Goal: Task Accomplishment & Management: Use online tool/utility

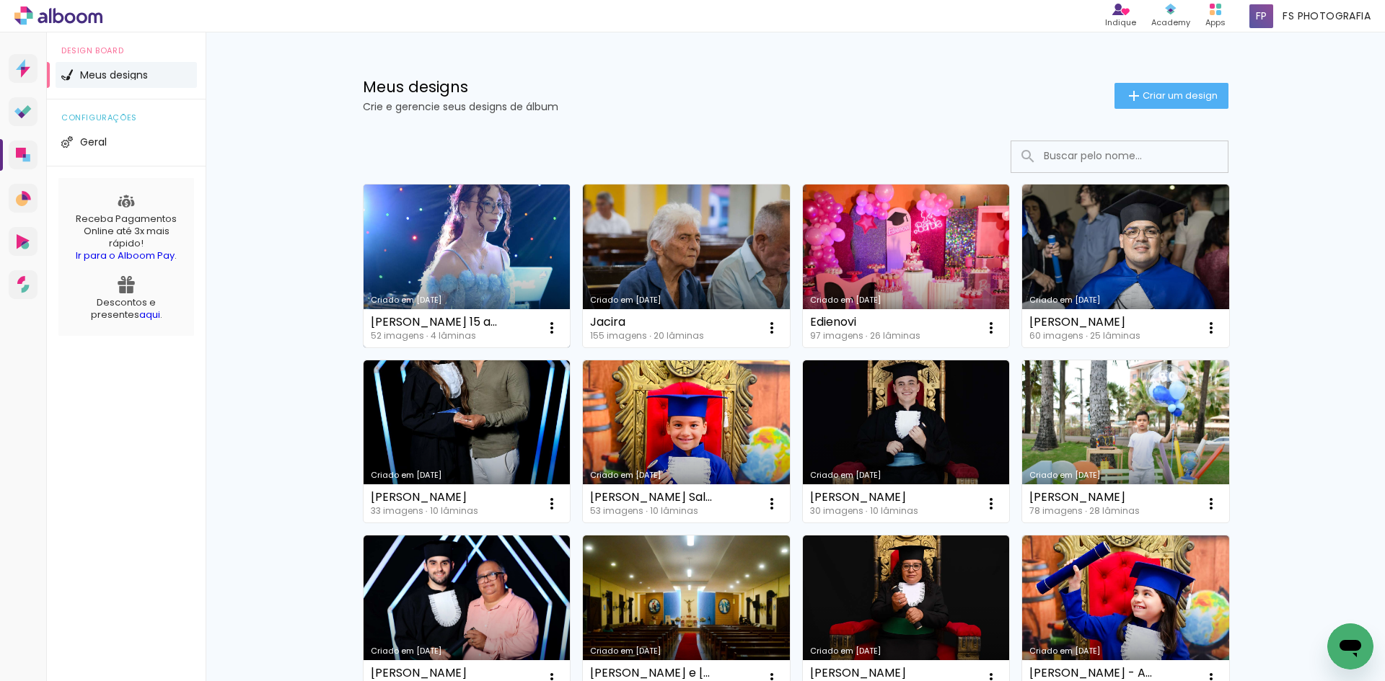
click at [463, 236] on link "Criado em [DATE]" at bounding box center [466, 266] width 207 height 163
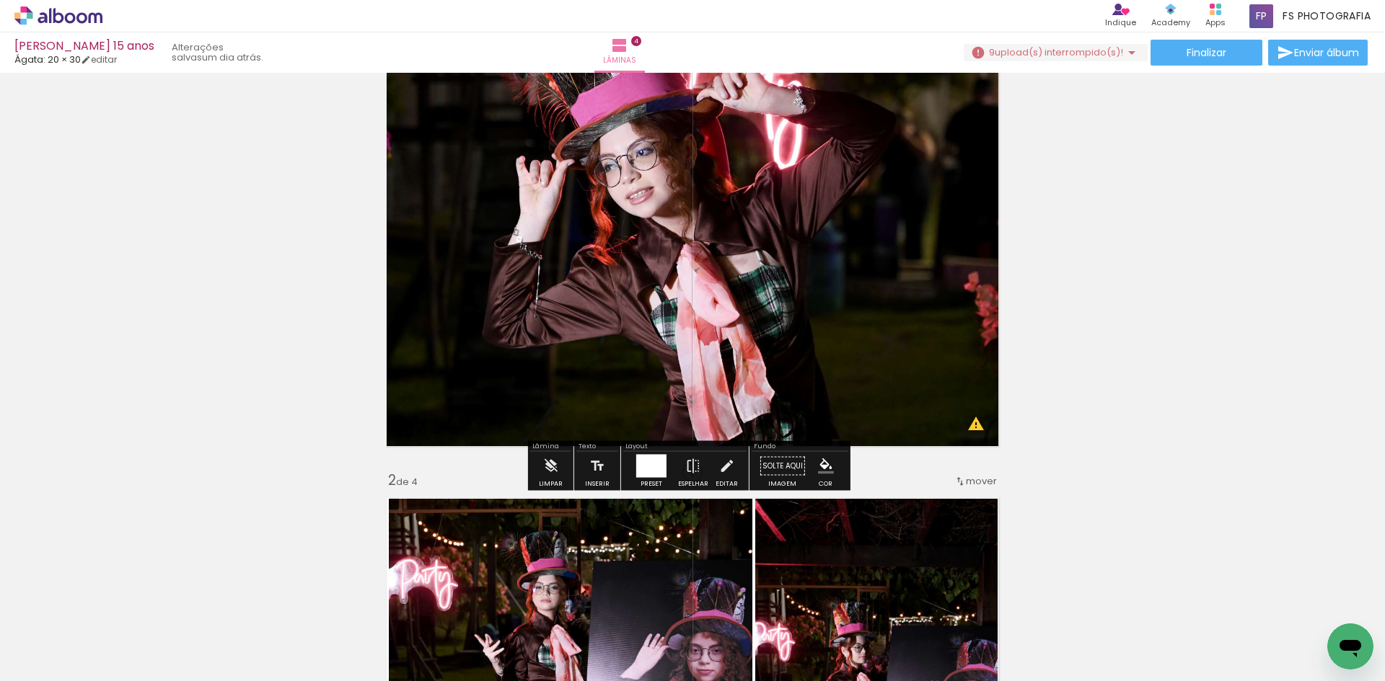
scroll to position [144, 0]
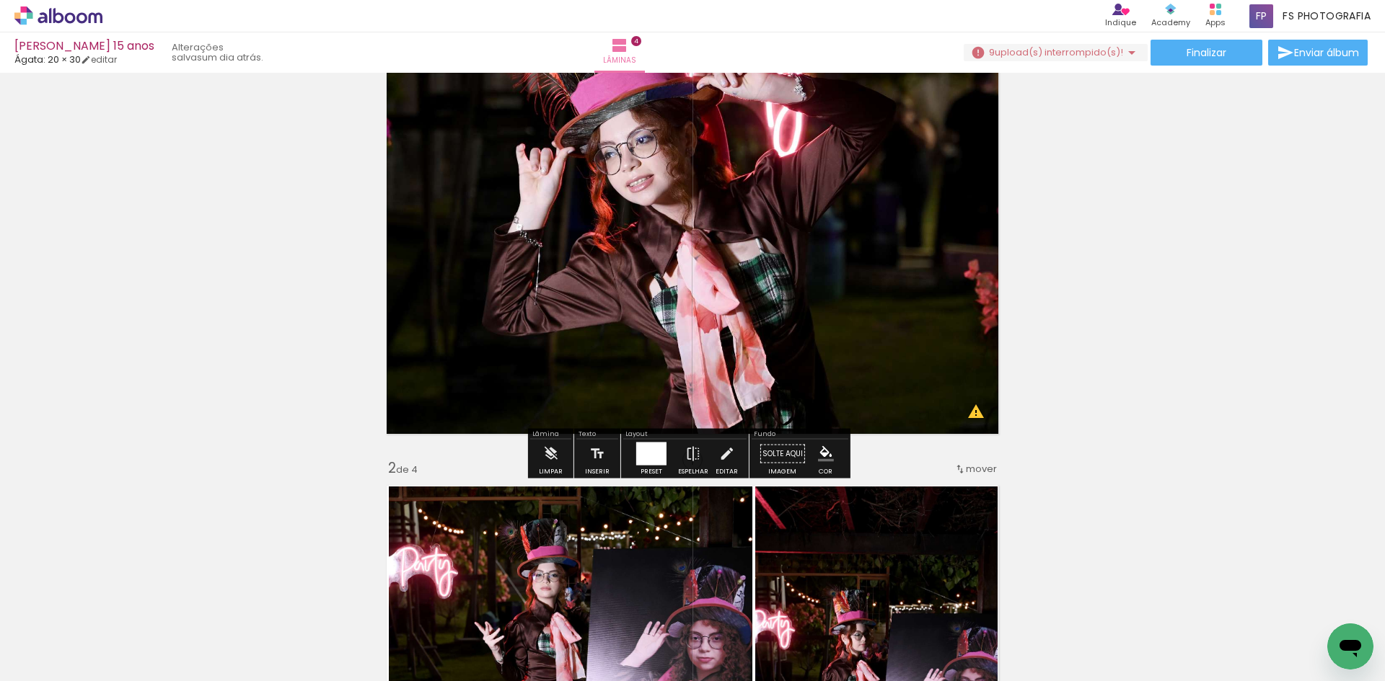
click at [74, 635] on iron-icon at bounding box center [74, 638] width 12 height 12
click at [0, 0] on slot "Não utilizadas" at bounding box center [0, 0] width 0 height 0
type input "Não utilizadas"
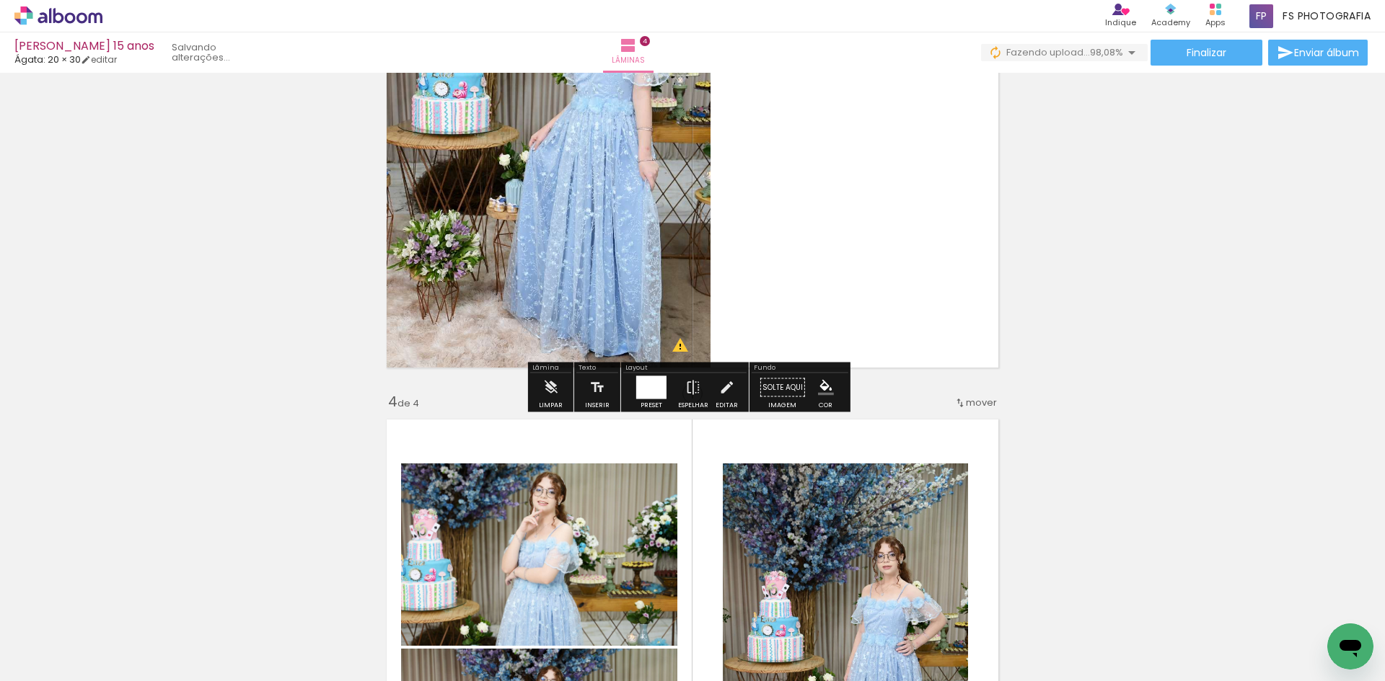
scroll to position [1154, 0]
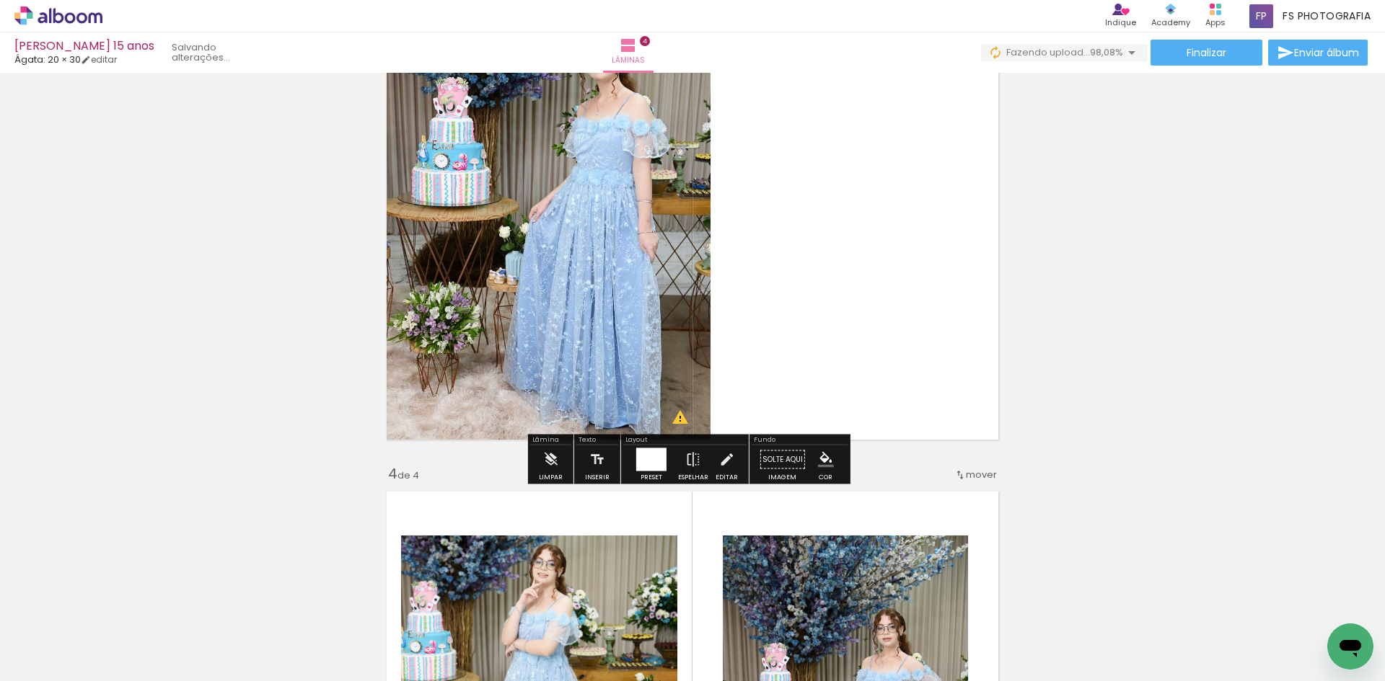
click at [647, 461] on div at bounding box center [651, 460] width 30 height 23
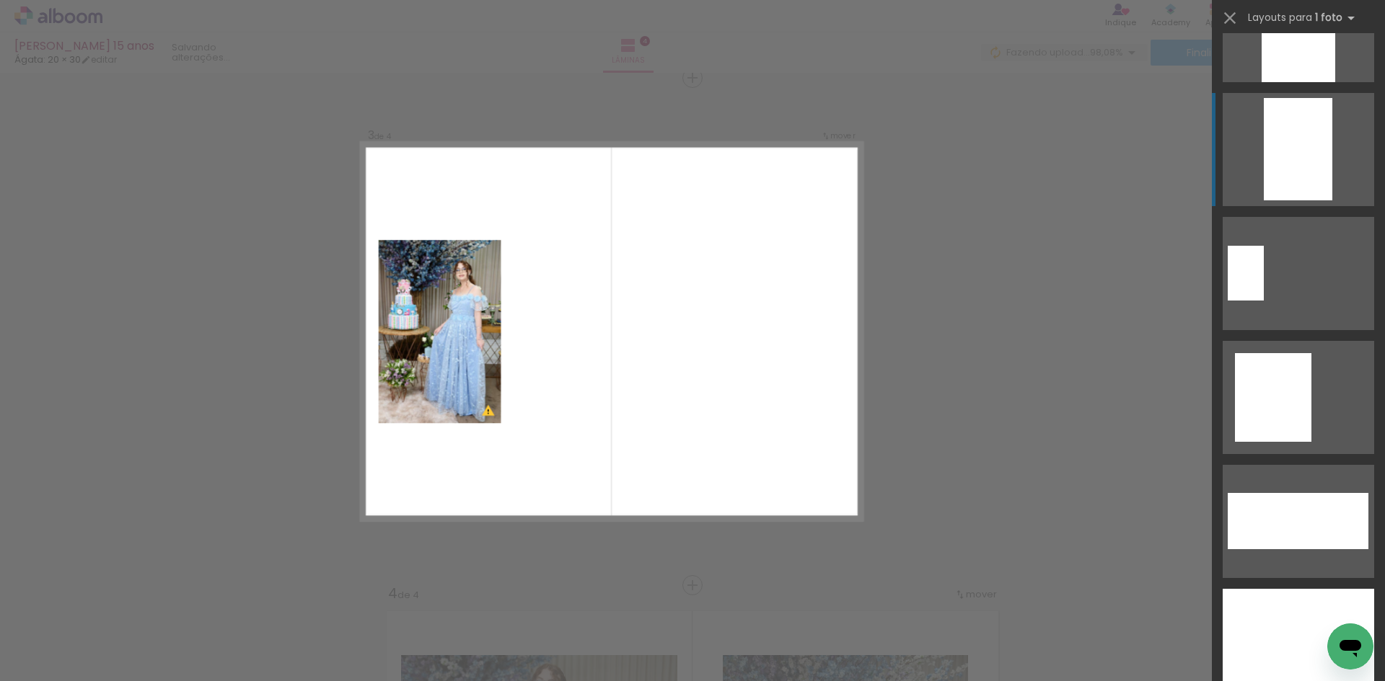
scroll to position [5769, 0]
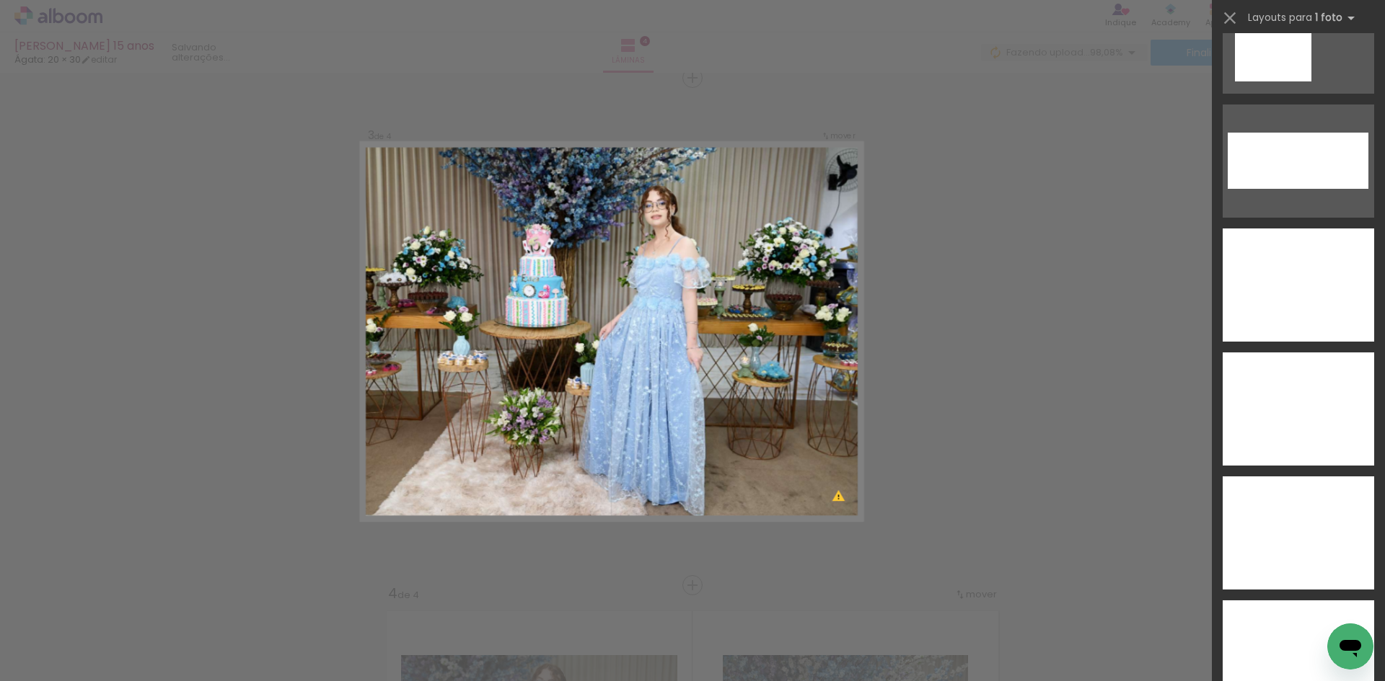
click at [1312, 269] on div at bounding box center [1297, 285] width 151 height 113
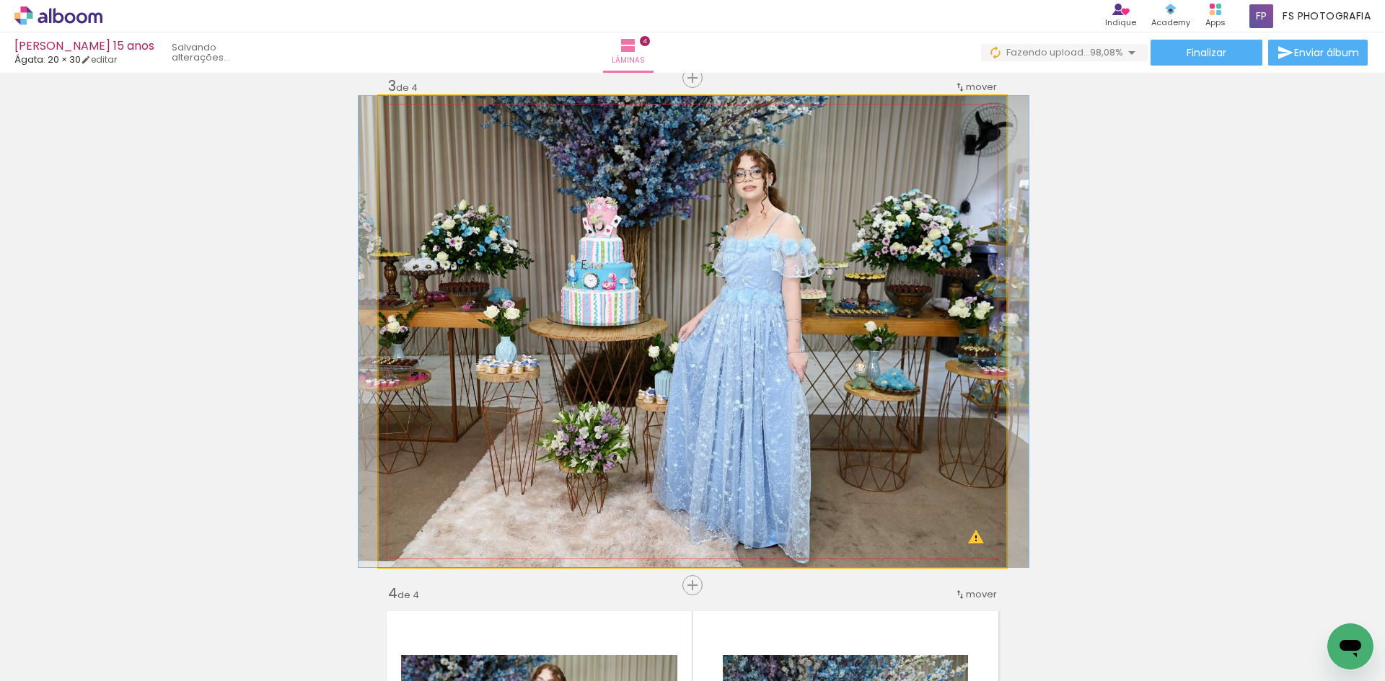
drag, startPoint x: 929, startPoint y: 293, endPoint x: 930, endPoint y: 270, distance: 22.4
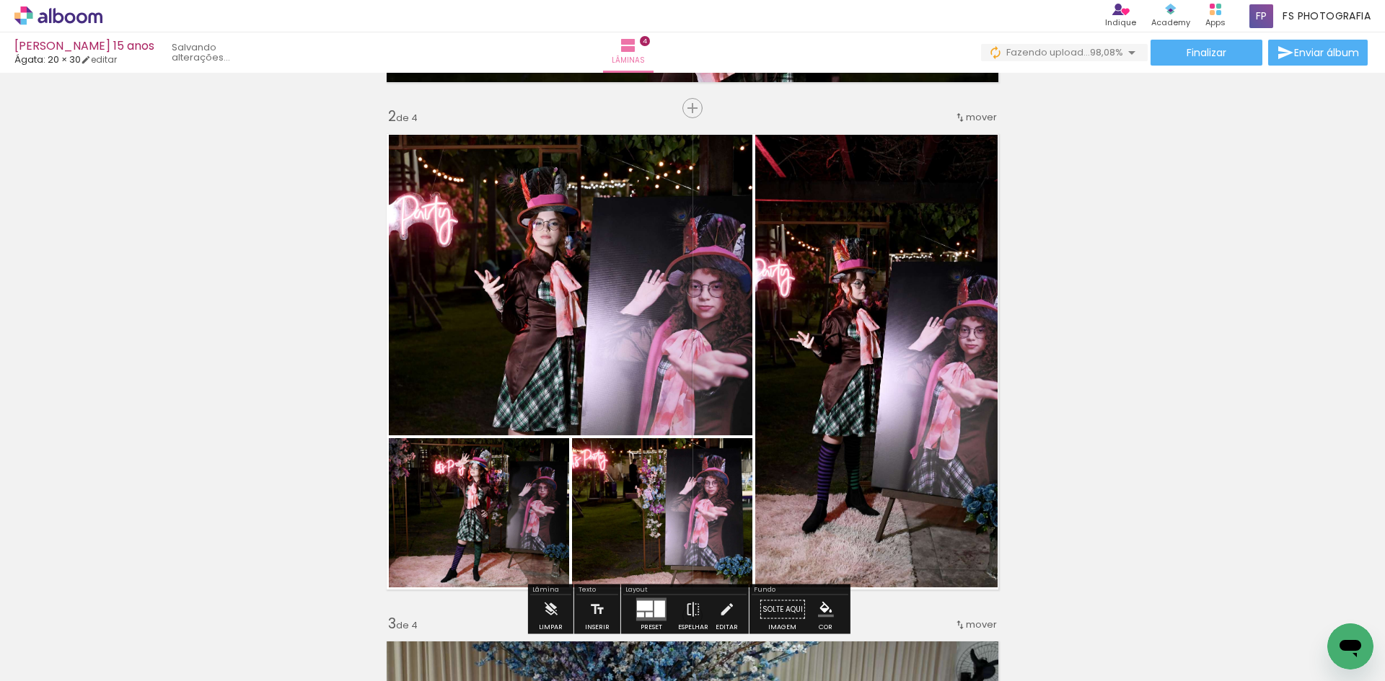
scroll to position [529, 0]
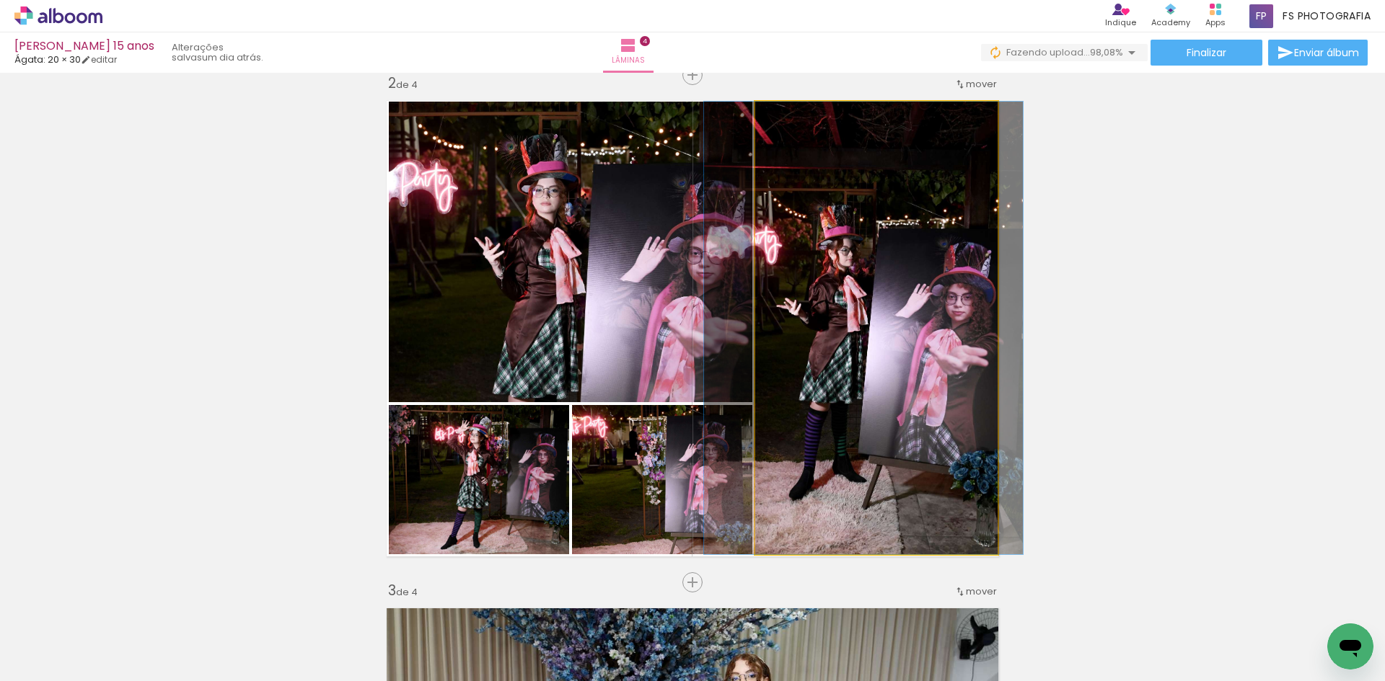
drag, startPoint x: 886, startPoint y: 368, endPoint x: 873, endPoint y: 368, distance: 13.0
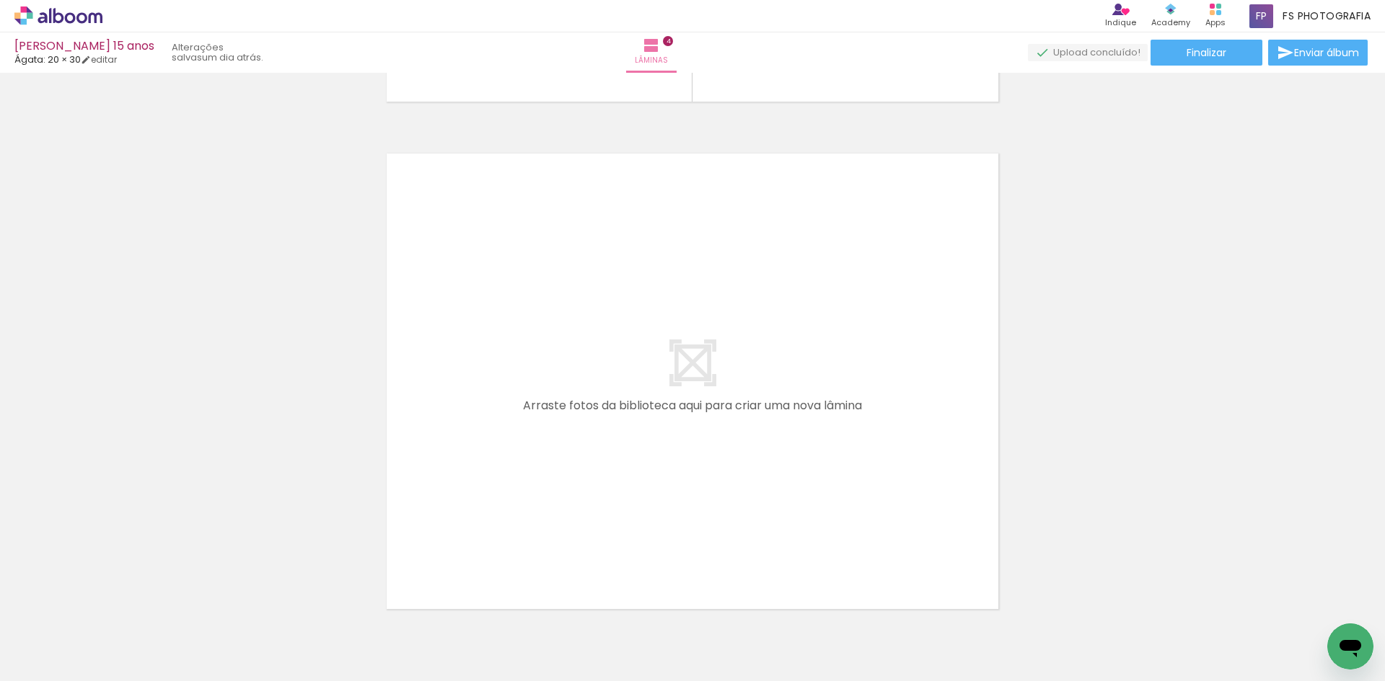
scroll to position [2019, 0]
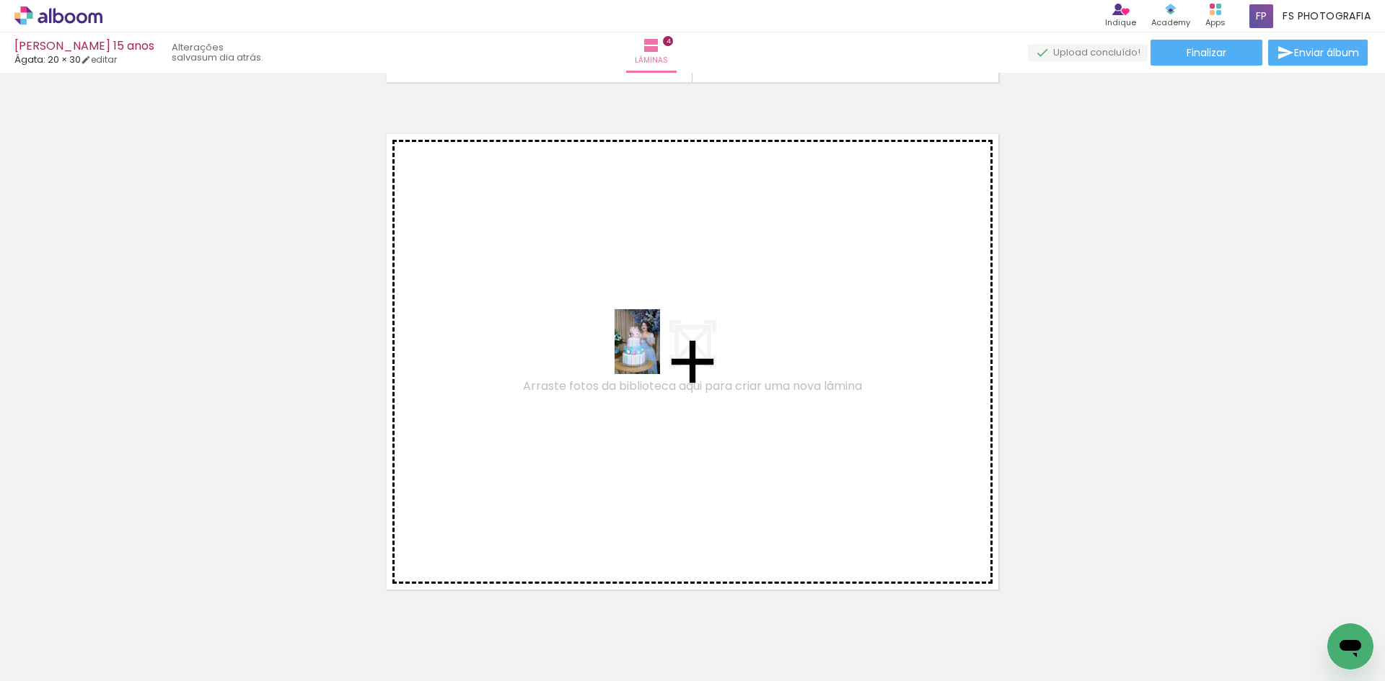
drag, startPoint x: 1175, startPoint y: 637, endPoint x: 658, endPoint y: 353, distance: 590.3
click at [658, 353] on quentale-workspace at bounding box center [692, 340] width 1385 height 681
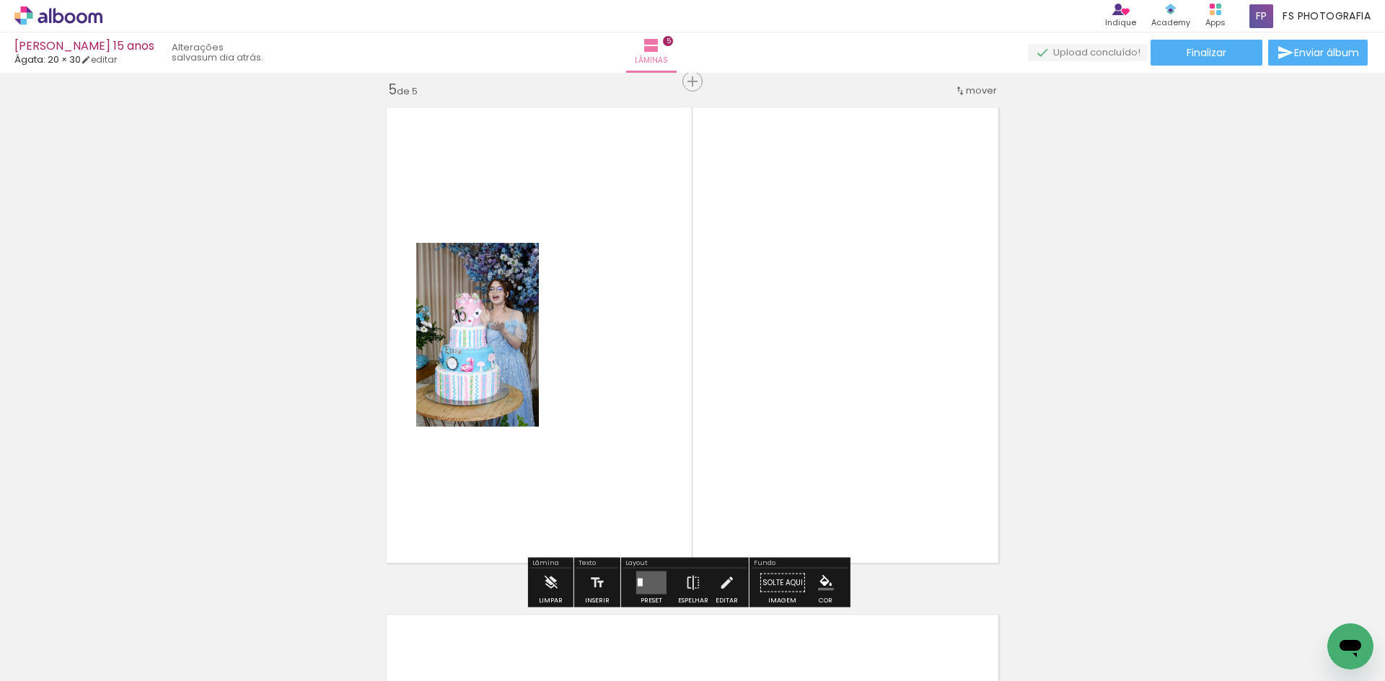
scroll to position [2049, 0]
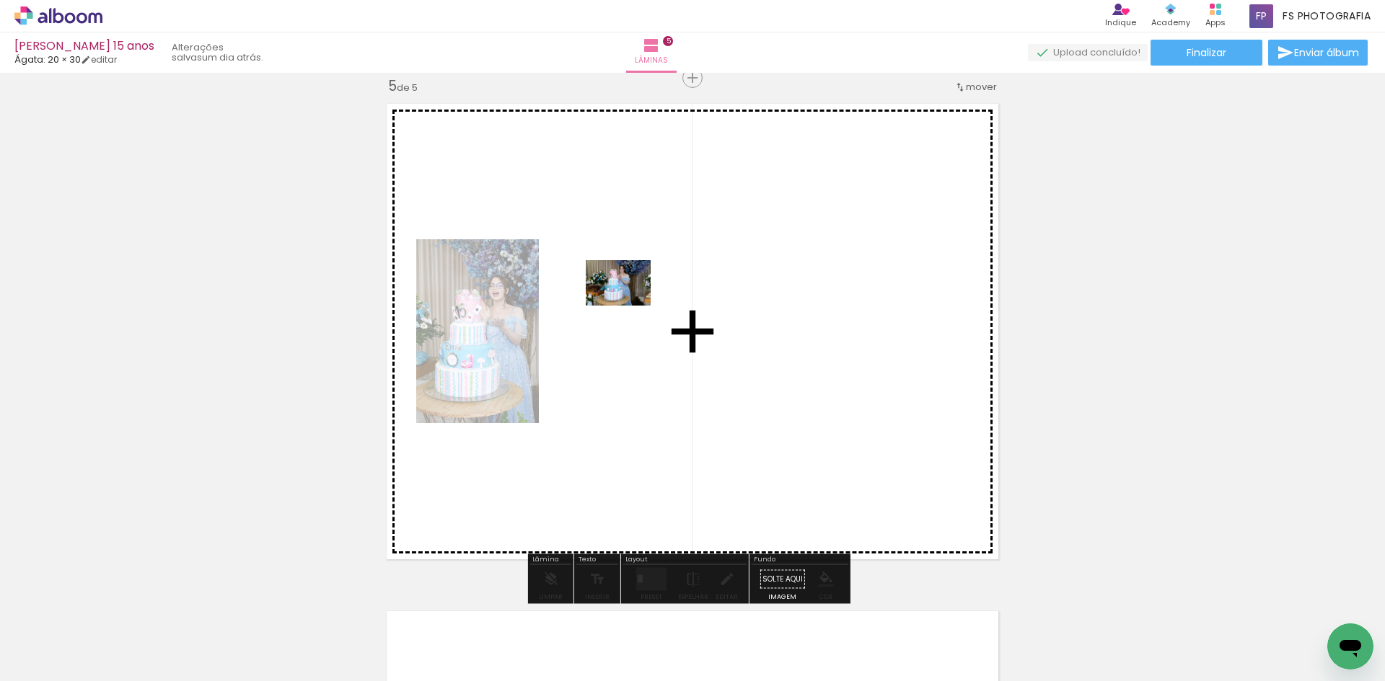
drag, startPoint x: 1243, startPoint y: 638, endPoint x: 629, endPoint y: 304, distance: 699.6
click at [629, 304] on quentale-workspace at bounding box center [692, 340] width 1385 height 681
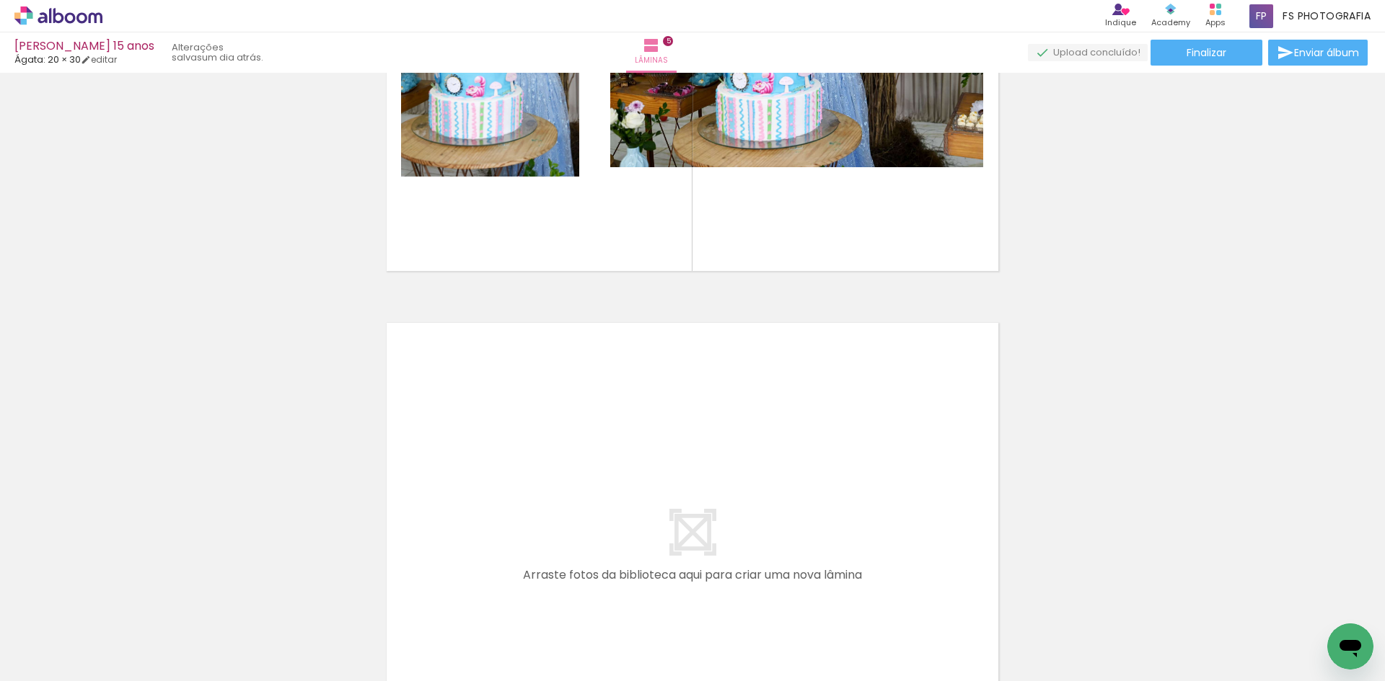
scroll to position [0, 0]
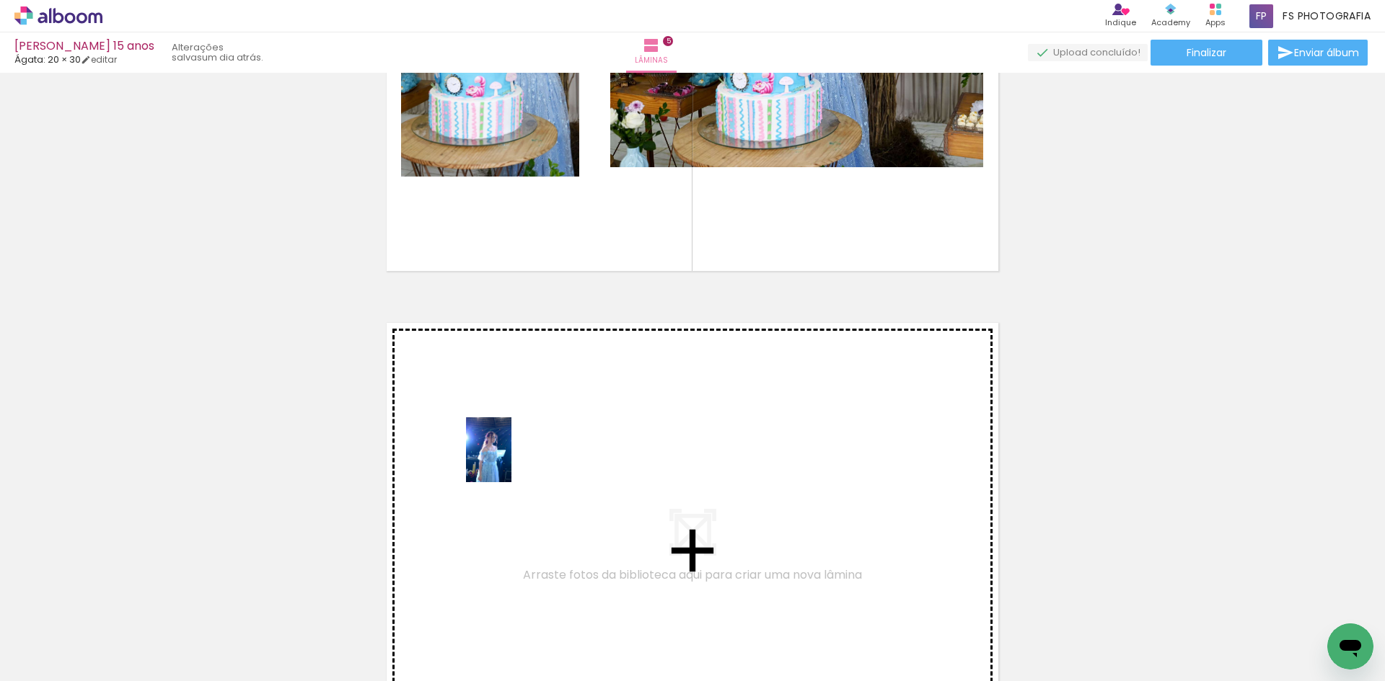
drag, startPoint x: 151, startPoint y: 640, endPoint x: 509, endPoint y: 461, distance: 400.2
click at [509, 461] on quentale-workspace at bounding box center [692, 340] width 1385 height 681
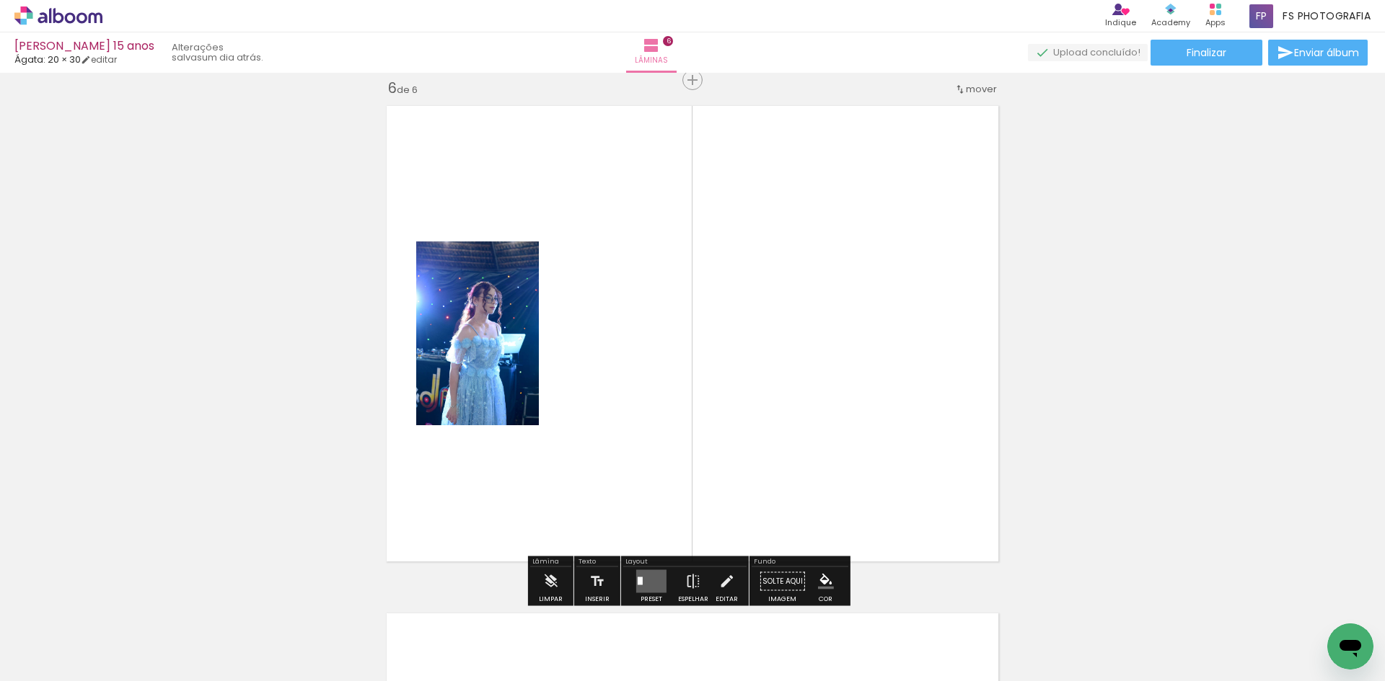
scroll to position [2557, 0]
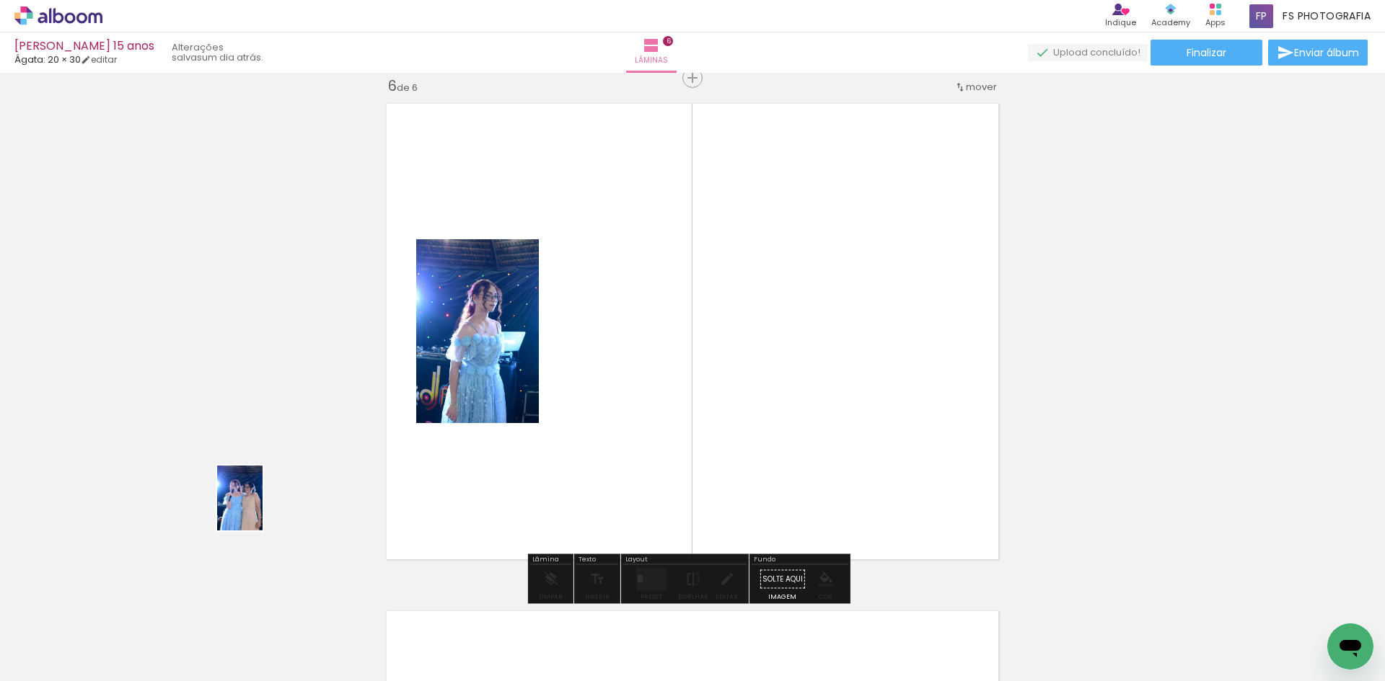
drag, startPoint x: 154, startPoint y: 648, endPoint x: 260, endPoint y: 509, distance: 175.4
click at [260, 509] on quentale-workspace at bounding box center [692, 340] width 1385 height 681
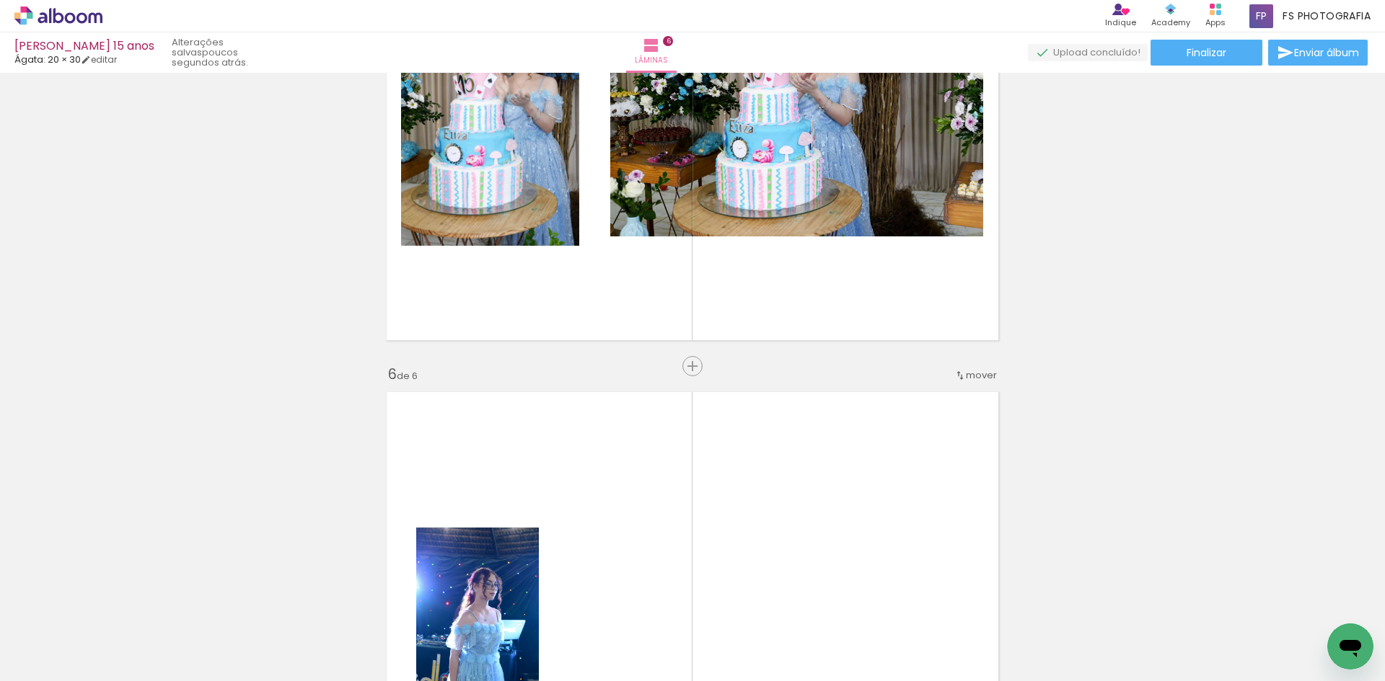
scroll to position [0, 0]
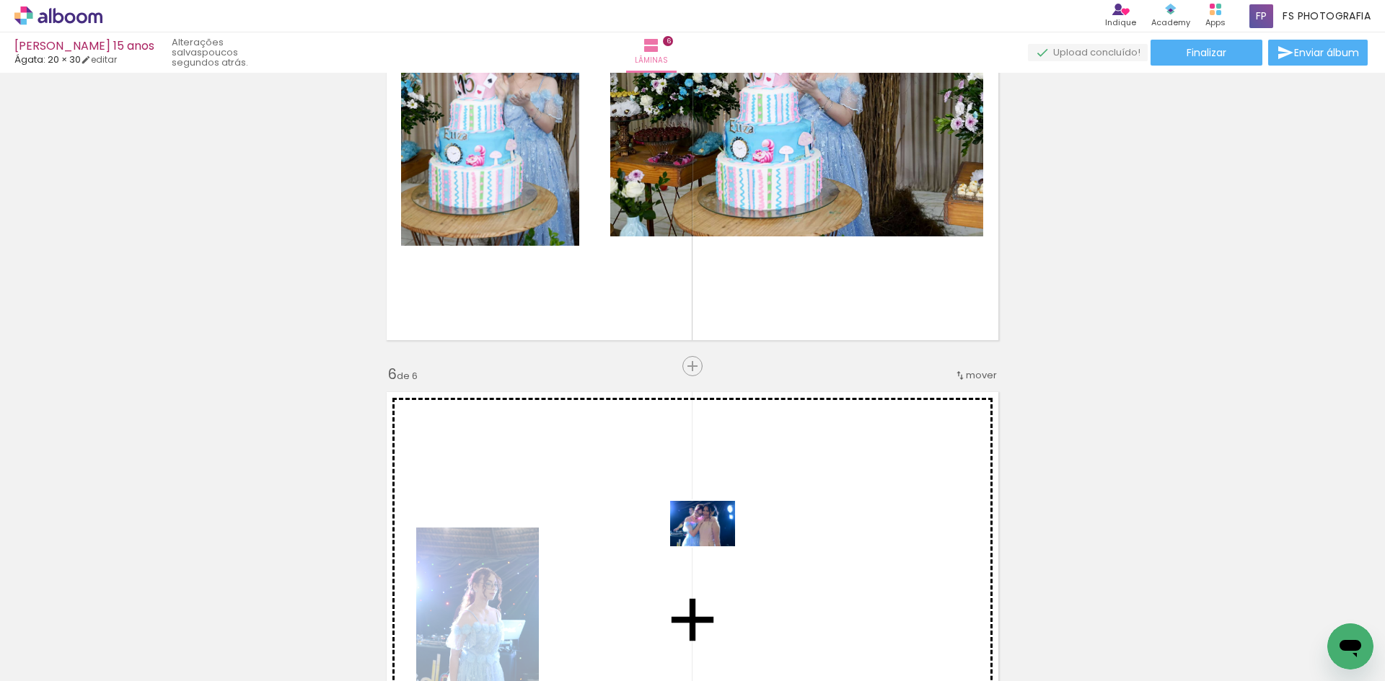
drag, startPoint x: 306, startPoint y: 636, endPoint x: 741, endPoint y: 539, distance: 445.4
click at [741, 539] on quentale-workspace at bounding box center [692, 340] width 1385 height 681
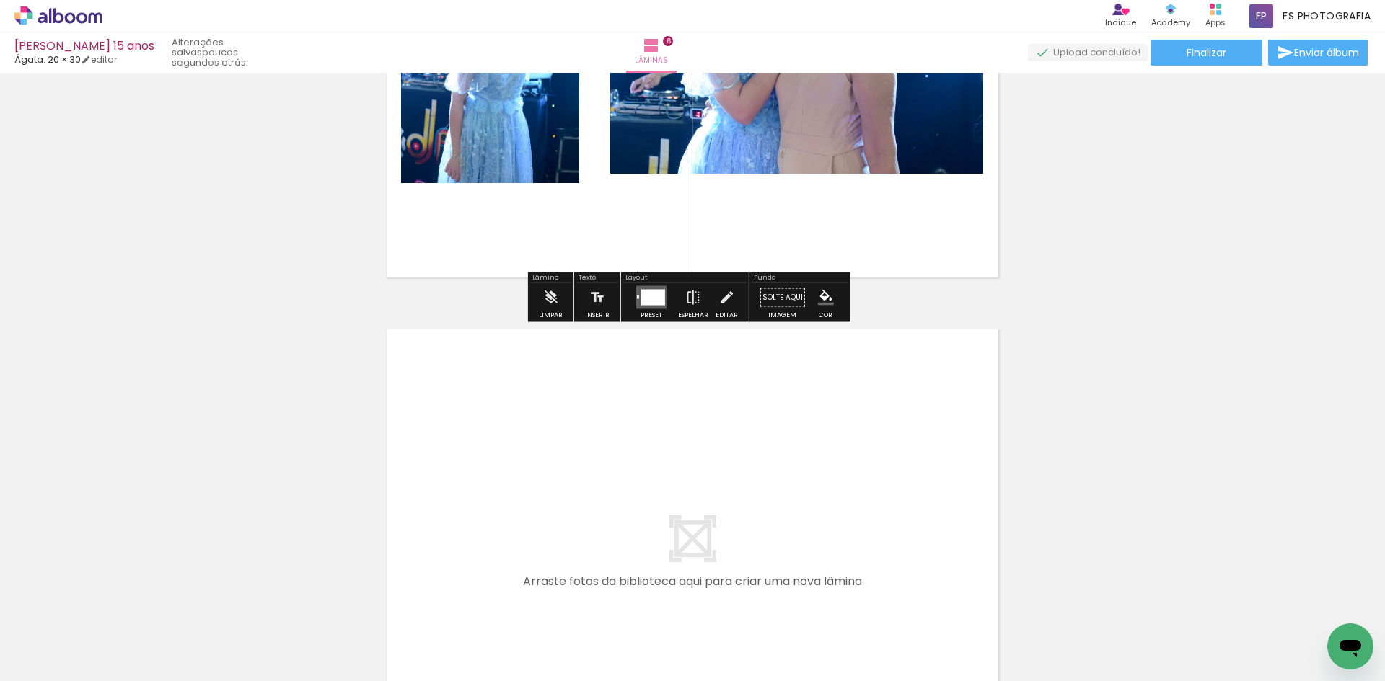
scroll to position [2918, 0]
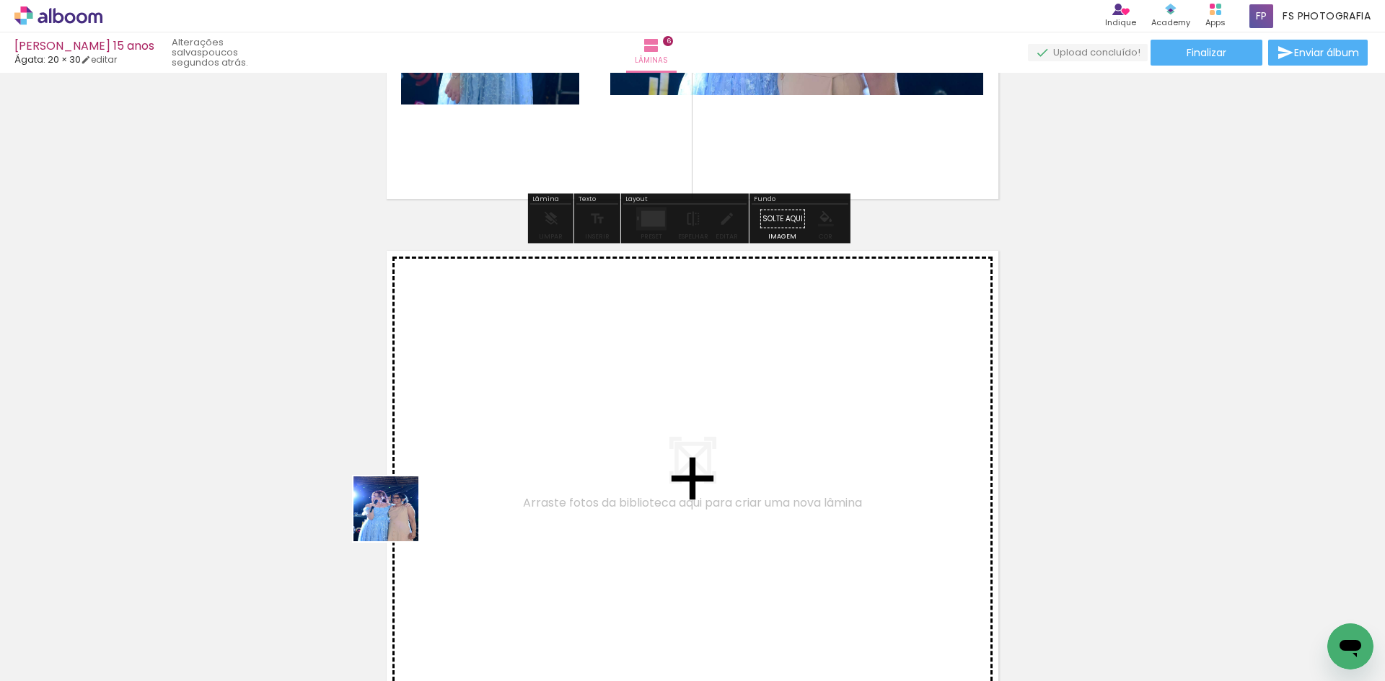
drag, startPoint x: 311, startPoint y: 557, endPoint x: 324, endPoint y: 554, distance: 13.3
click at [455, 485] on quentale-workspace at bounding box center [692, 340] width 1385 height 681
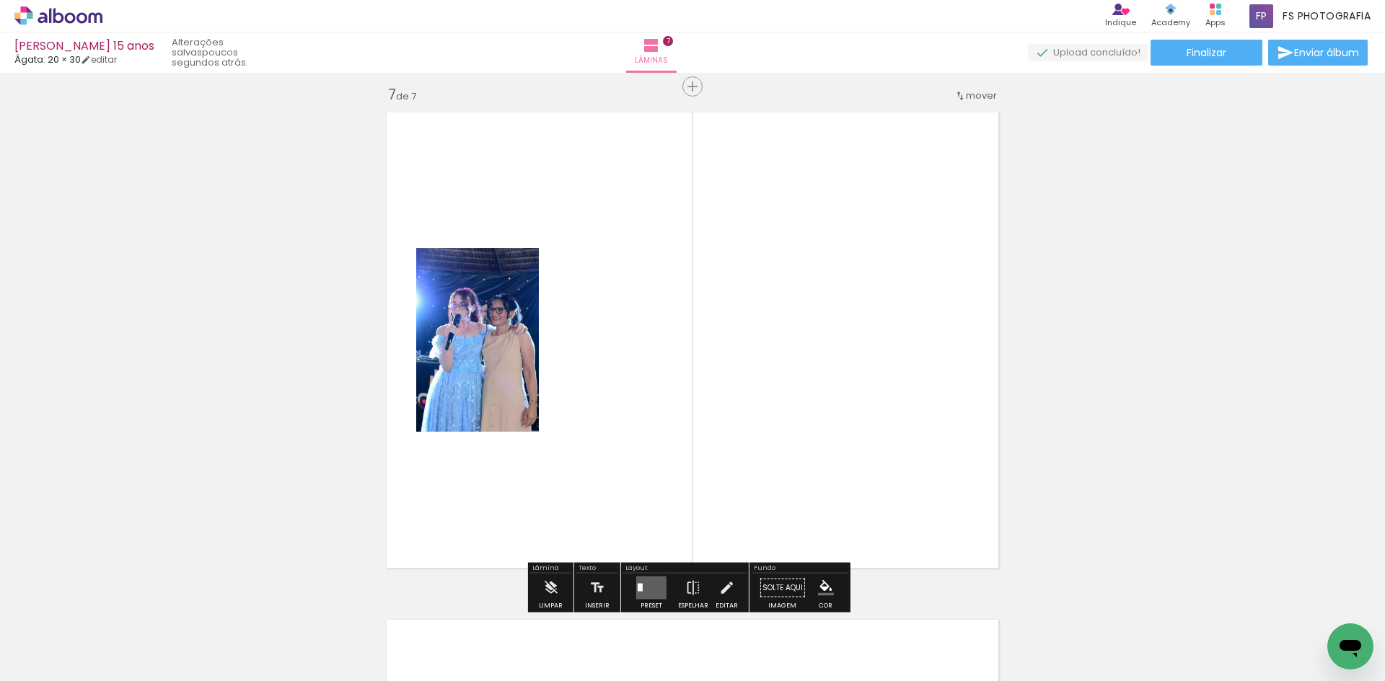
scroll to position [3065, 0]
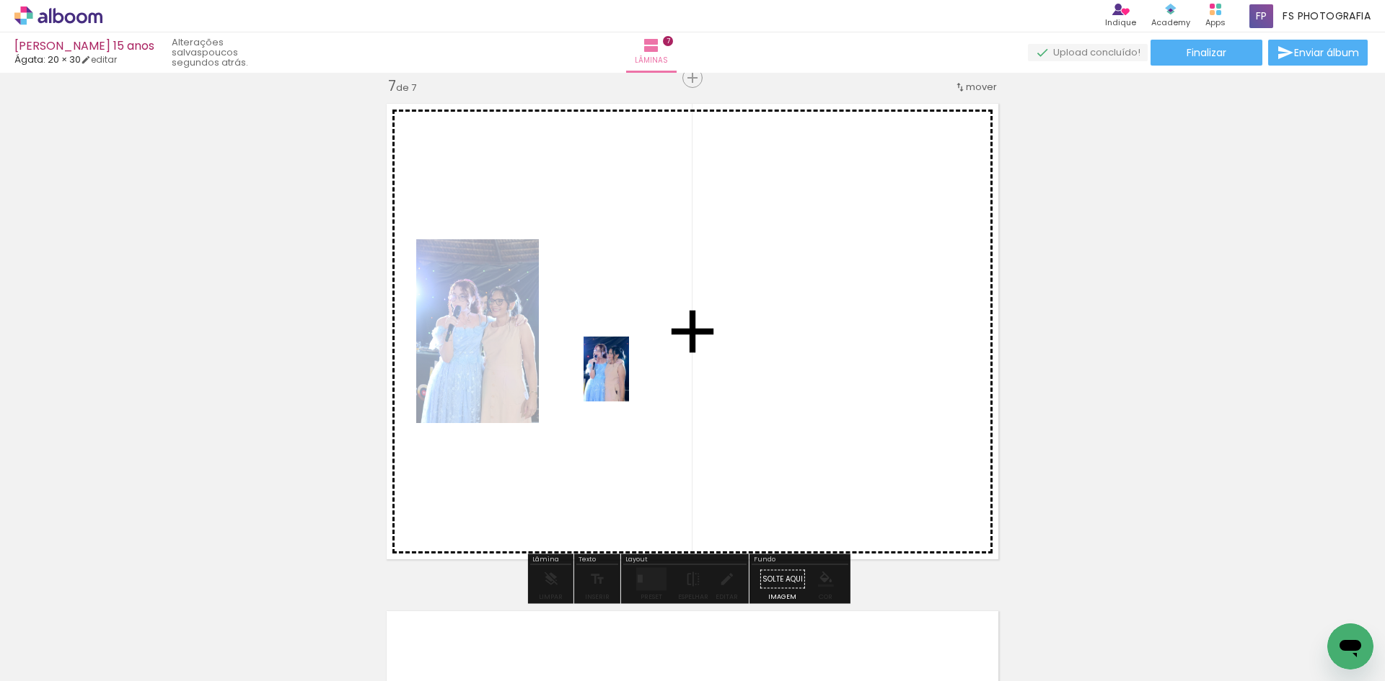
drag, startPoint x: 146, startPoint y: 639, endPoint x: 653, endPoint y: 370, distance: 573.2
click at [653, 370] on quentale-workspace at bounding box center [692, 340] width 1385 height 681
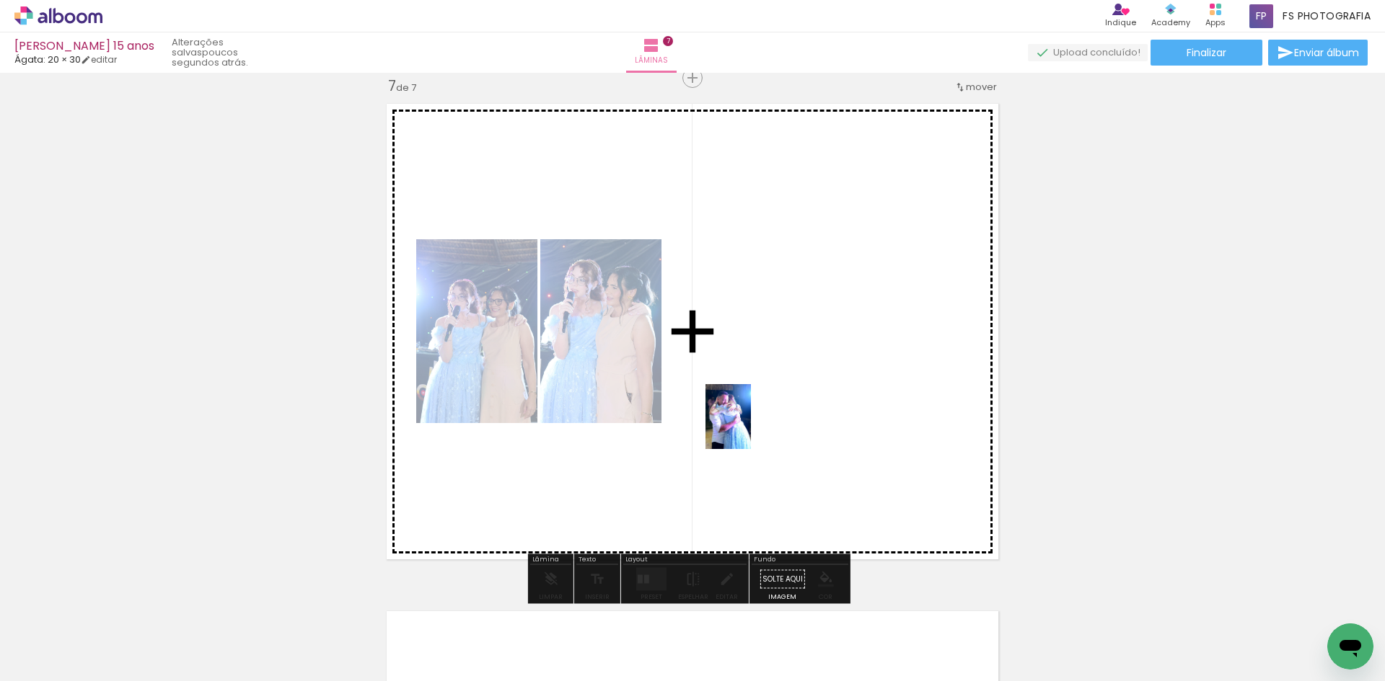
drag, startPoint x: 144, startPoint y: 646, endPoint x: 767, endPoint y: 419, distance: 663.2
click at [767, 419] on quentale-workspace at bounding box center [692, 340] width 1385 height 681
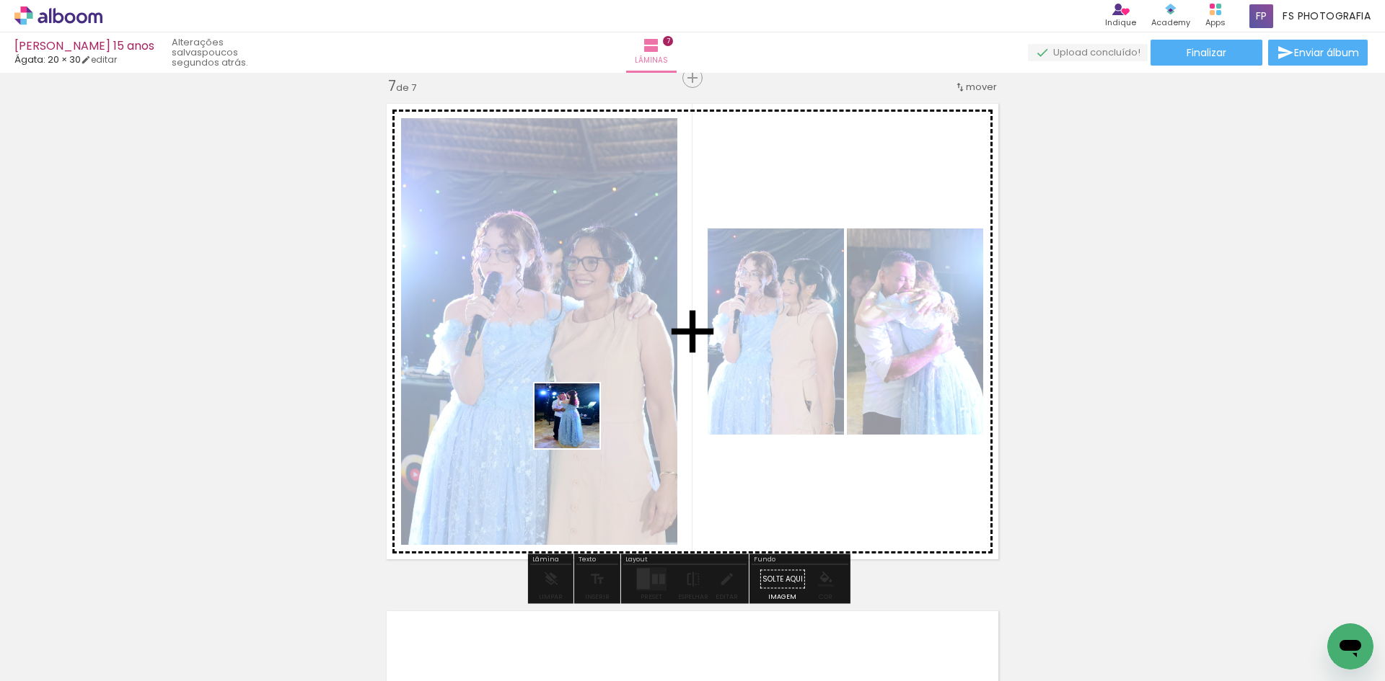
drag, startPoint x: 155, startPoint y: 637, endPoint x: 612, endPoint y: 417, distance: 507.7
click at [612, 417] on quentale-workspace at bounding box center [692, 340] width 1385 height 681
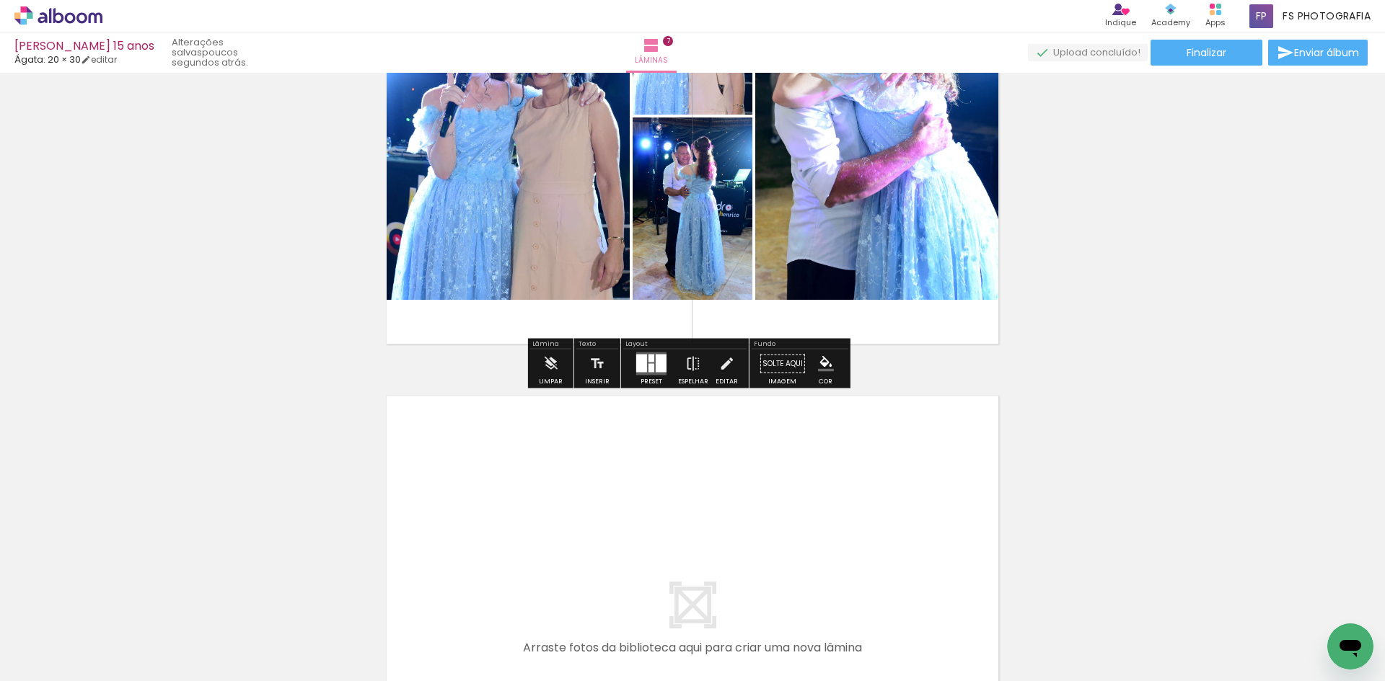
scroll to position [3281, 0]
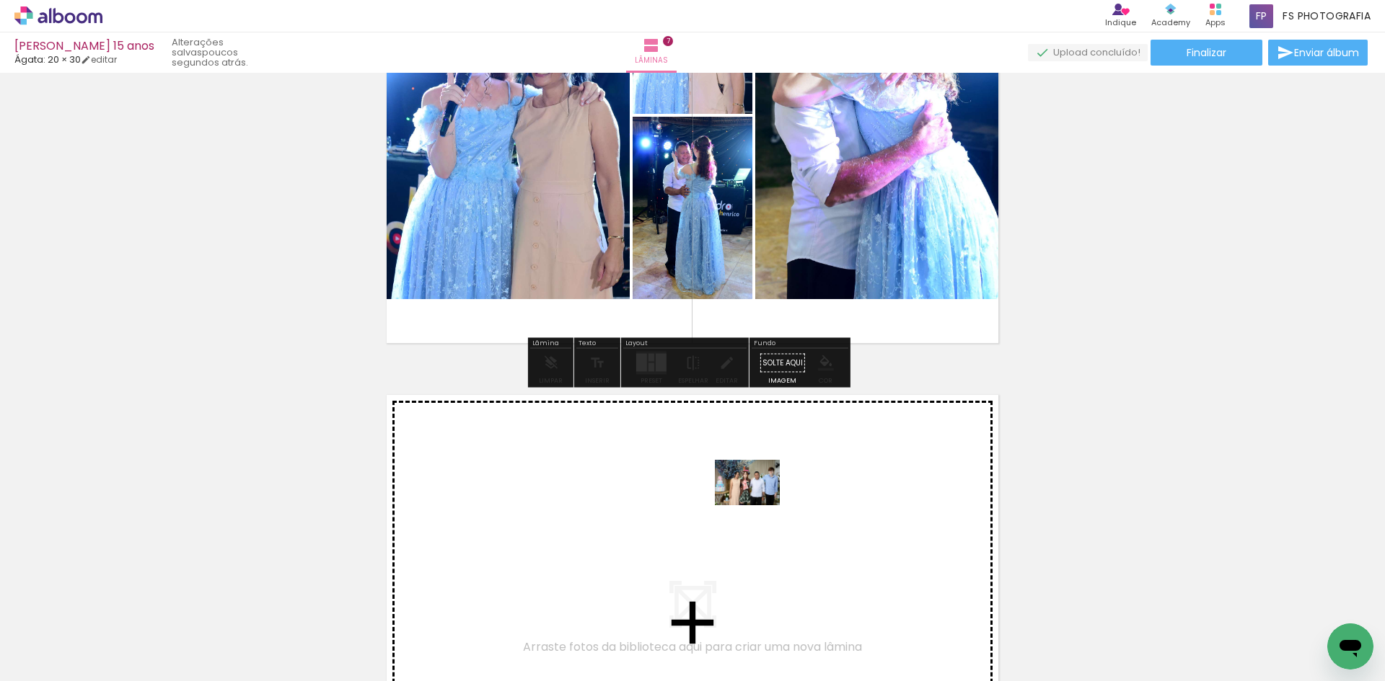
drag, startPoint x: 153, startPoint y: 637, endPoint x: 758, endPoint y: 503, distance: 619.7
click at [758, 503] on quentale-workspace at bounding box center [692, 340] width 1385 height 681
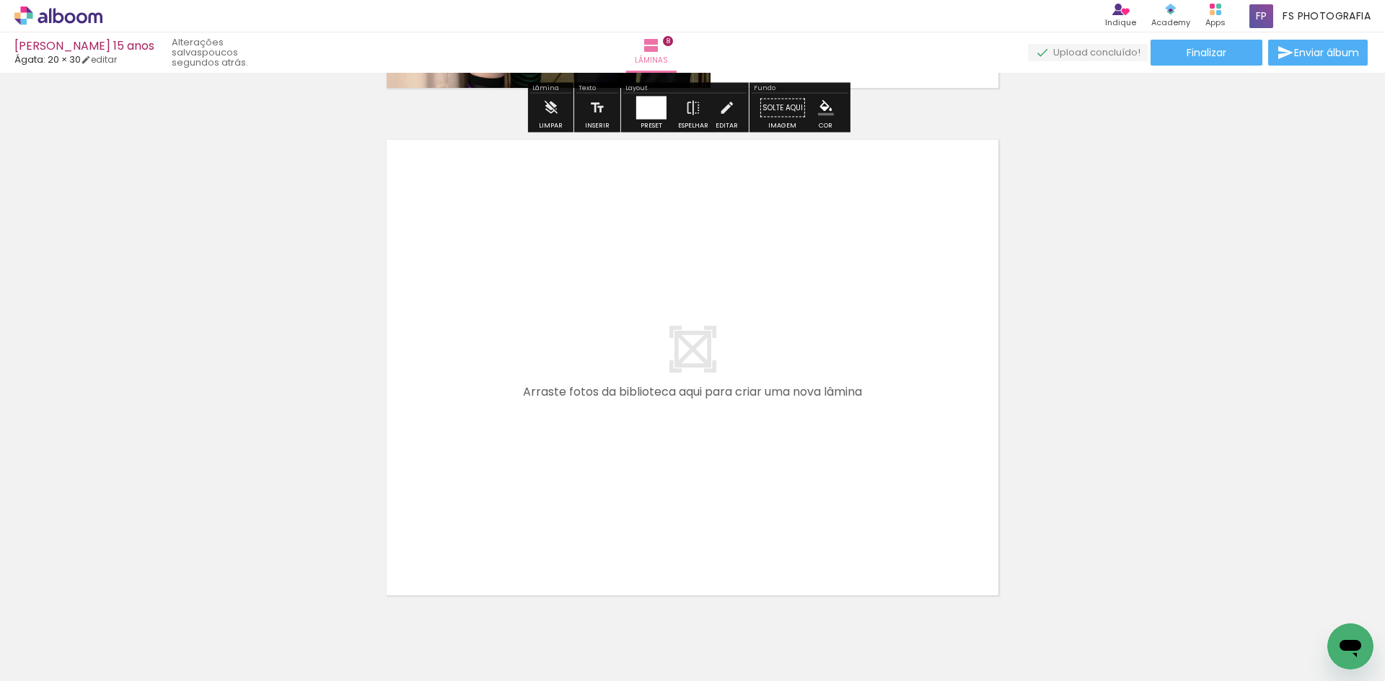
scroll to position [4077, 0]
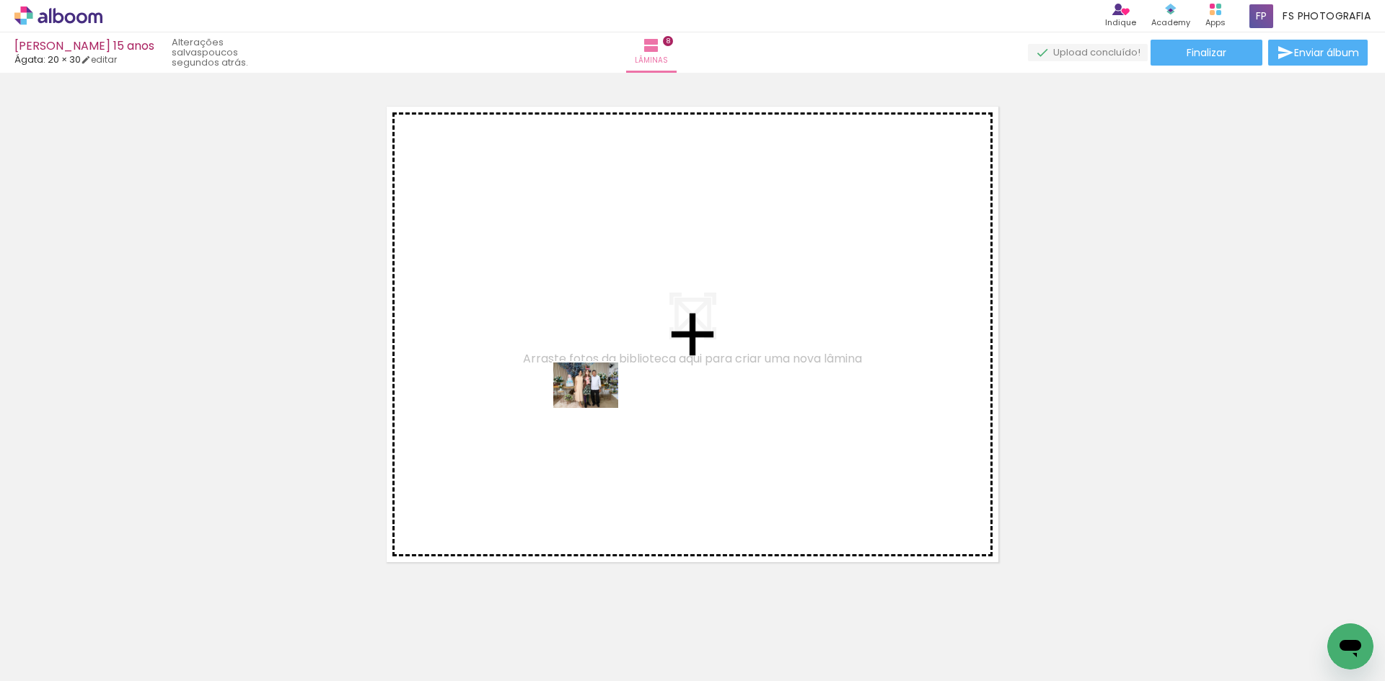
drag, startPoint x: 229, startPoint y: 632, endPoint x: 596, endPoint y: 406, distance: 430.9
click at [596, 406] on quentale-workspace at bounding box center [692, 340] width 1385 height 681
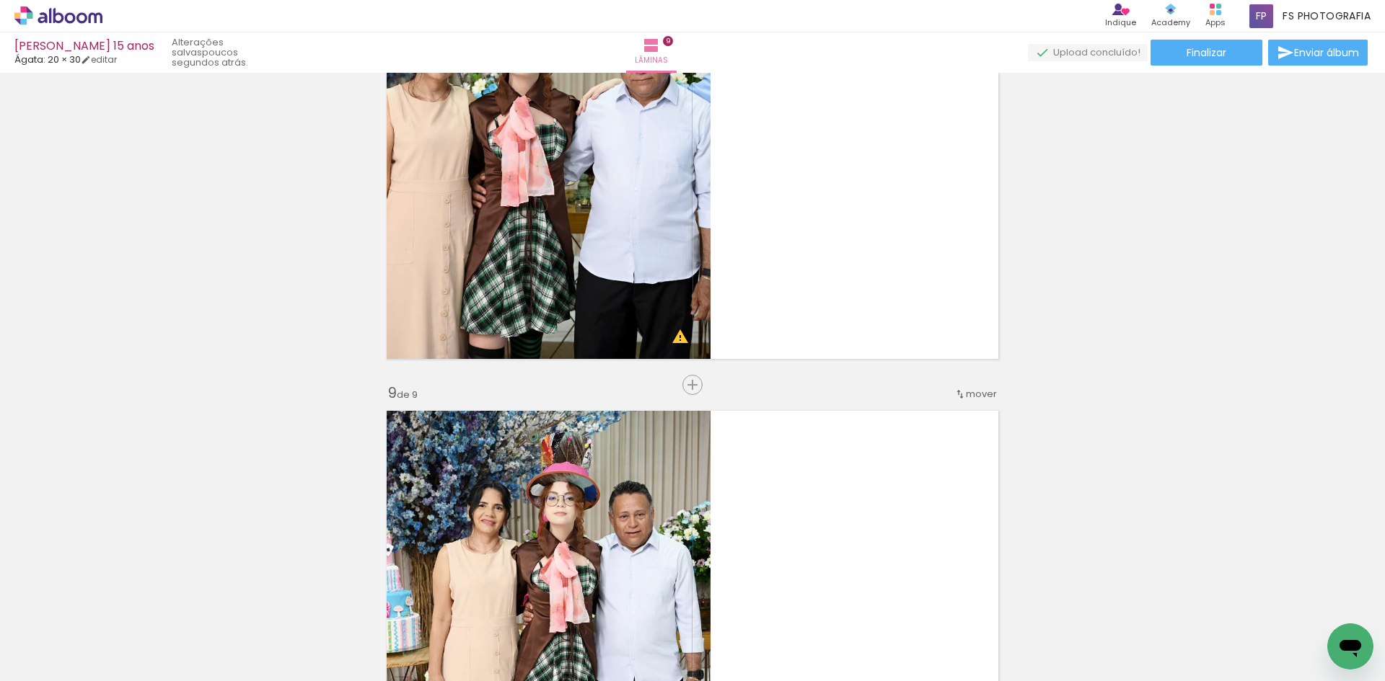
scroll to position [3792, 0]
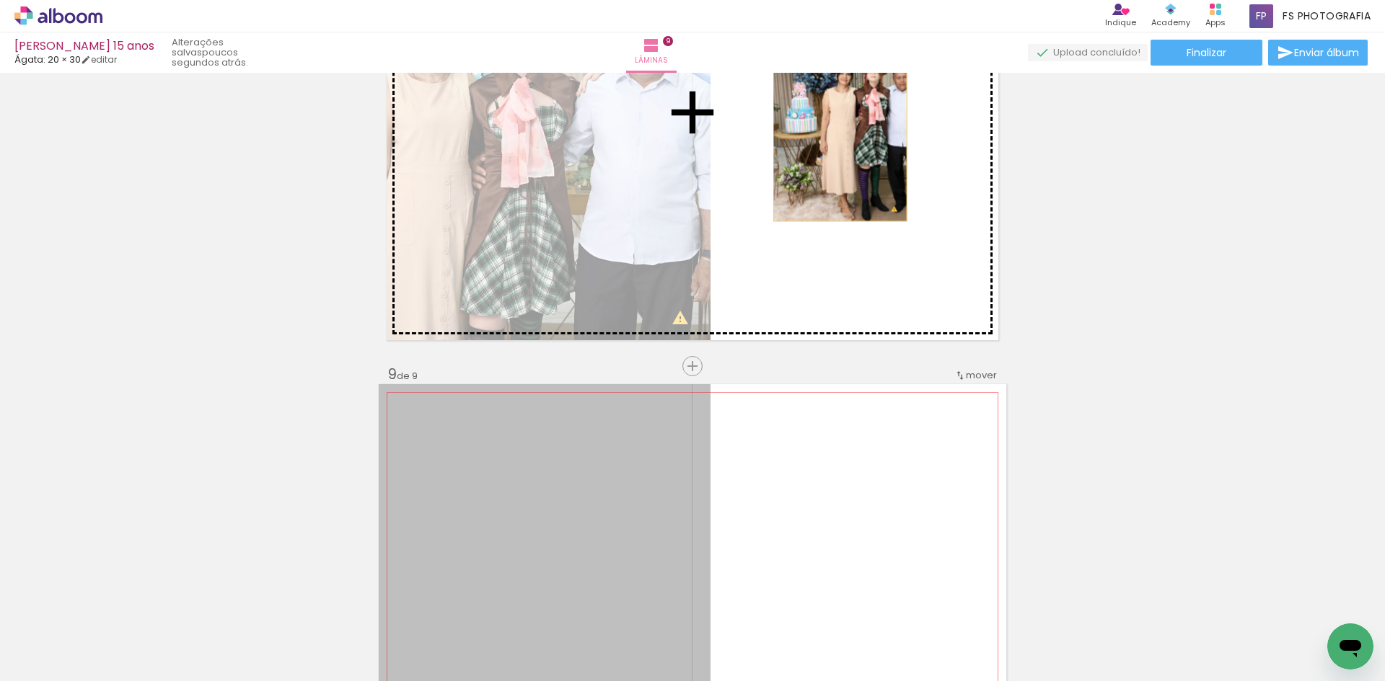
drag, startPoint x: 577, startPoint y: 487, endPoint x: 834, endPoint y: 125, distance: 444.8
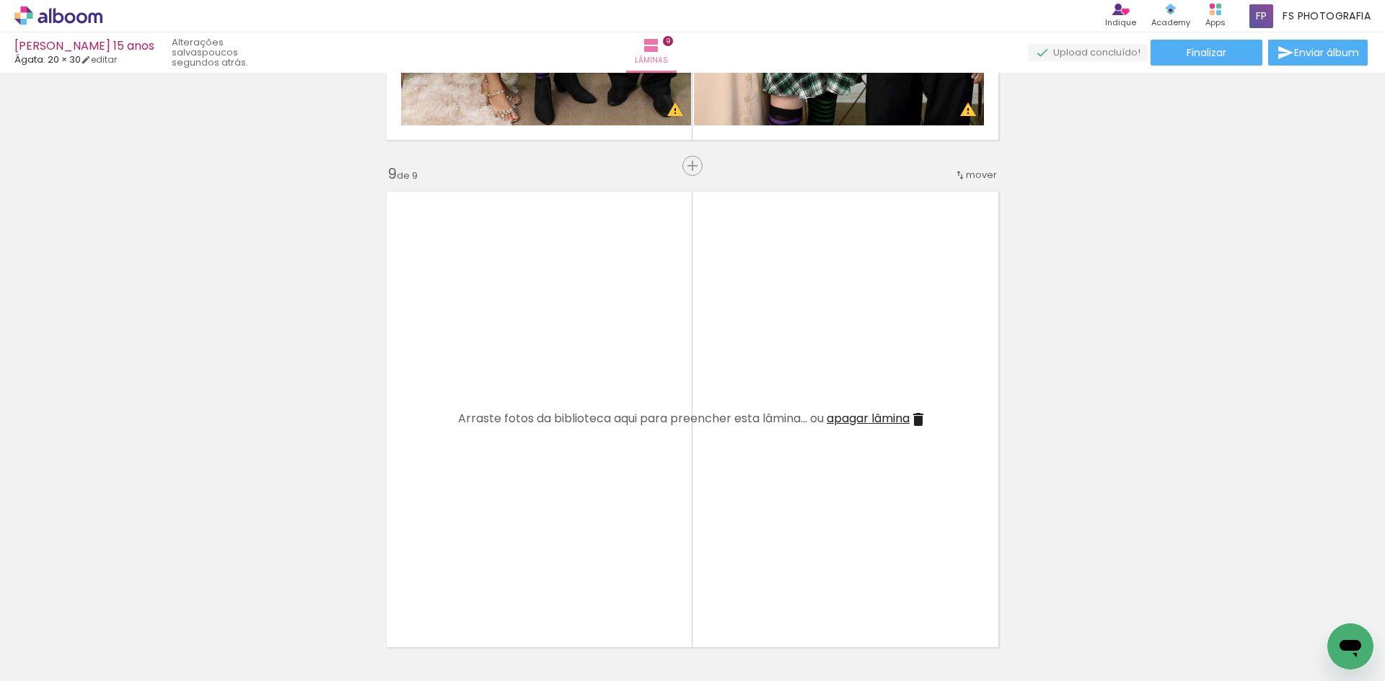
scroll to position [4008, 0]
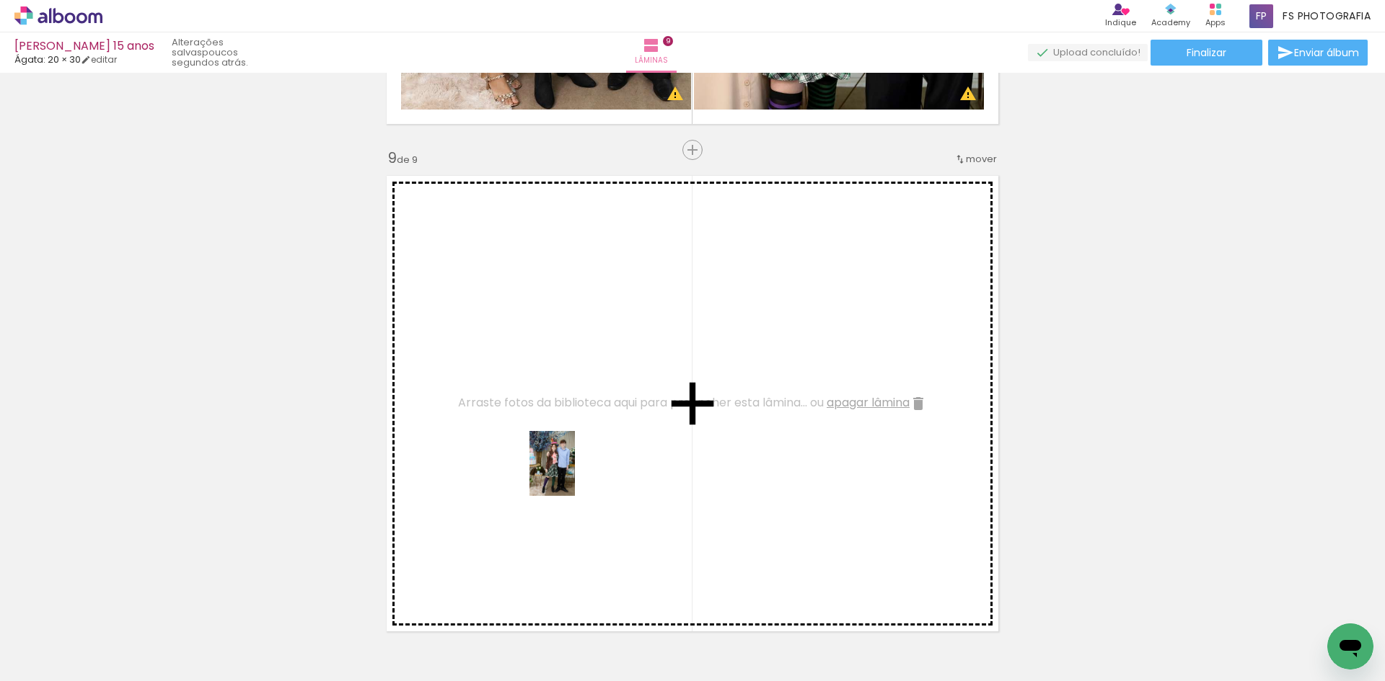
drag, startPoint x: 167, startPoint y: 639, endPoint x: 573, endPoint y: 474, distance: 438.0
click at [573, 474] on quentale-workspace at bounding box center [692, 340] width 1385 height 681
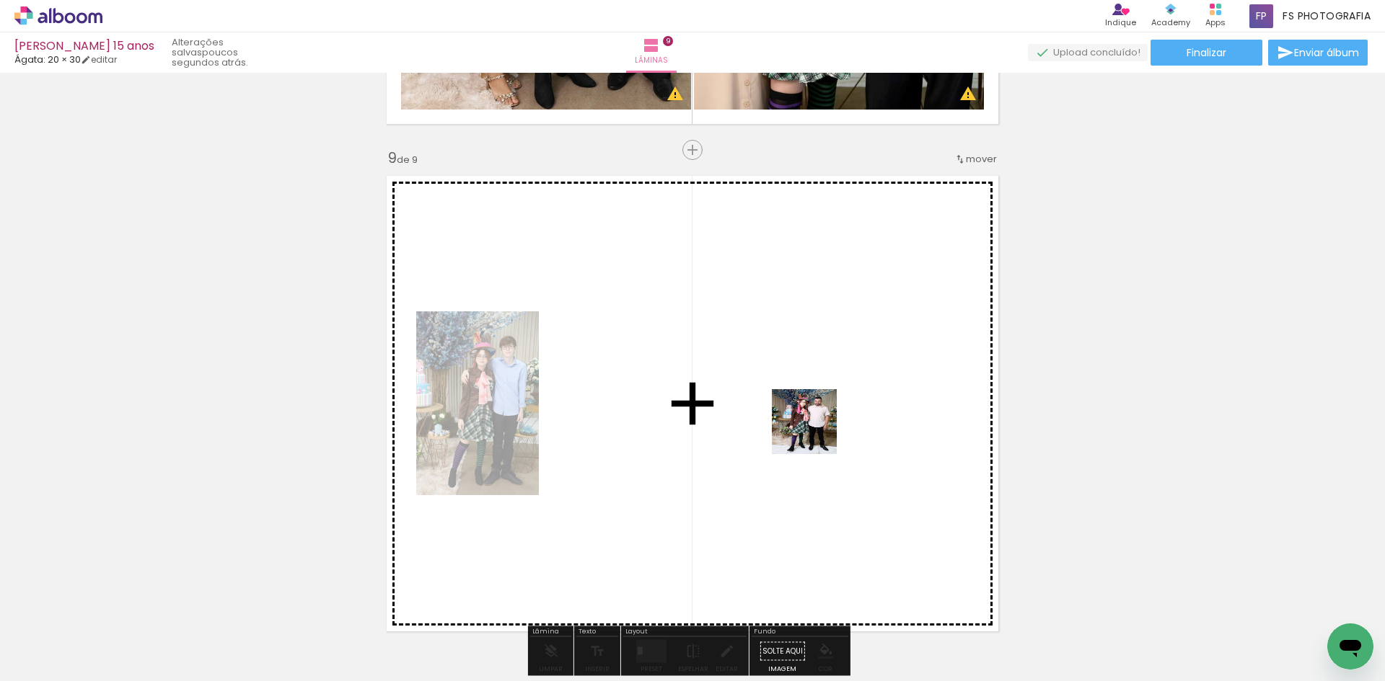
drag, startPoint x: 797, startPoint y: 639, endPoint x: 815, endPoint y: 431, distance: 208.5
click at [815, 431] on quentale-workspace at bounding box center [692, 340] width 1385 height 681
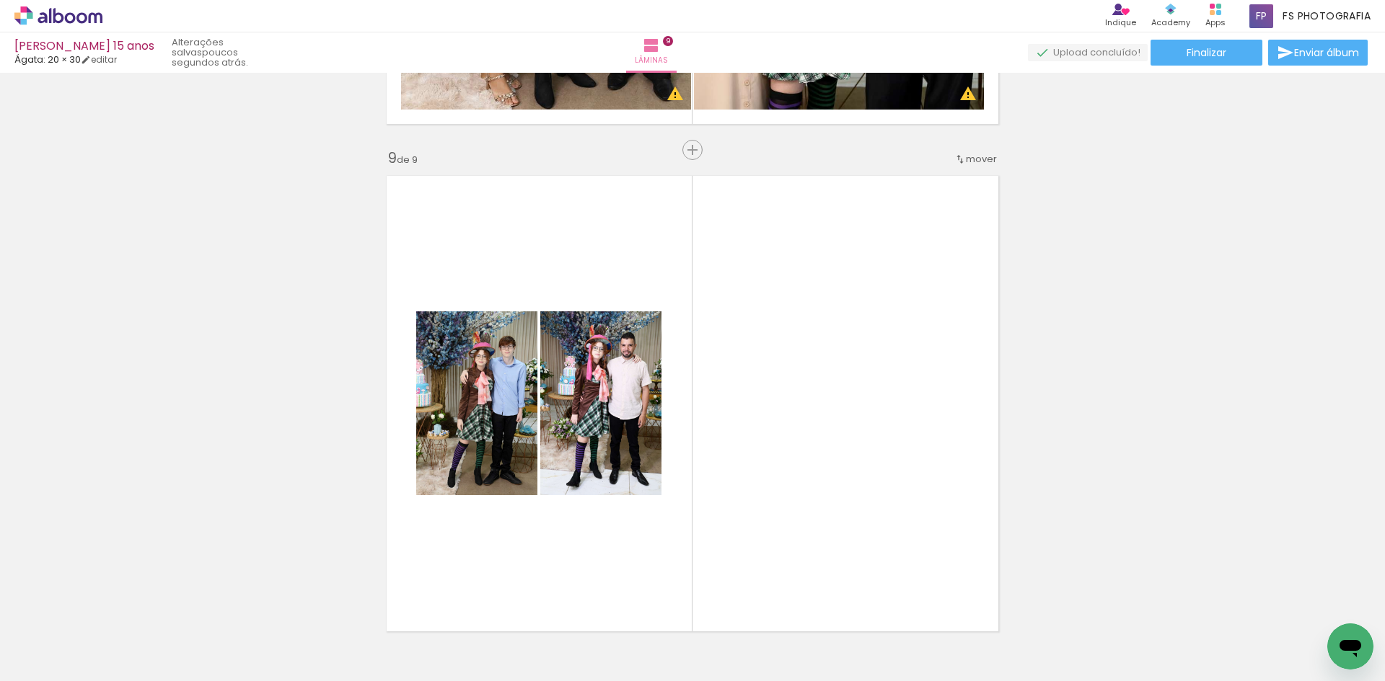
click at [1053, 645] on div at bounding box center [1032, 632] width 50 height 71
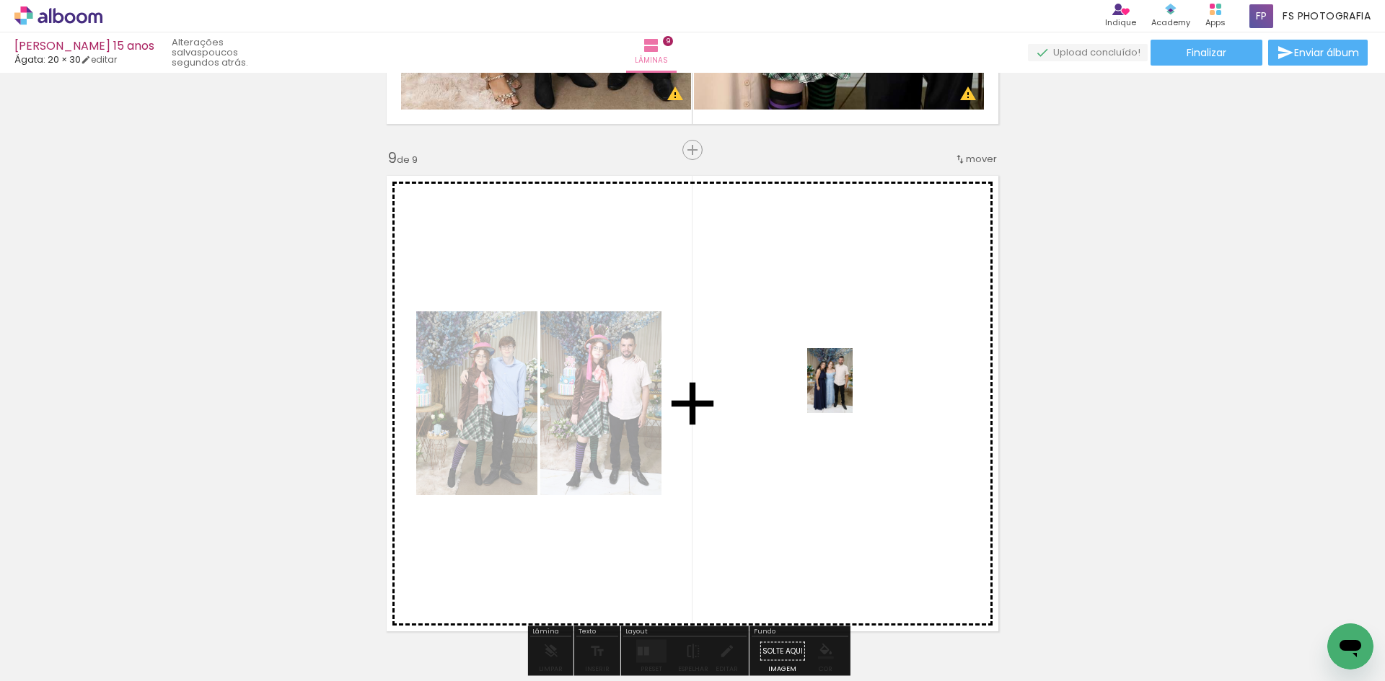
drag, startPoint x: 1094, startPoint y: 640, endPoint x: 850, endPoint y: 392, distance: 347.8
click at [850, 392] on quentale-workspace at bounding box center [692, 340] width 1385 height 681
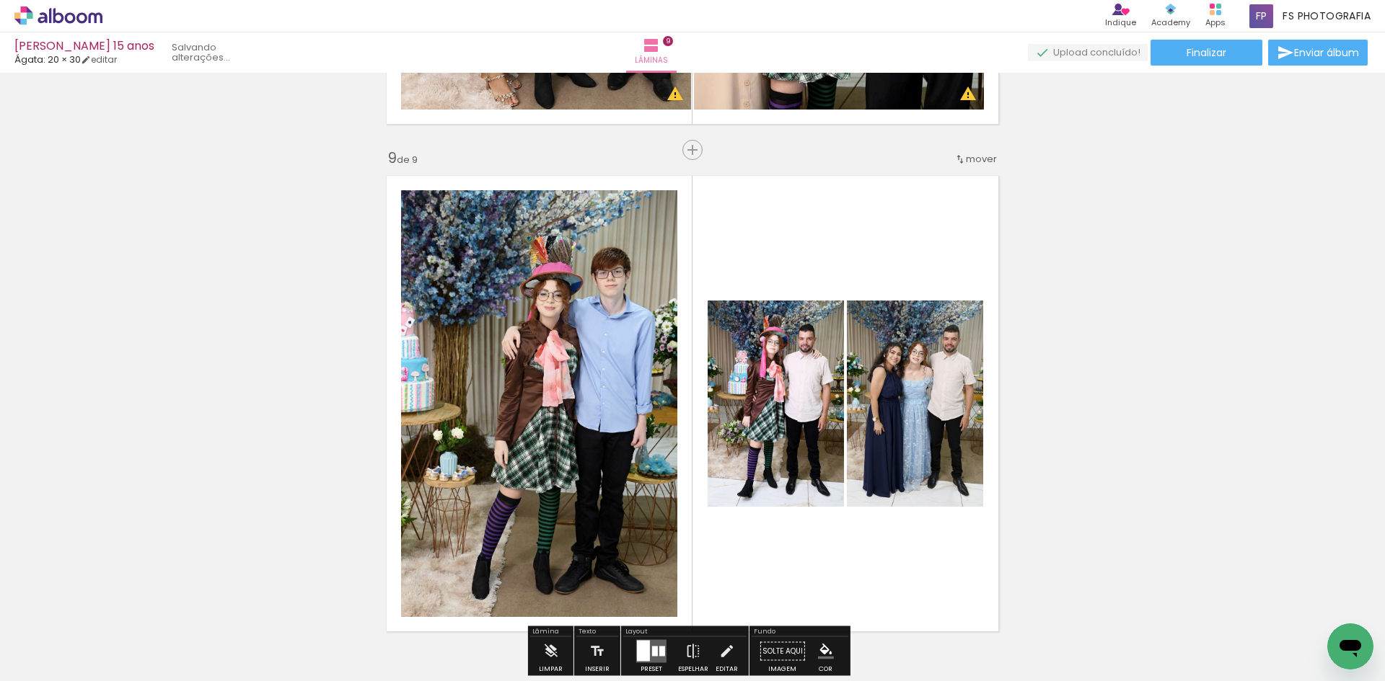
scroll to position [0, 1161]
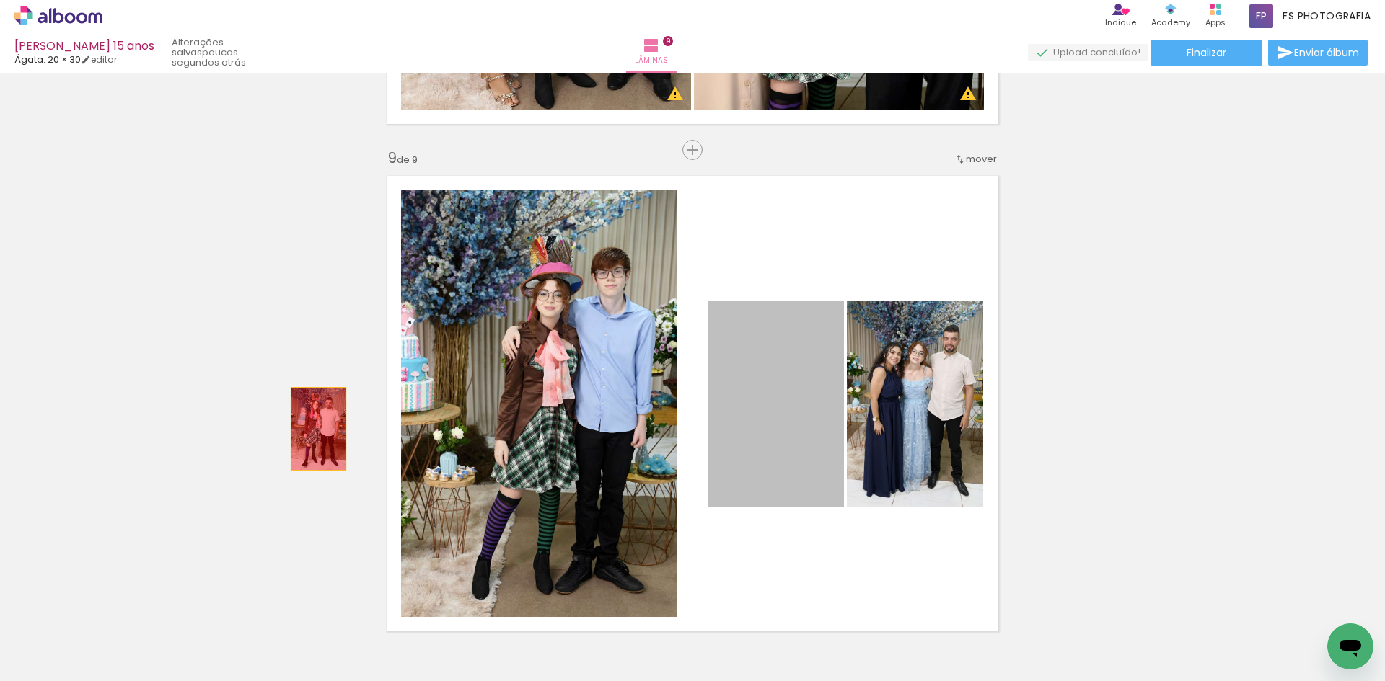
drag, startPoint x: 782, startPoint y: 391, endPoint x: 287, endPoint y: 418, distance: 496.2
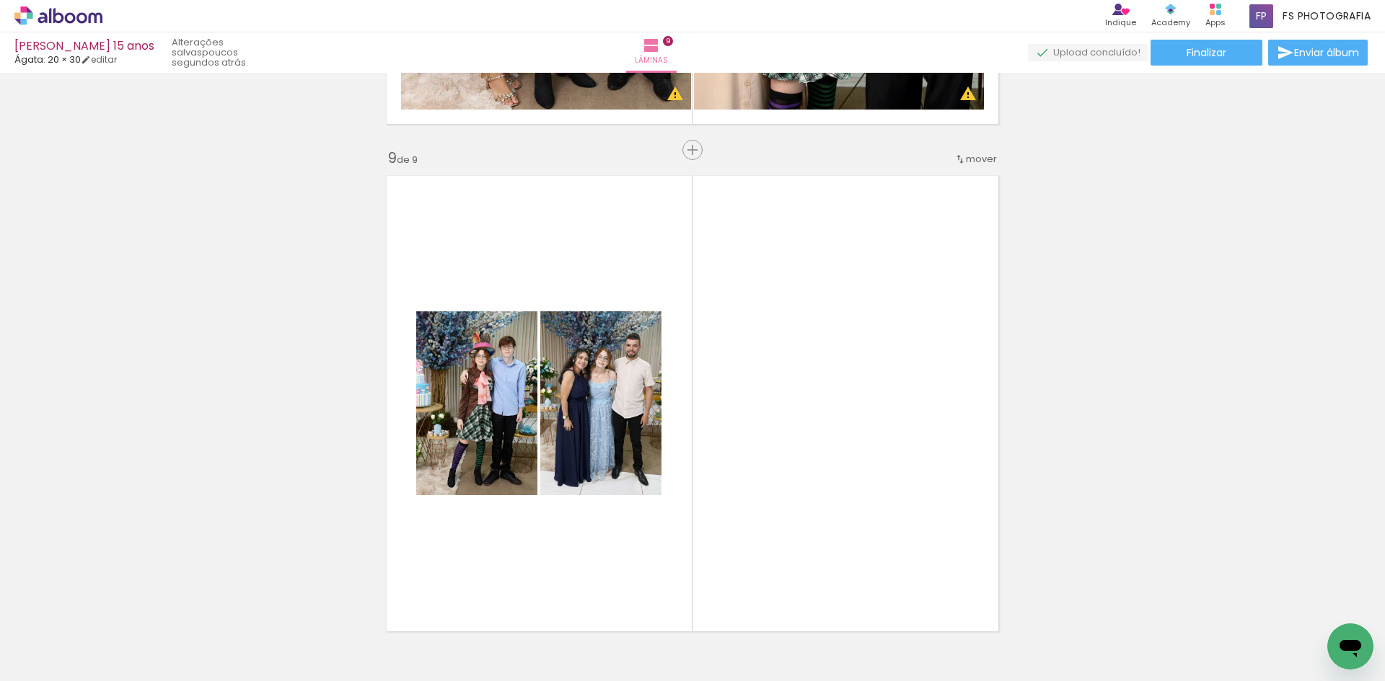
scroll to position [0, 1242]
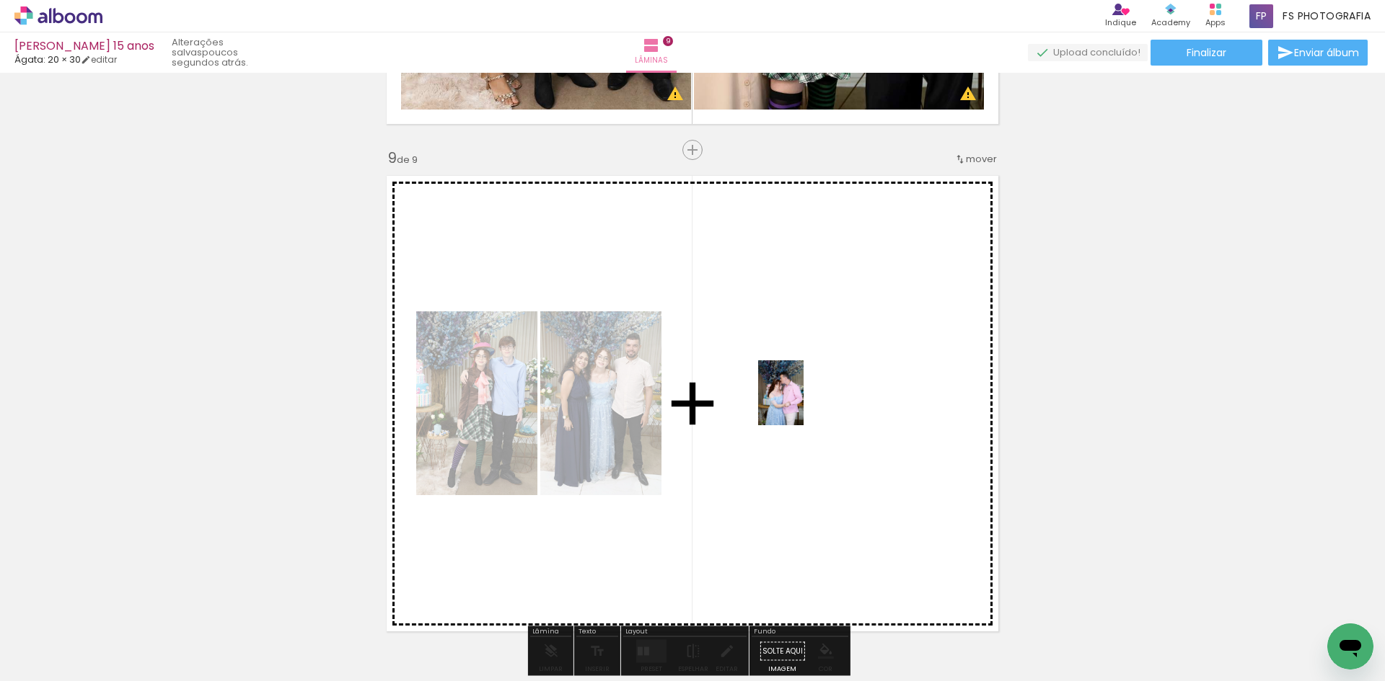
drag, startPoint x: 1331, startPoint y: 609, endPoint x: 801, endPoint y: 404, distance: 568.5
click at [801, 404] on quentale-workspace at bounding box center [692, 340] width 1385 height 681
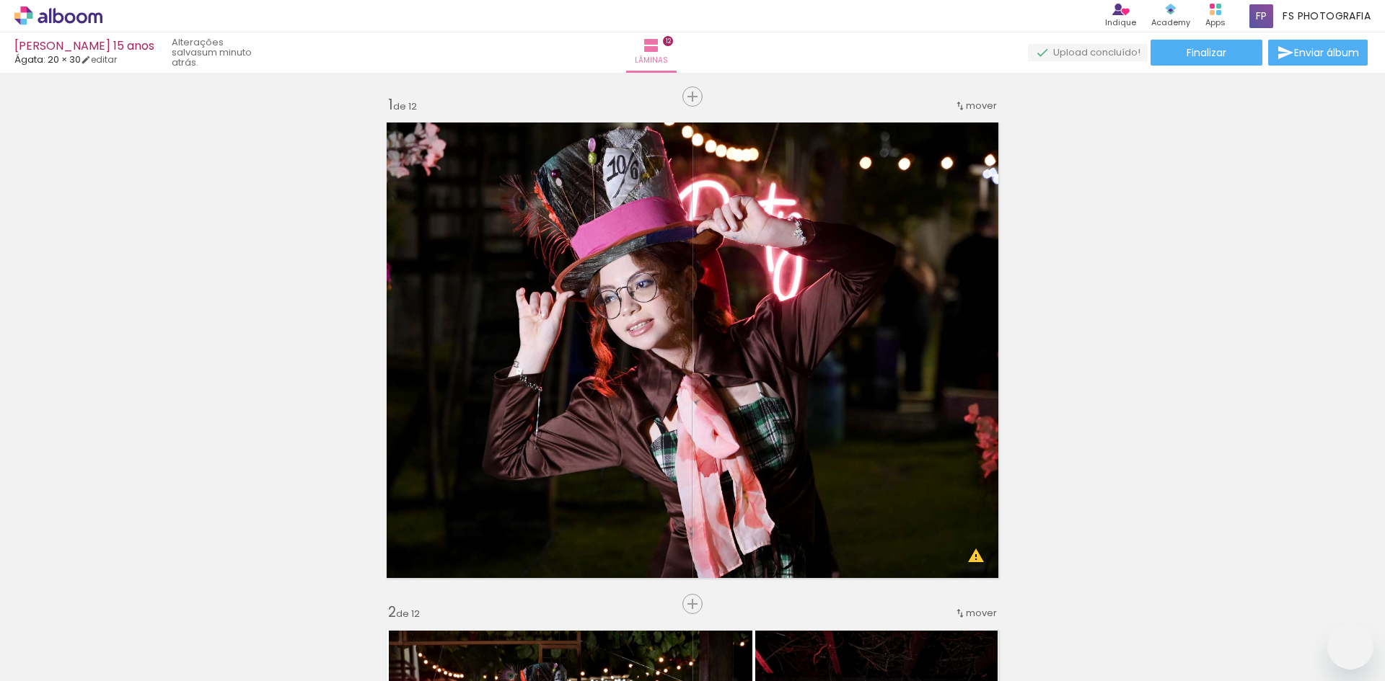
click at [777, 378] on quentale-workspace at bounding box center [692, 340] width 1385 height 681
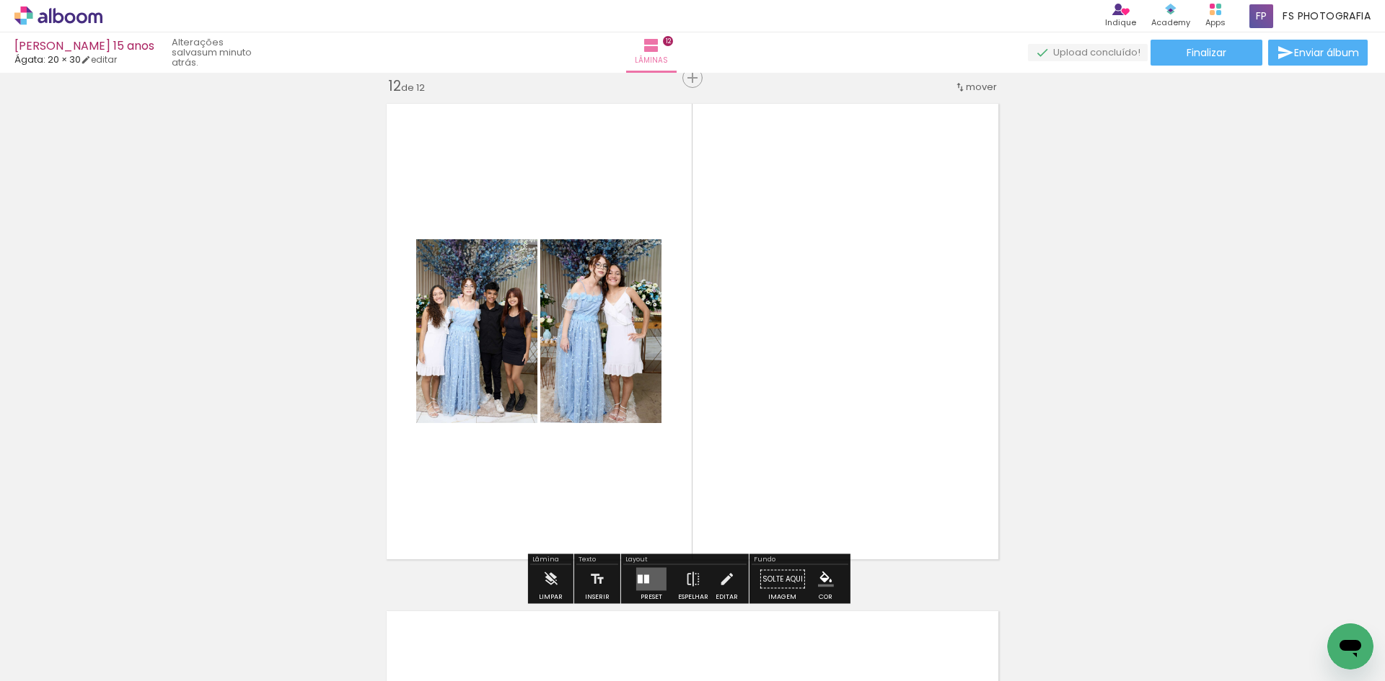
scroll to position [5769, 0]
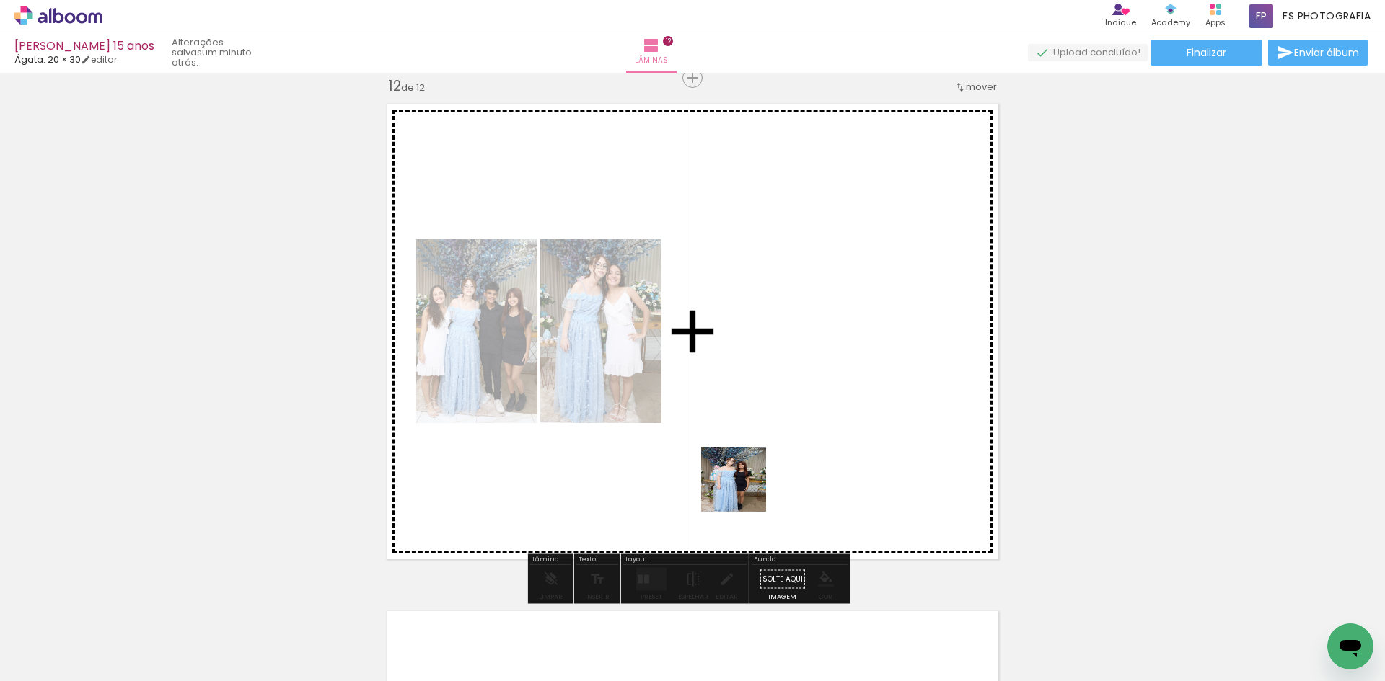
drag, startPoint x: 713, startPoint y: 648, endPoint x: 766, endPoint y: 375, distance: 278.3
click at [766, 375] on quentale-workspace at bounding box center [692, 340] width 1385 height 681
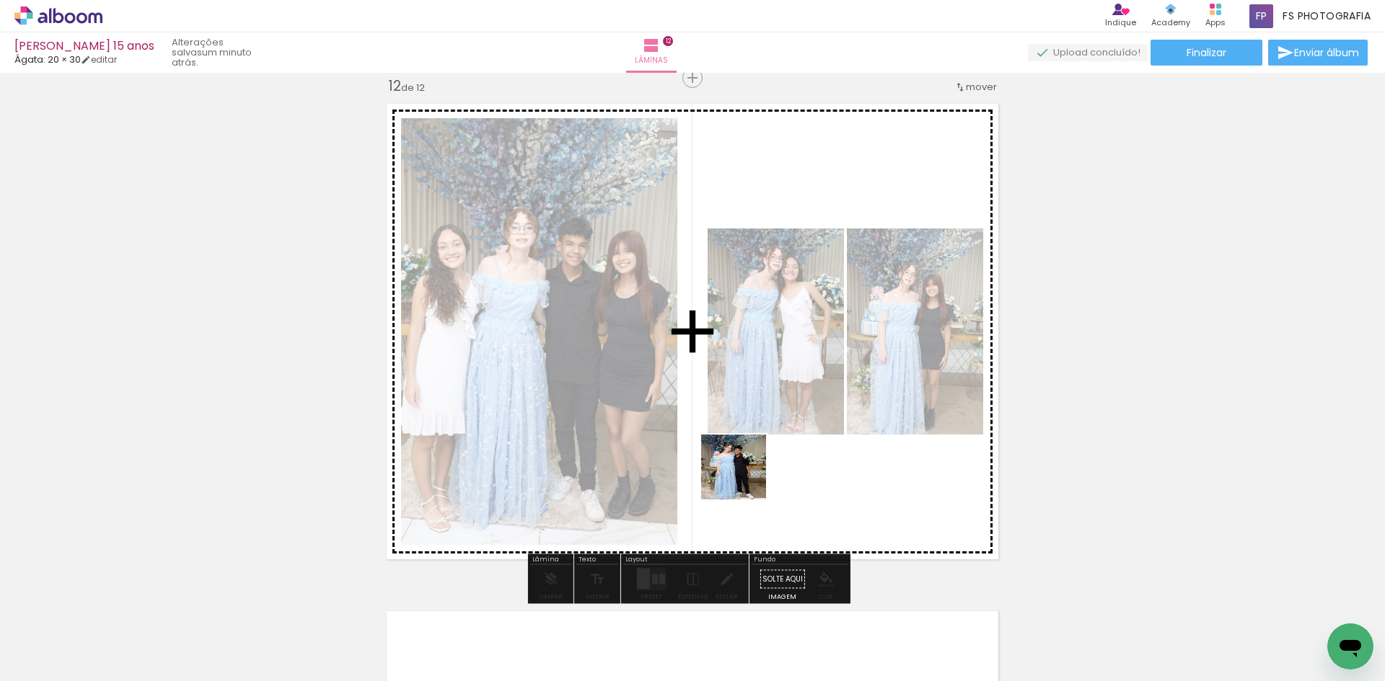
drag, startPoint x: 714, startPoint y: 653, endPoint x: 756, endPoint y: 415, distance: 241.6
click at [756, 415] on quentale-workspace at bounding box center [692, 340] width 1385 height 681
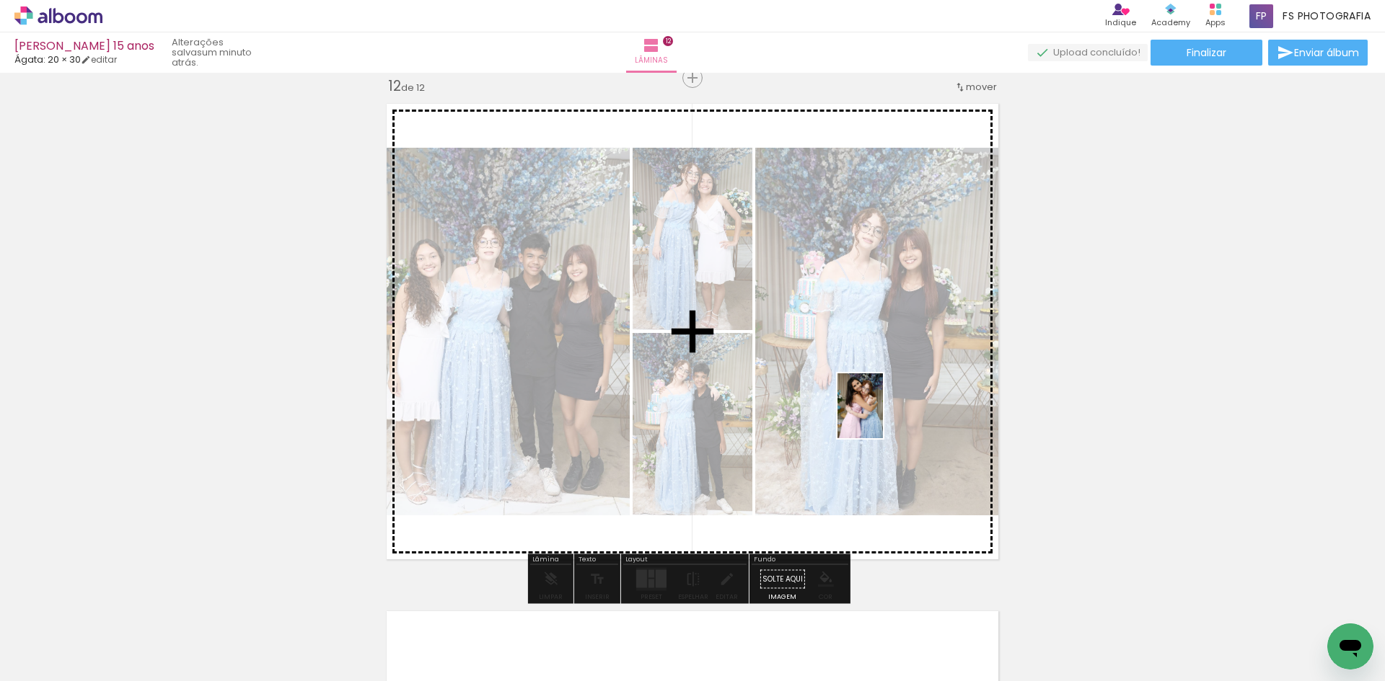
drag, startPoint x: 940, startPoint y: 624, endPoint x: 880, endPoint y: 417, distance: 215.2
click at [880, 417] on quentale-workspace at bounding box center [692, 340] width 1385 height 681
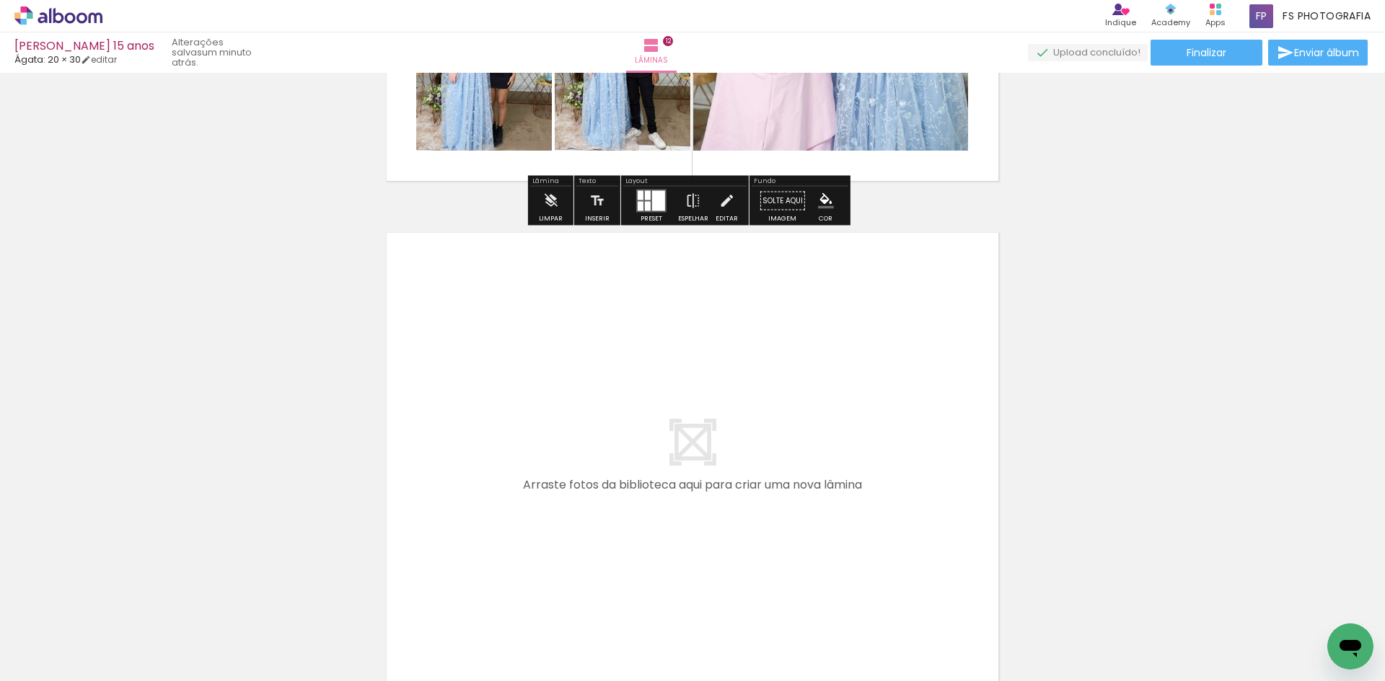
scroll to position [6036, 0]
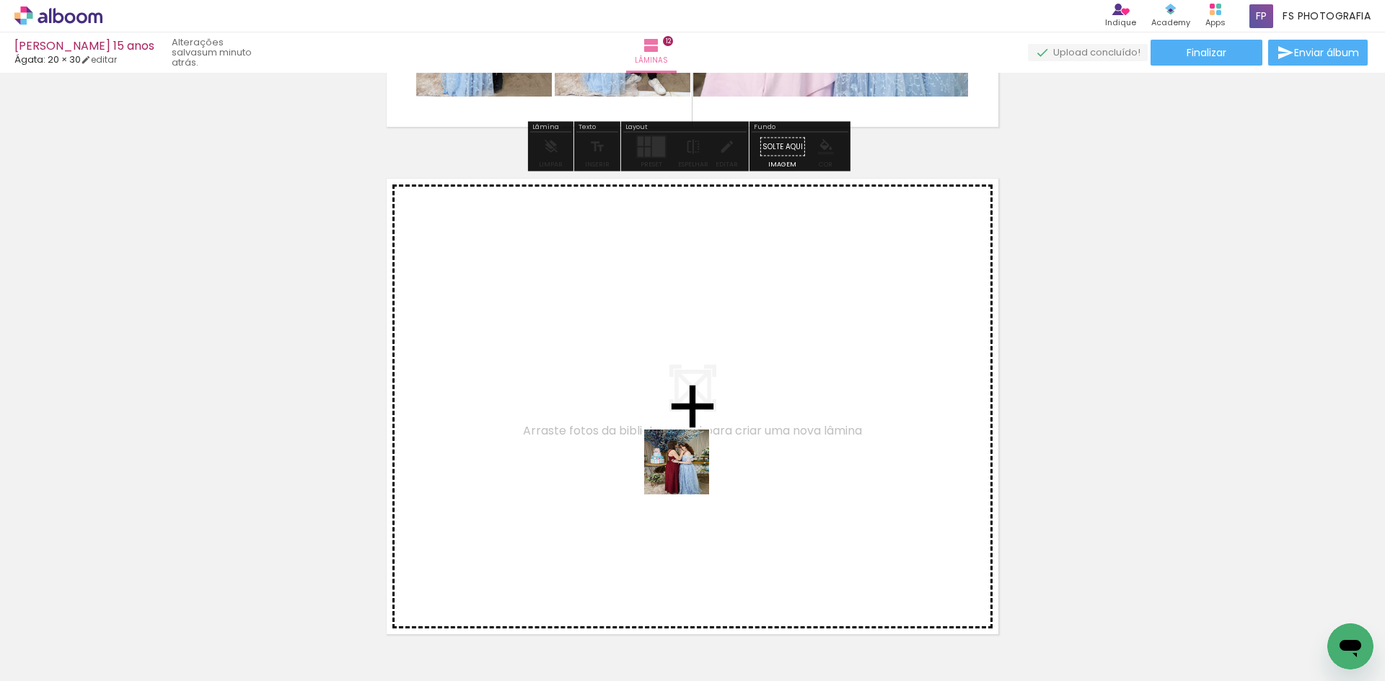
drag, startPoint x: 712, startPoint y: 640, endPoint x: 684, endPoint y: 454, distance: 187.6
click at [684, 454] on quentale-workspace at bounding box center [692, 340] width 1385 height 681
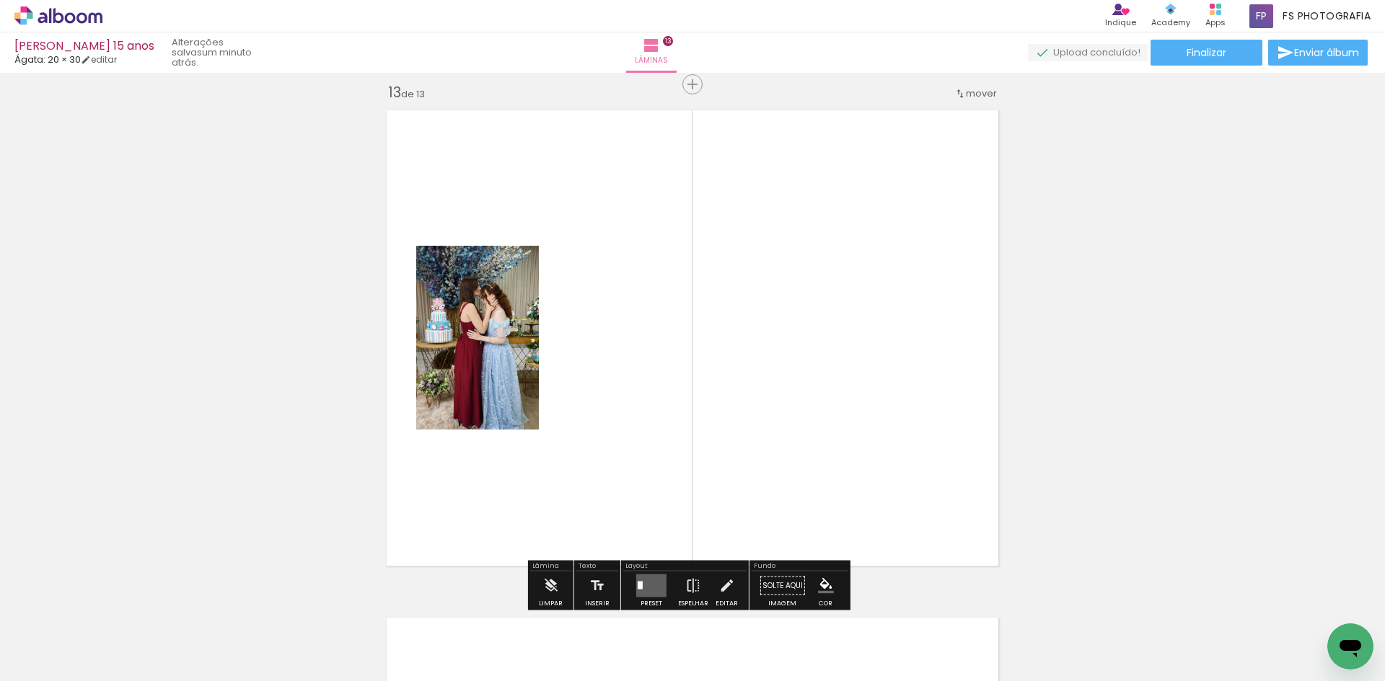
scroll to position [6111, 0]
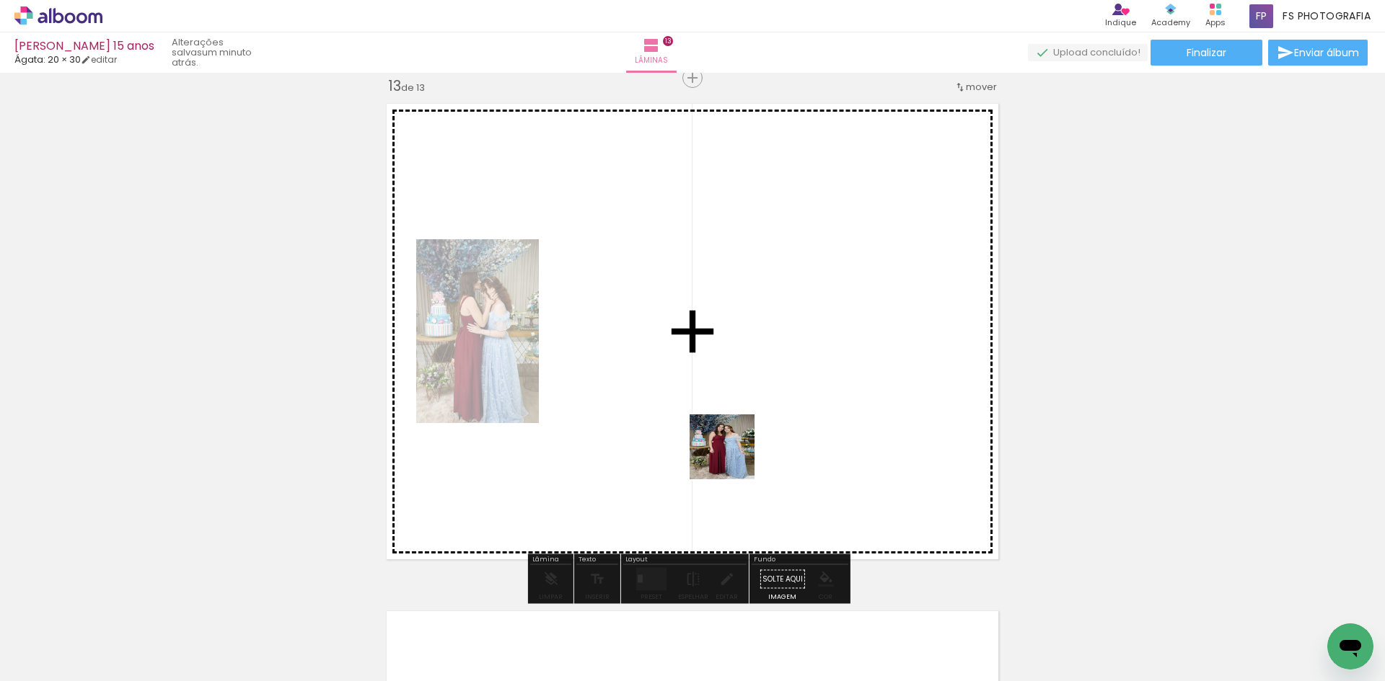
drag, startPoint x: 726, startPoint y: 533, endPoint x: 736, endPoint y: 441, distance: 92.1
click at [736, 441] on quentale-workspace at bounding box center [692, 340] width 1385 height 681
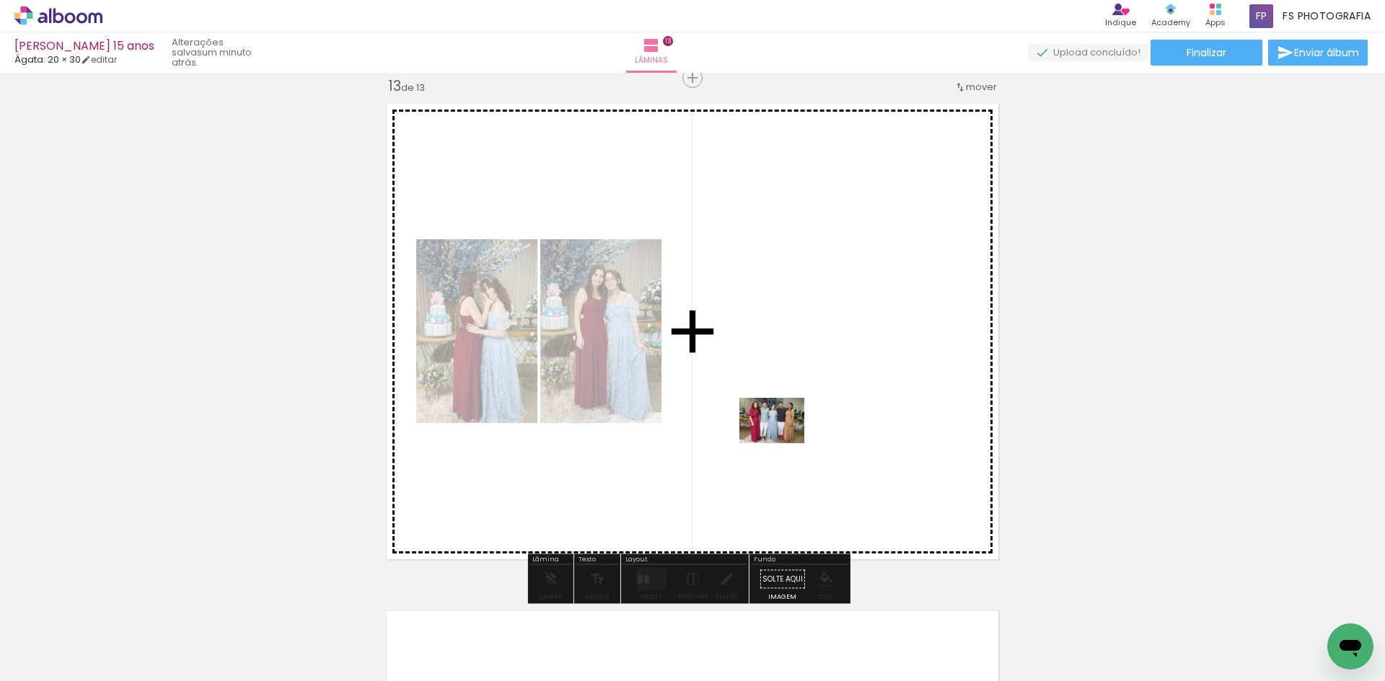
drag, startPoint x: 727, startPoint y: 630, endPoint x: 782, endPoint y: 441, distance: 196.2
click at [782, 441] on quentale-workspace at bounding box center [692, 340] width 1385 height 681
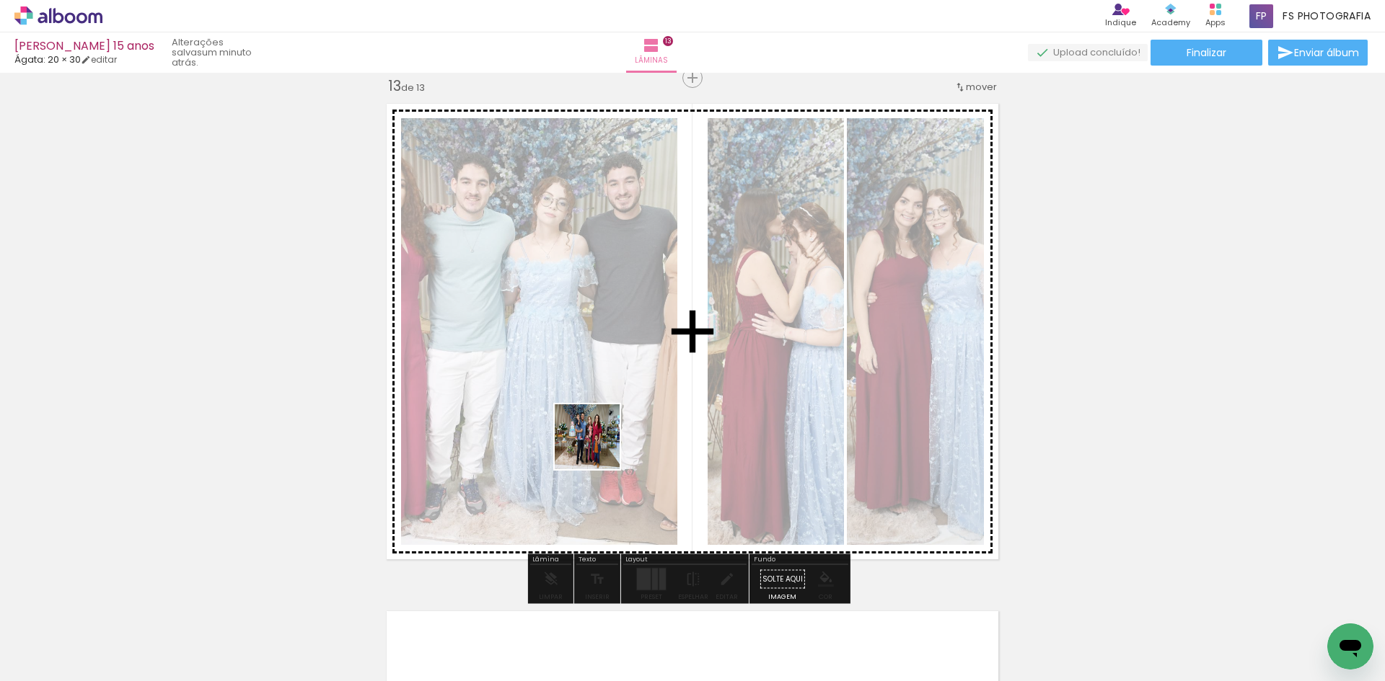
drag, startPoint x: 555, startPoint y: 647, endPoint x: 598, endPoint y: 446, distance: 204.9
click at [598, 446] on quentale-workspace at bounding box center [692, 340] width 1385 height 681
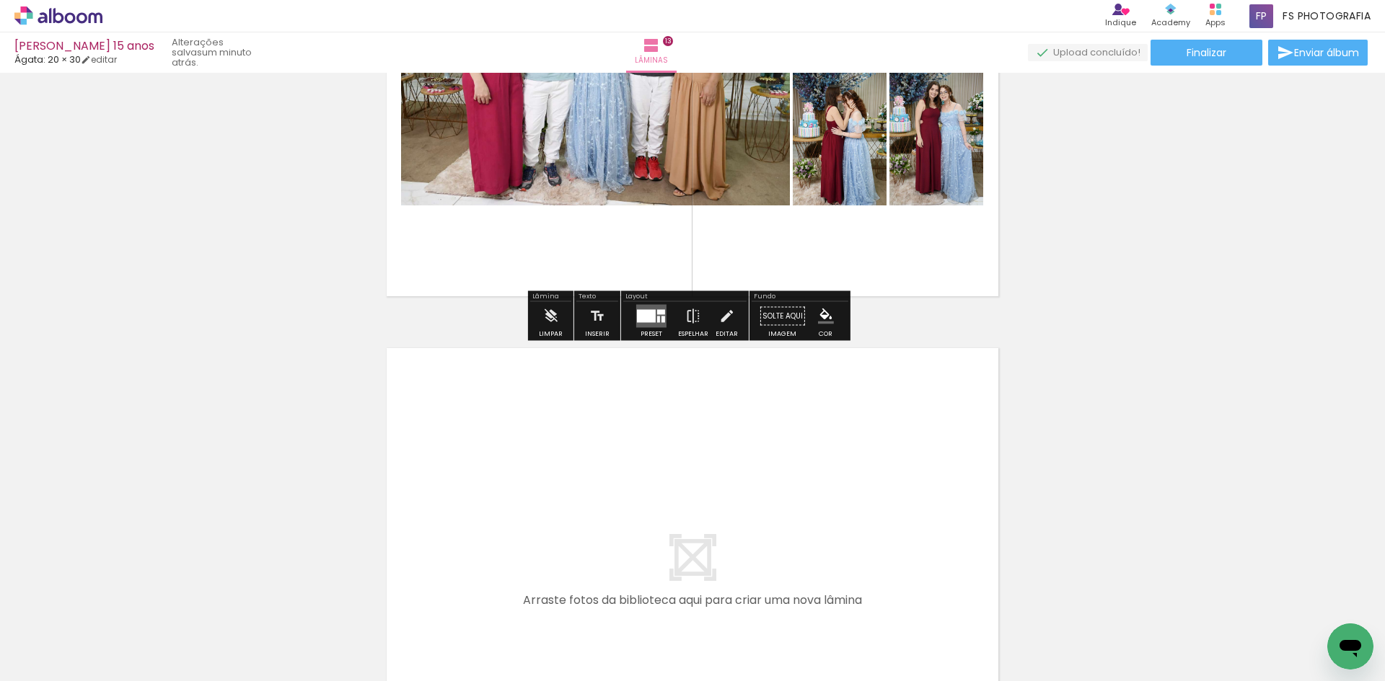
scroll to position [6399, 0]
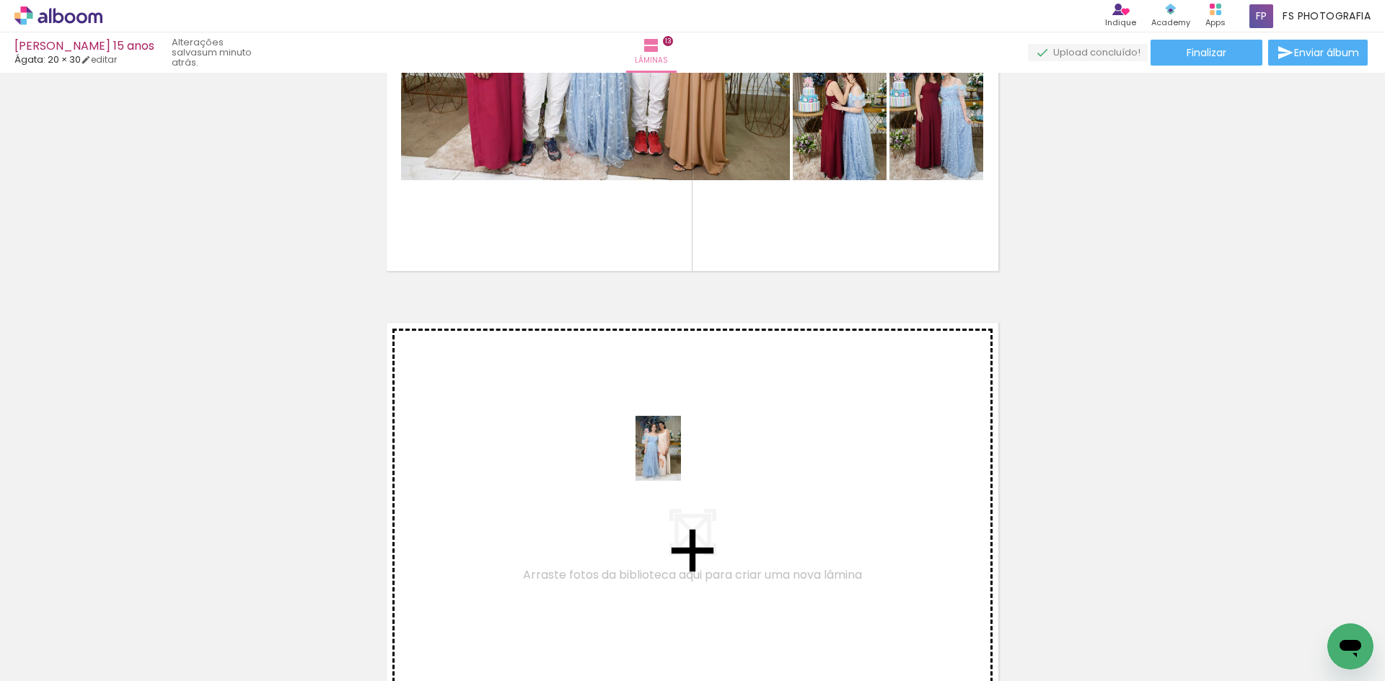
drag, startPoint x: 914, startPoint y: 585, endPoint x: 679, endPoint y: 459, distance: 266.5
click at [679, 459] on quentale-workspace at bounding box center [692, 340] width 1385 height 681
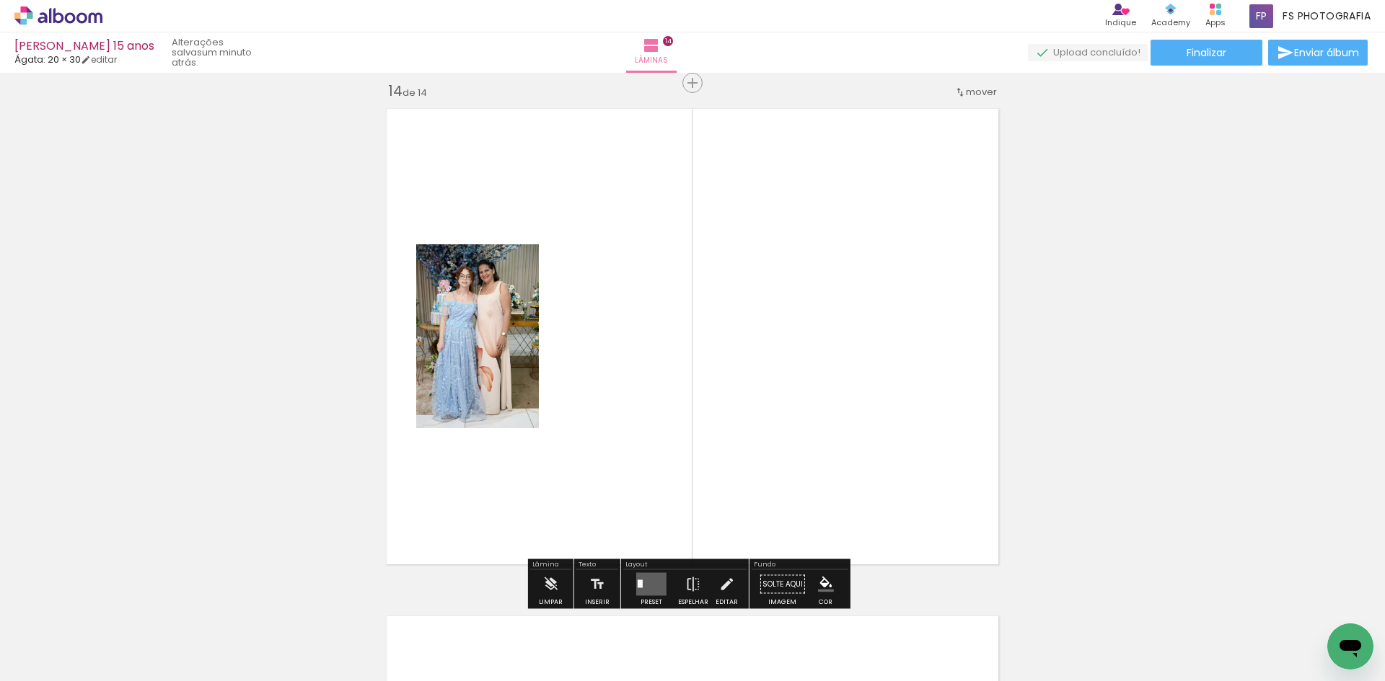
scroll to position [6618, 0]
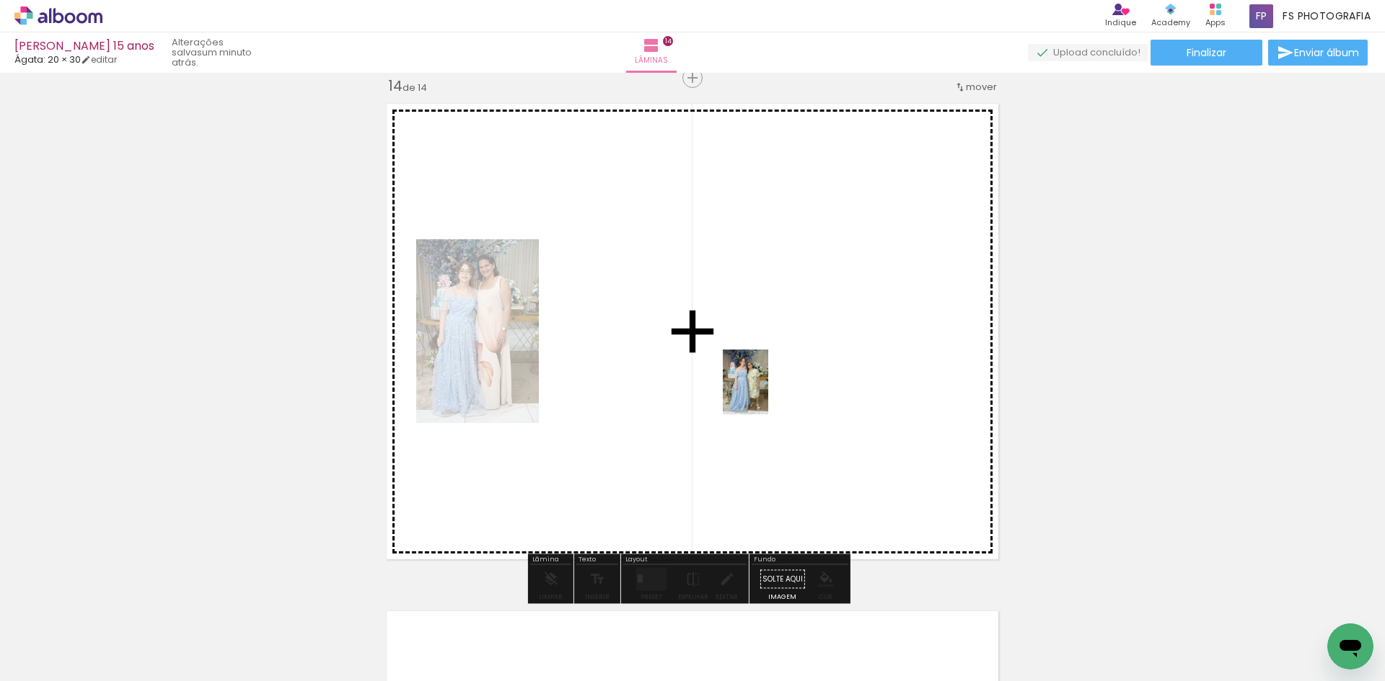
drag, startPoint x: 959, startPoint y: 646, endPoint x: 766, endPoint y: 393, distance: 318.5
click at [766, 393] on quentale-workspace at bounding box center [692, 340] width 1385 height 681
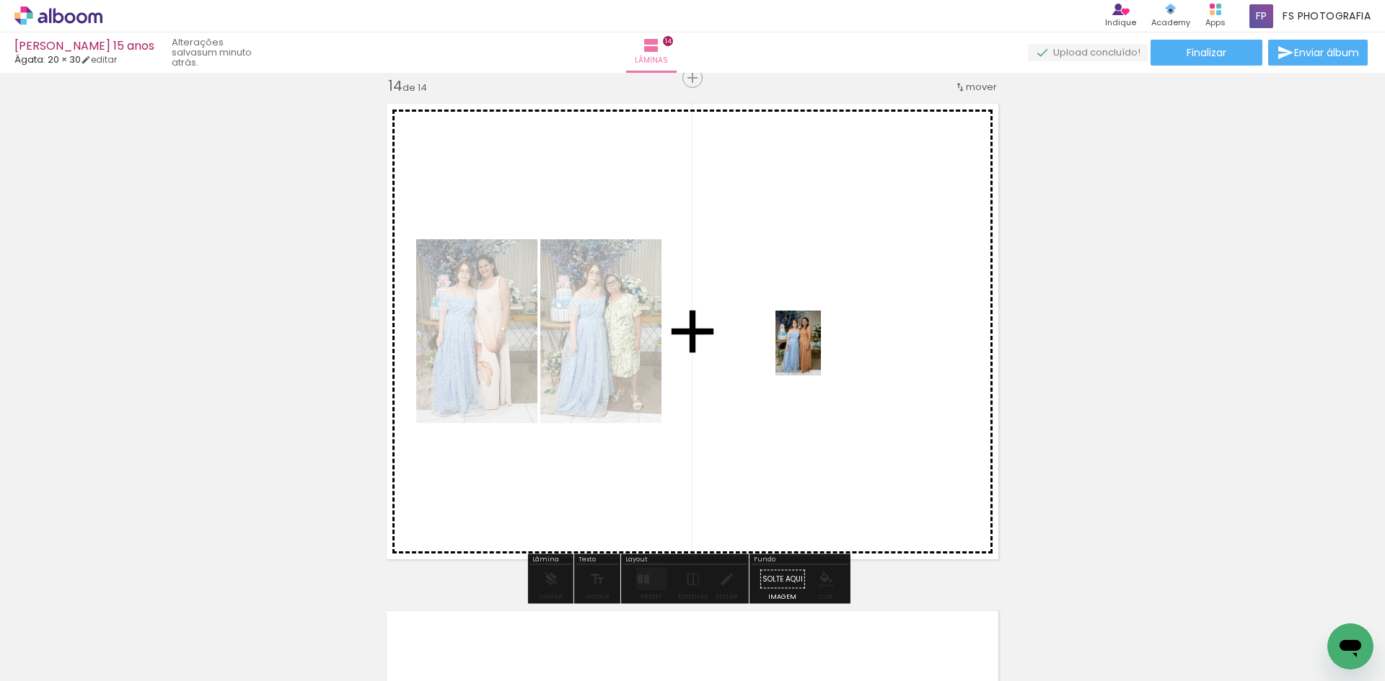
drag, startPoint x: 952, startPoint y: 640, endPoint x: 818, endPoint y: 353, distance: 316.5
click at [818, 353] on quentale-workspace at bounding box center [692, 340] width 1385 height 681
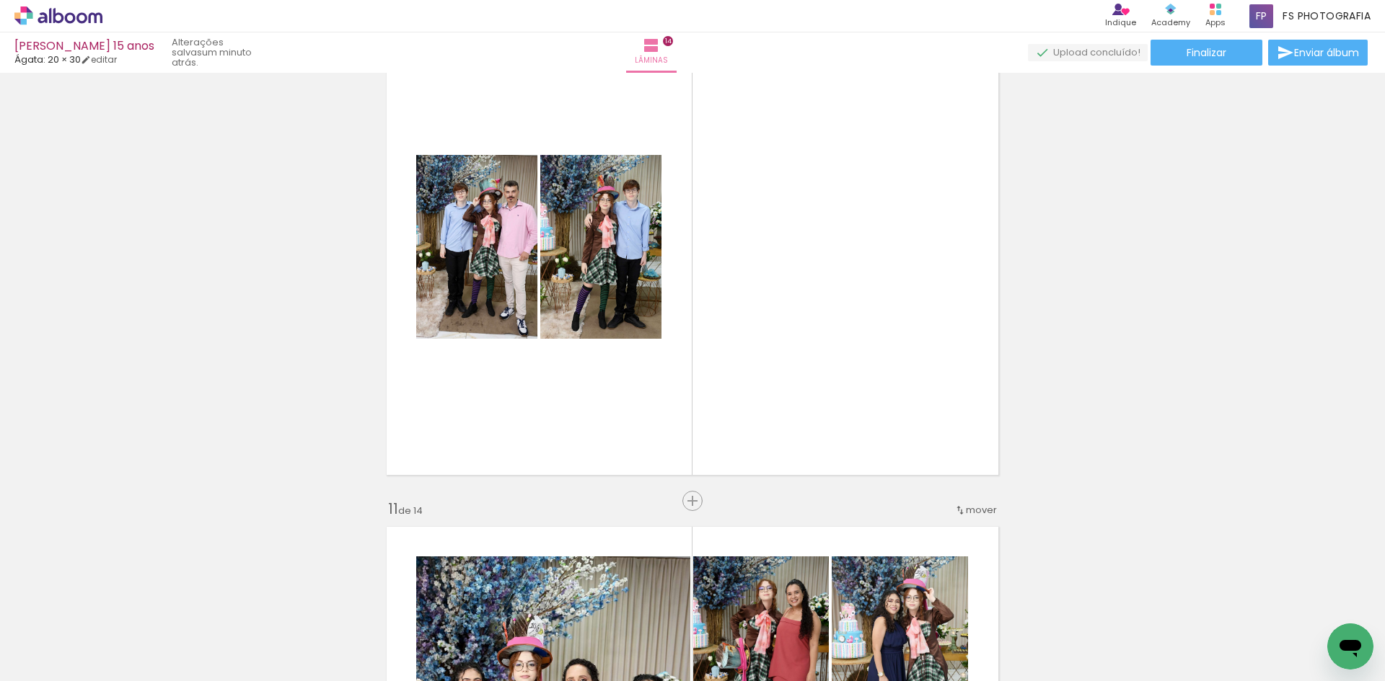
scroll to position [4527, 0]
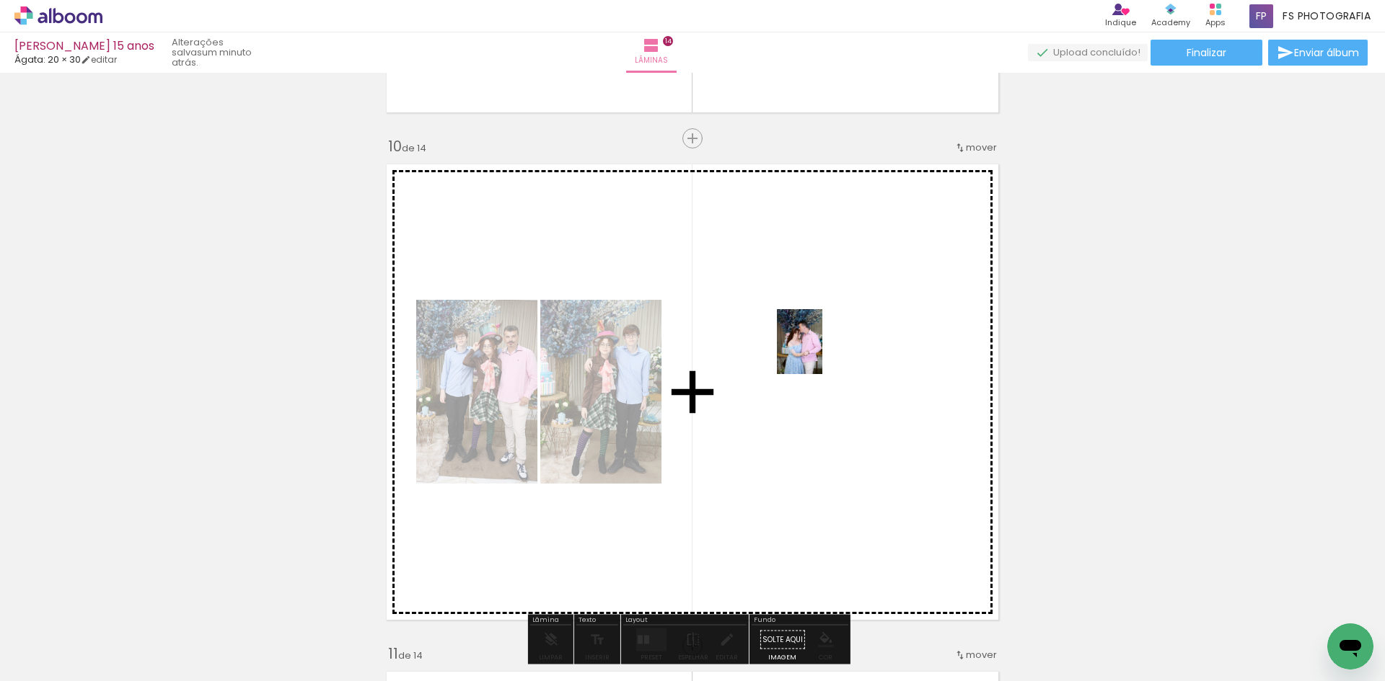
drag, startPoint x: 1126, startPoint y: 644, endPoint x: 820, endPoint y: 353, distance: 422.8
click at [820, 353] on quentale-workspace at bounding box center [692, 340] width 1385 height 681
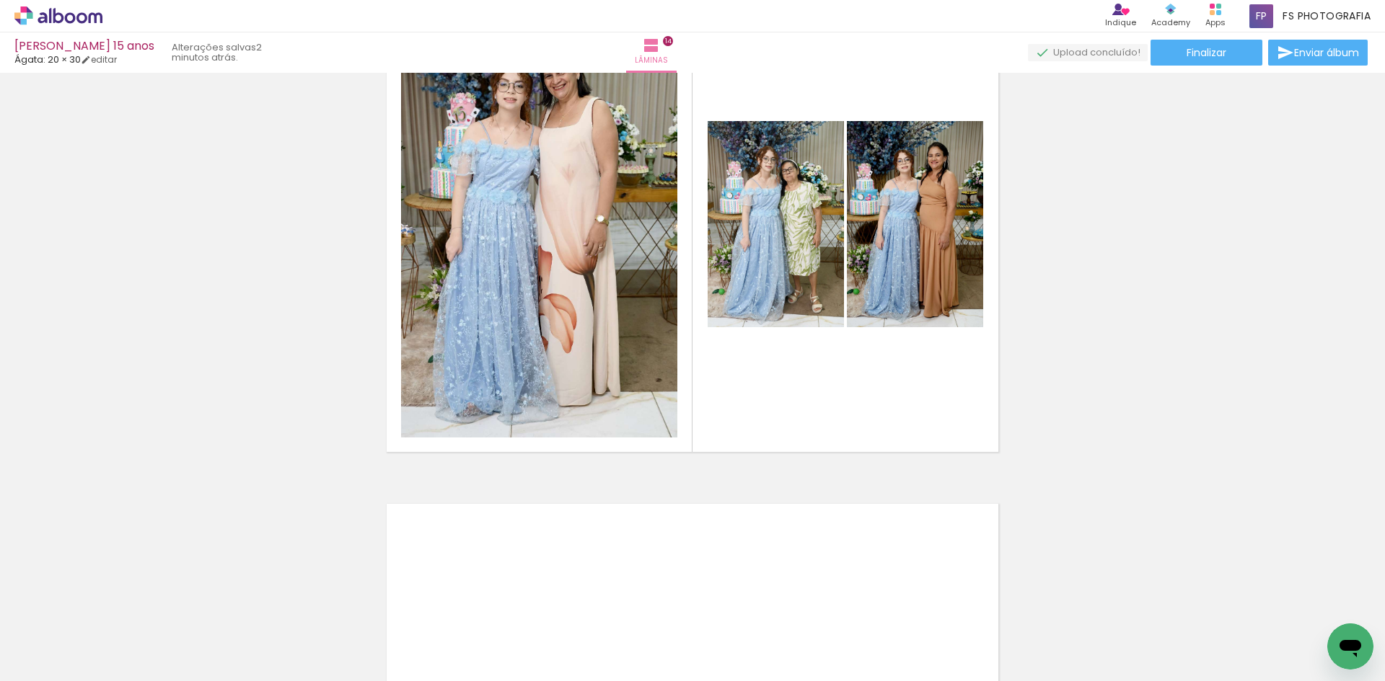
scroll to position [6690, 0]
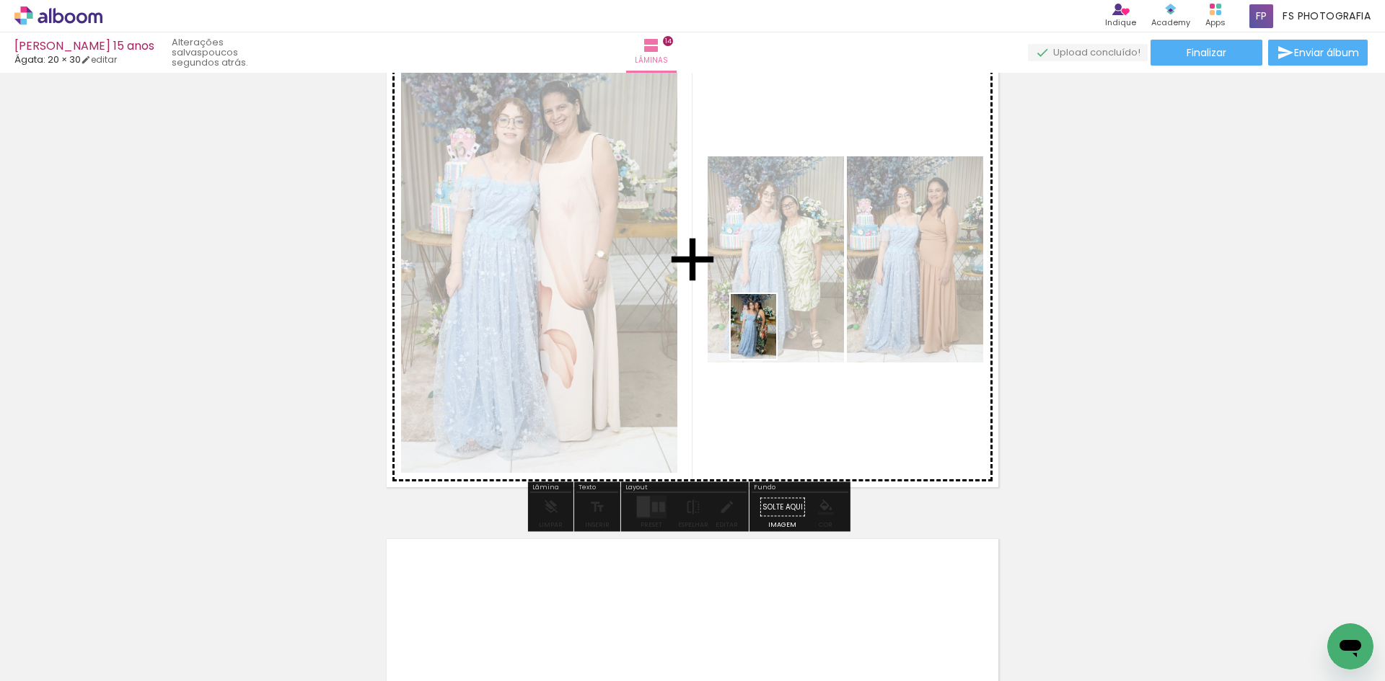
drag, startPoint x: 712, startPoint y: 642, endPoint x: 774, endPoint y: 337, distance: 310.4
click at [774, 337] on quentale-workspace at bounding box center [692, 340] width 1385 height 681
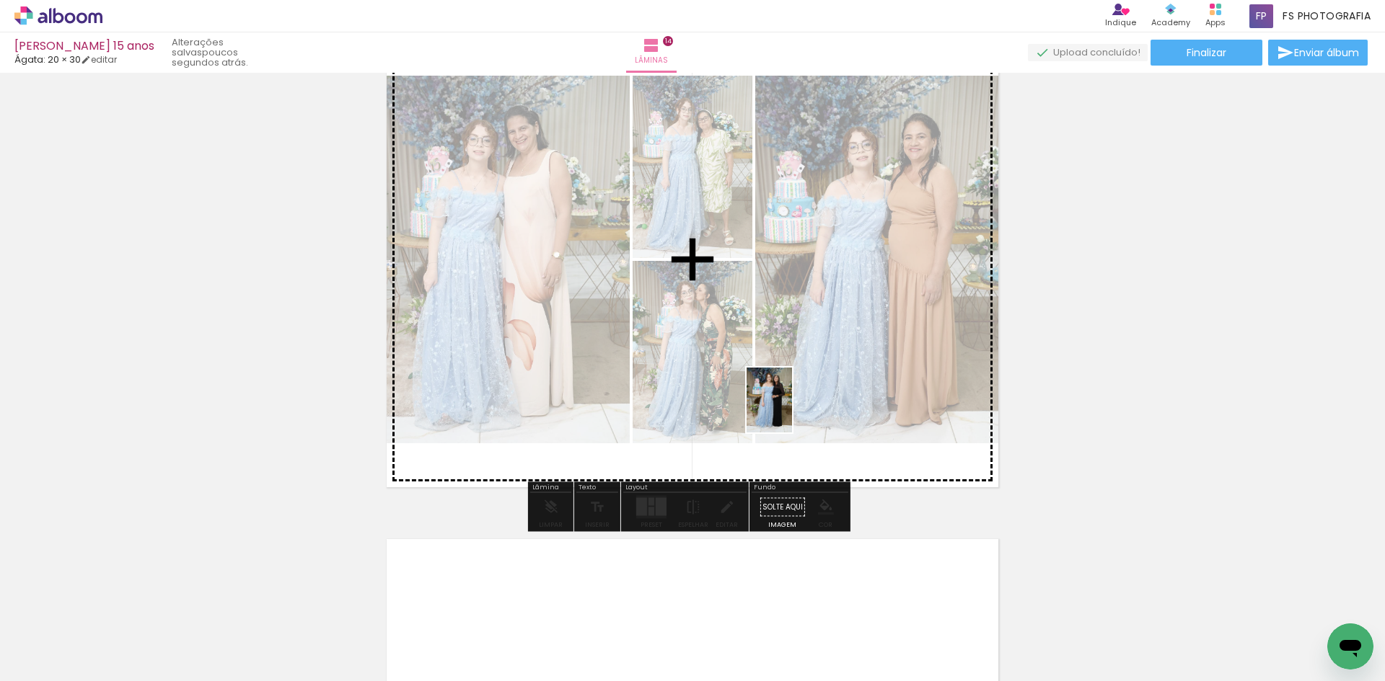
drag, startPoint x: 634, startPoint y: 645, endPoint x: 790, endPoint y: 411, distance: 280.8
click at [790, 411] on quentale-workspace at bounding box center [692, 340] width 1385 height 681
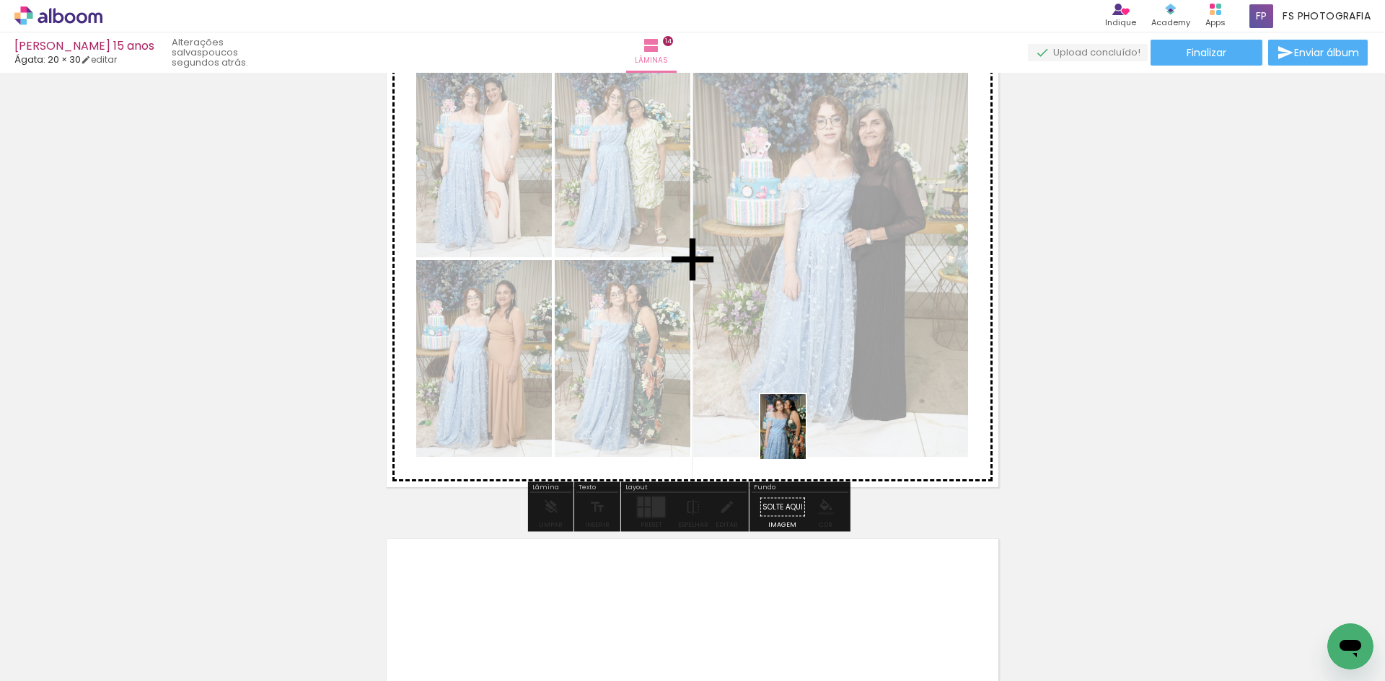
drag, startPoint x: 638, startPoint y: 643, endPoint x: 803, endPoint y: 438, distance: 263.6
click at [803, 438] on quentale-workspace at bounding box center [692, 340] width 1385 height 681
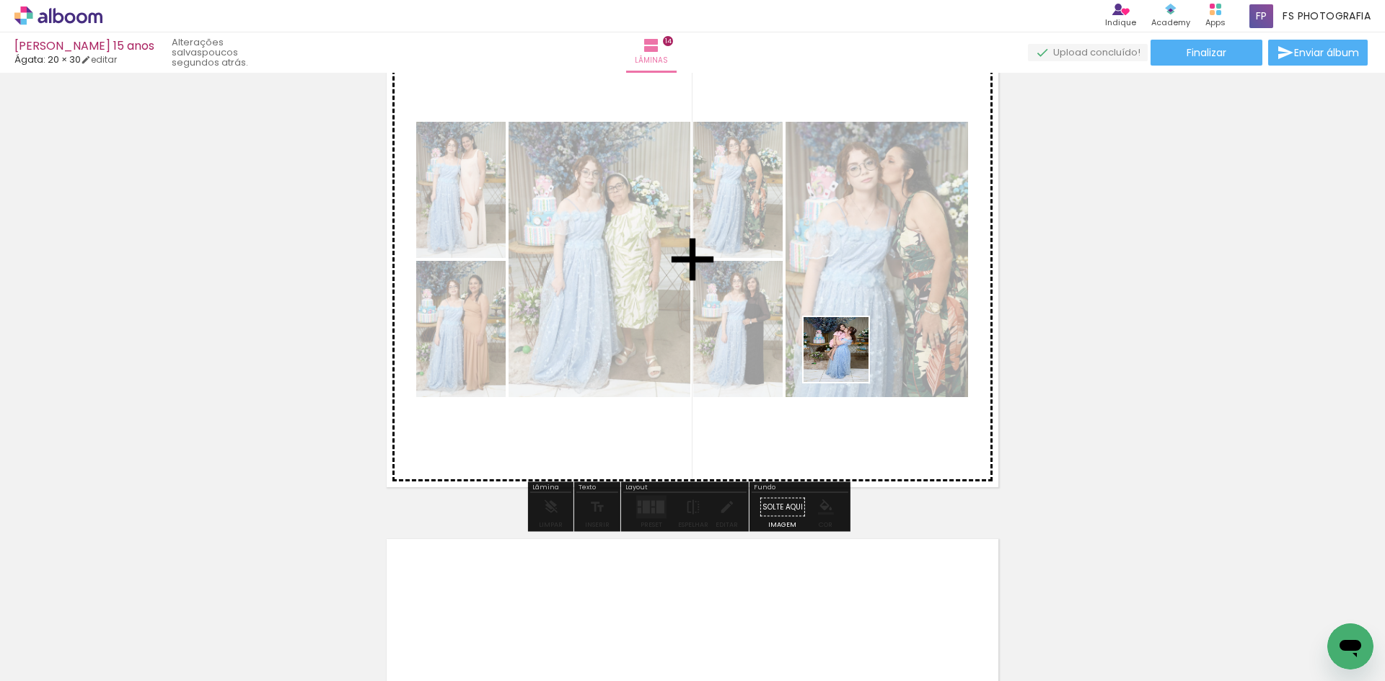
drag, startPoint x: 791, startPoint y: 645, endPoint x: 849, endPoint y: 353, distance: 297.0
click at [849, 353] on quentale-workspace at bounding box center [692, 340] width 1385 height 681
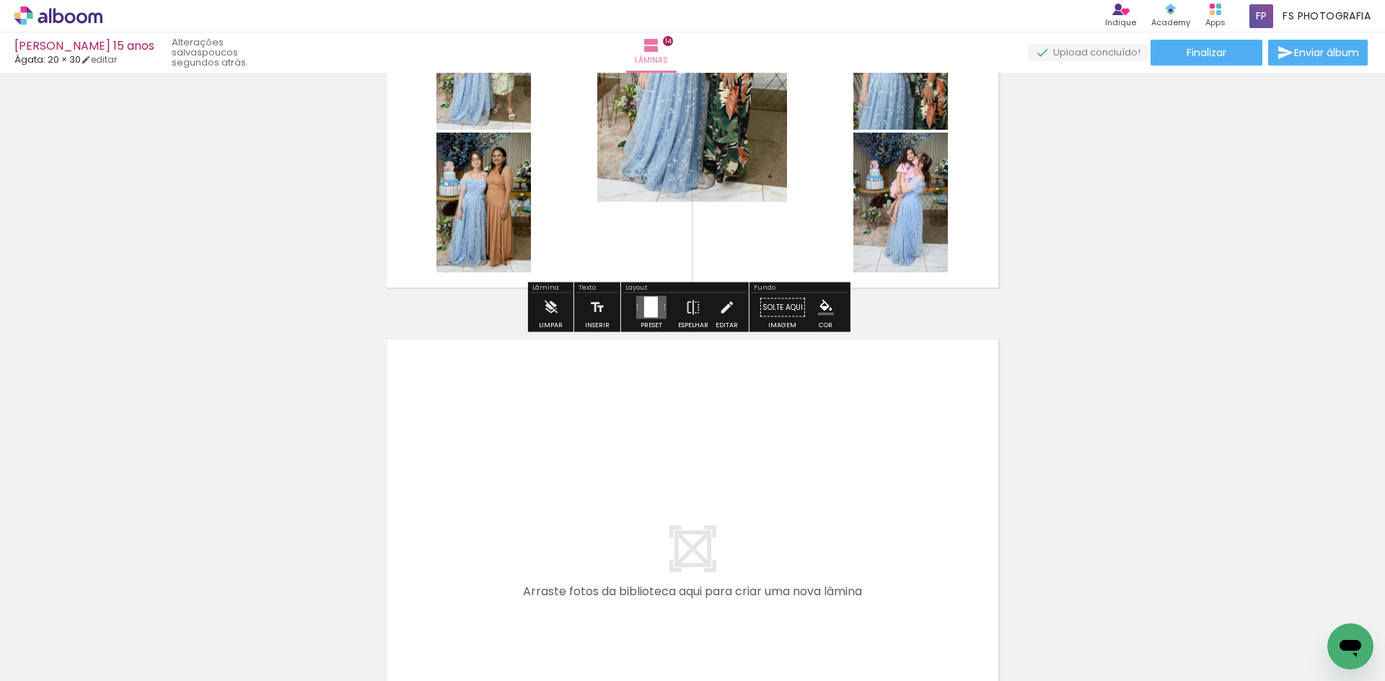
scroll to position [6907, 0]
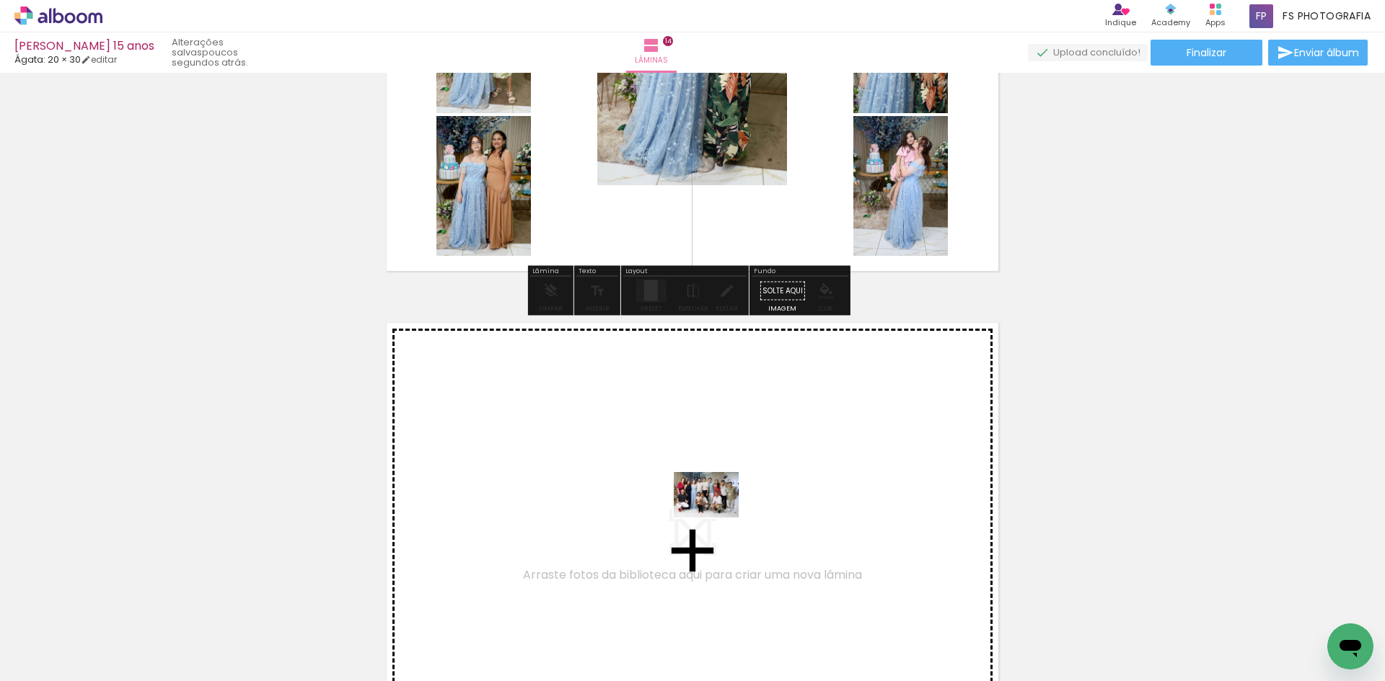
drag, startPoint x: 710, startPoint y: 634, endPoint x: 718, endPoint y: 515, distance: 119.2
click at [718, 515] on quentale-workspace at bounding box center [692, 340] width 1385 height 681
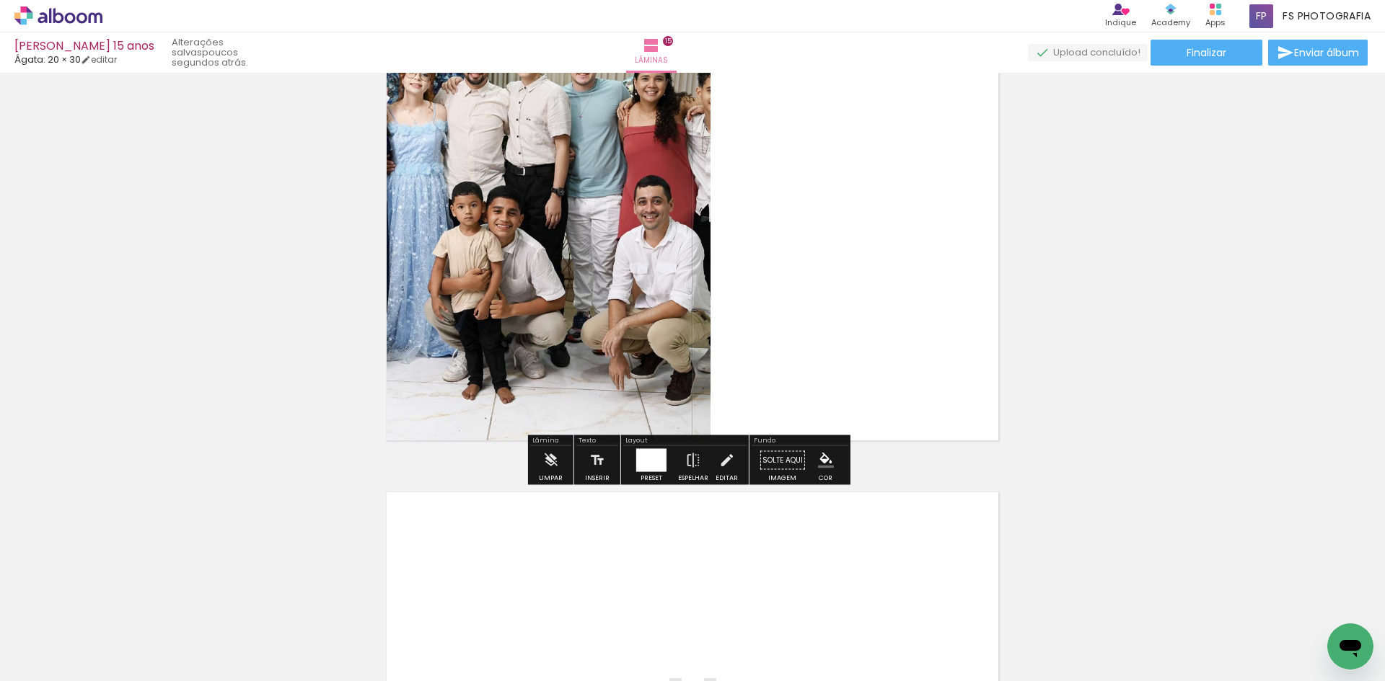
scroll to position [7341, 0]
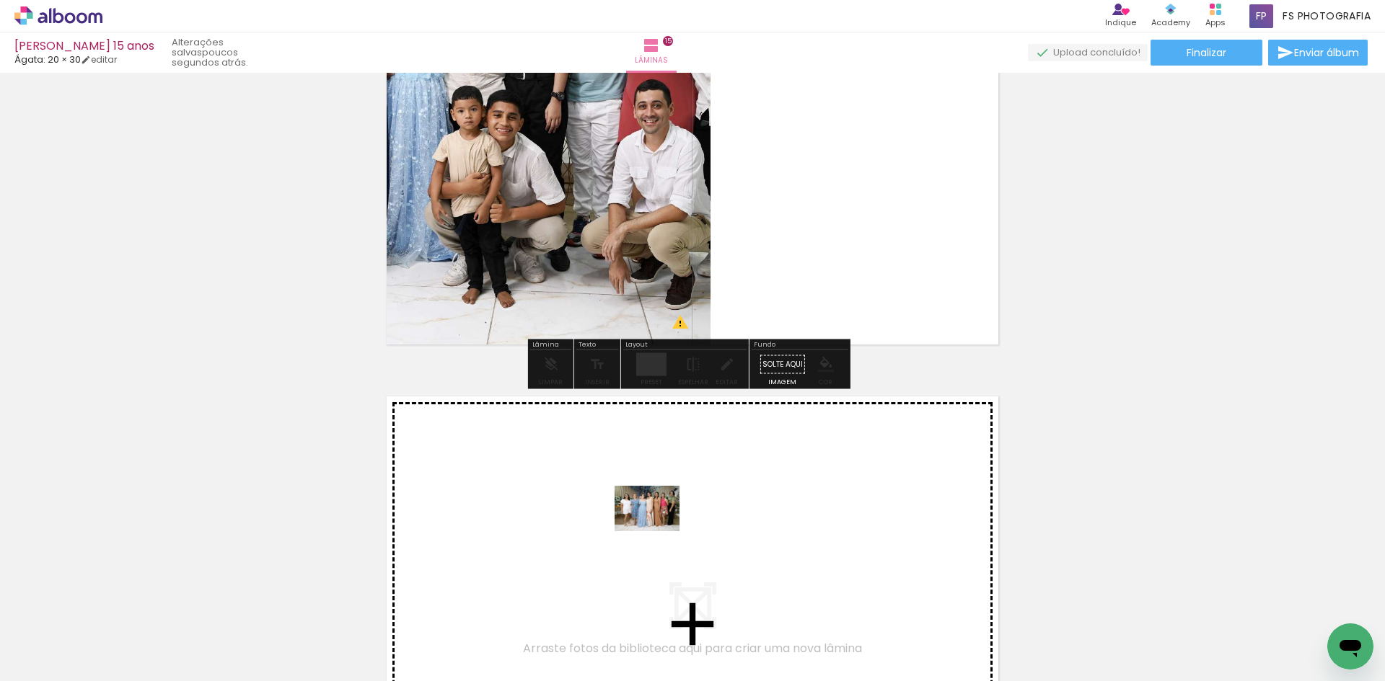
drag, startPoint x: 634, startPoint y: 630, endPoint x: 658, endPoint y: 525, distance: 107.9
click at [658, 525] on quentale-workspace at bounding box center [692, 340] width 1385 height 681
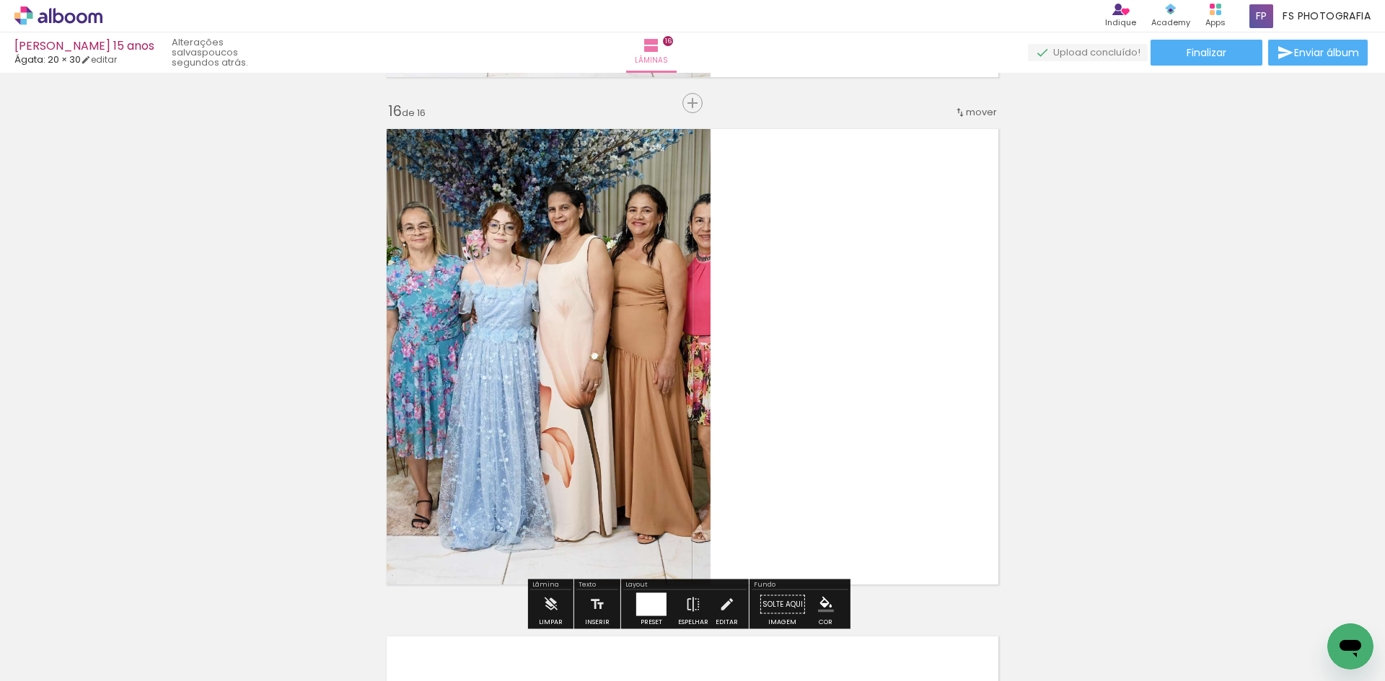
scroll to position [7634, 0]
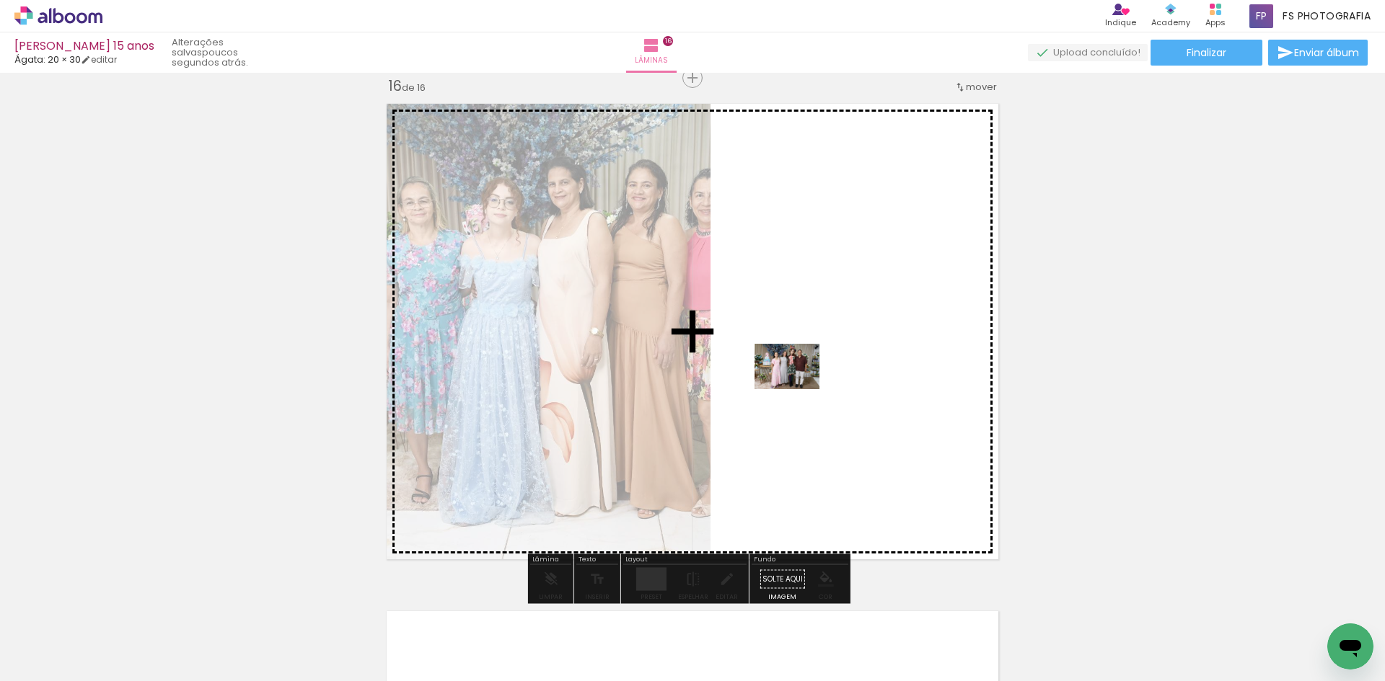
drag, startPoint x: 562, startPoint y: 645, endPoint x: 798, endPoint y: 387, distance: 348.6
click at [798, 387] on quentale-workspace at bounding box center [692, 340] width 1385 height 681
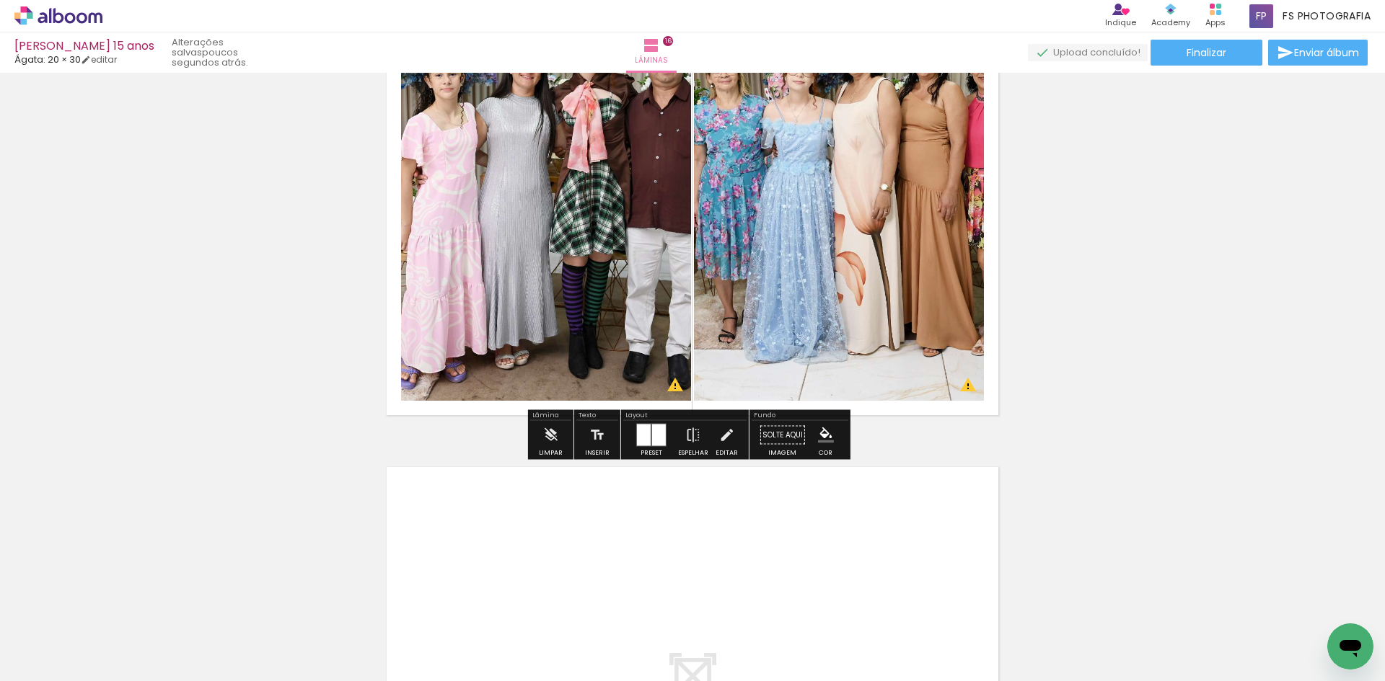
scroll to position [7994, 0]
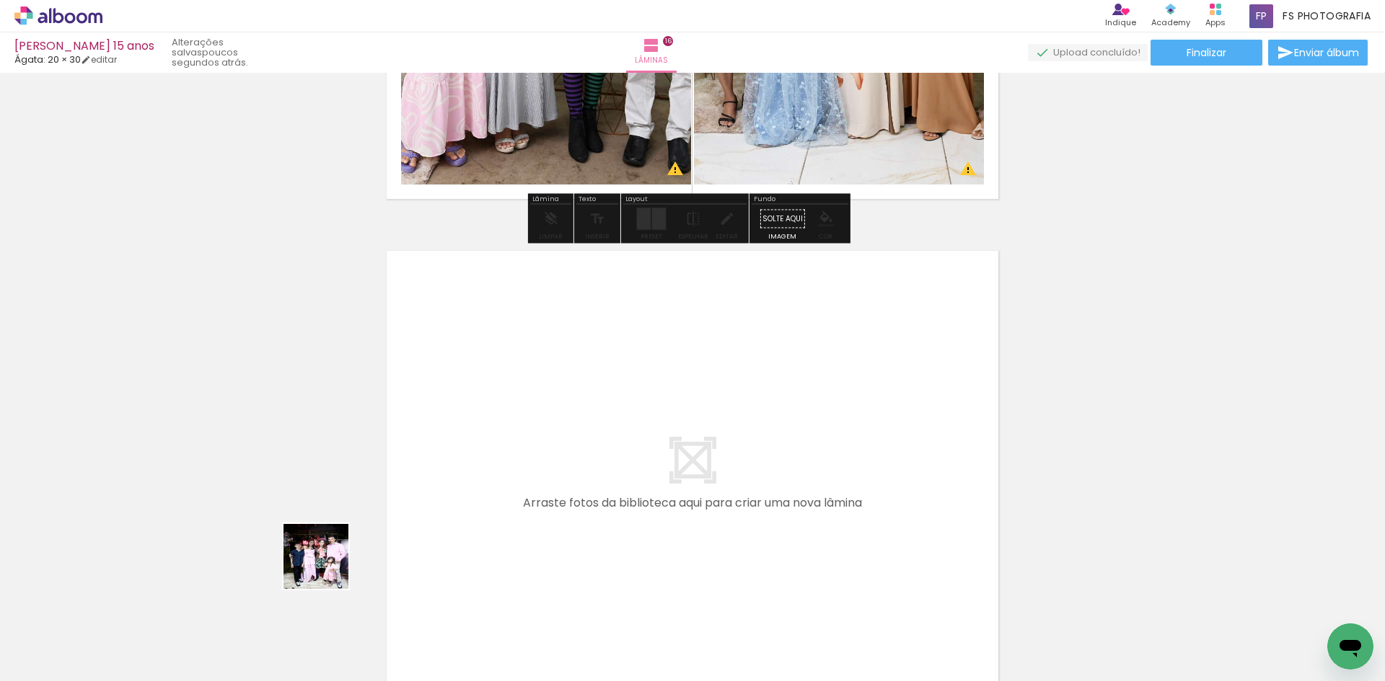
drag, startPoint x: 268, startPoint y: 609, endPoint x: 510, endPoint y: 454, distance: 287.3
click at [510, 454] on quentale-workspace at bounding box center [692, 340] width 1385 height 681
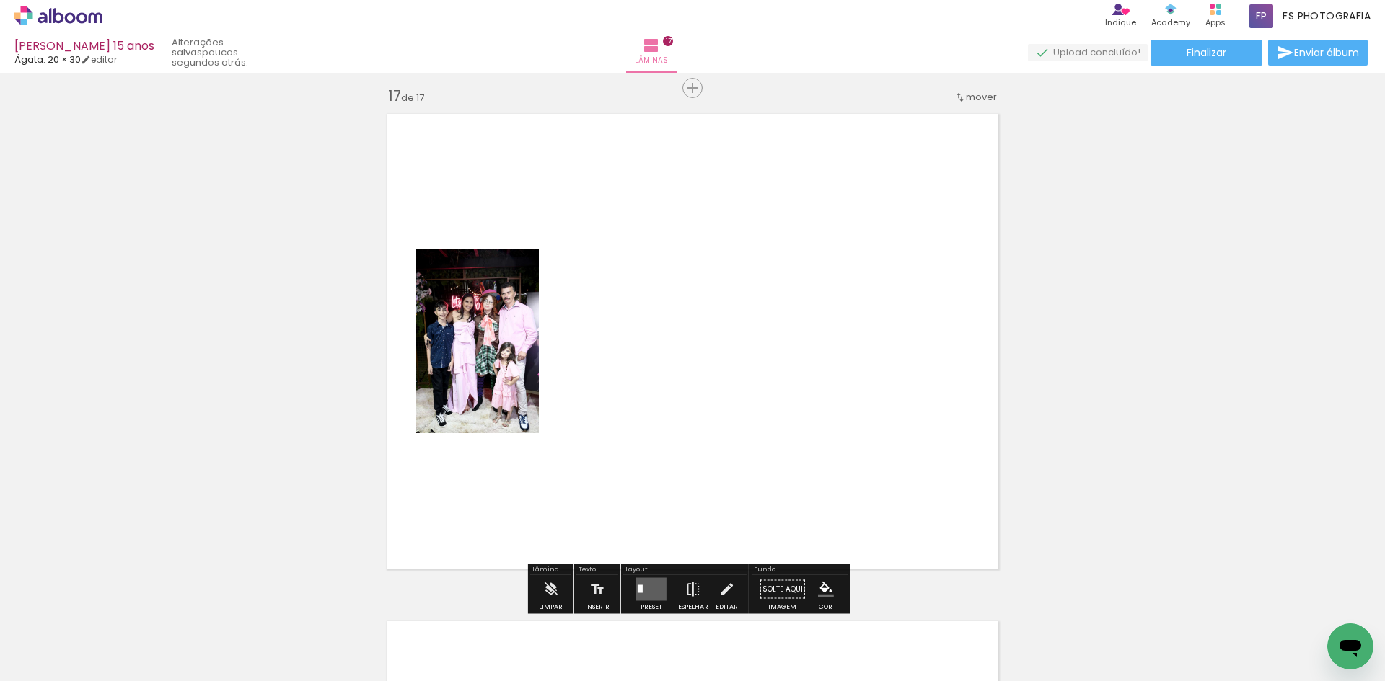
scroll to position [8141, 0]
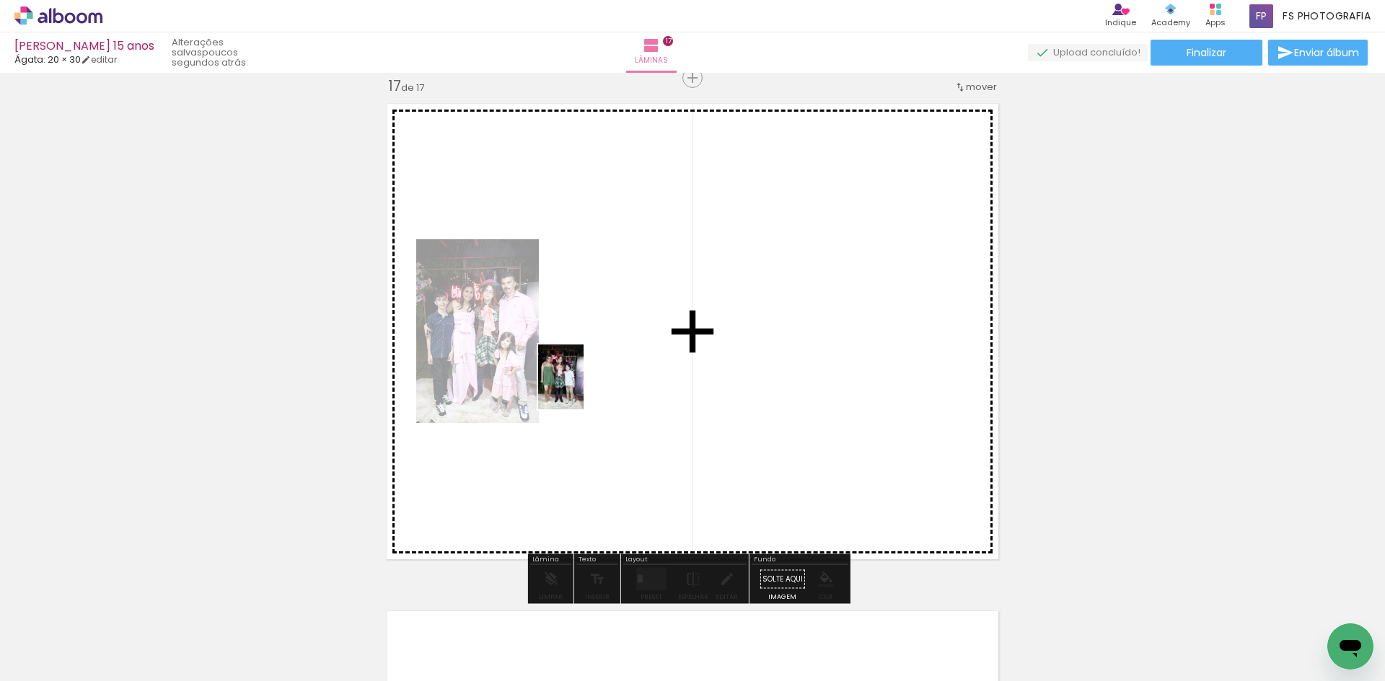
drag, startPoint x: 265, startPoint y: 612, endPoint x: 585, endPoint y: 384, distance: 393.4
click at [585, 384] on quentale-workspace at bounding box center [692, 340] width 1385 height 681
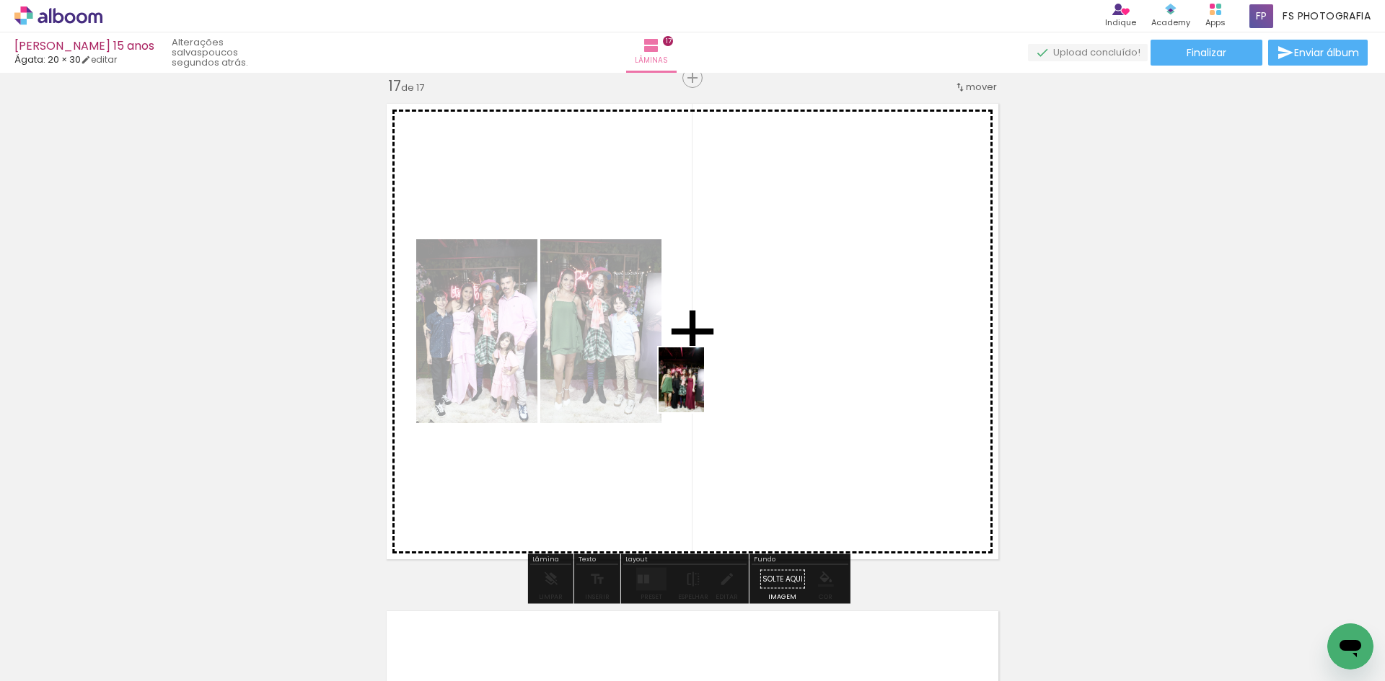
drag, startPoint x: 234, startPoint y: 644, endPoint x: 702, endPoint y: 391, distance: 532.1
click at [702, 391] on quentale-workspace at bounding box center [692, 340] width 1385 height 681
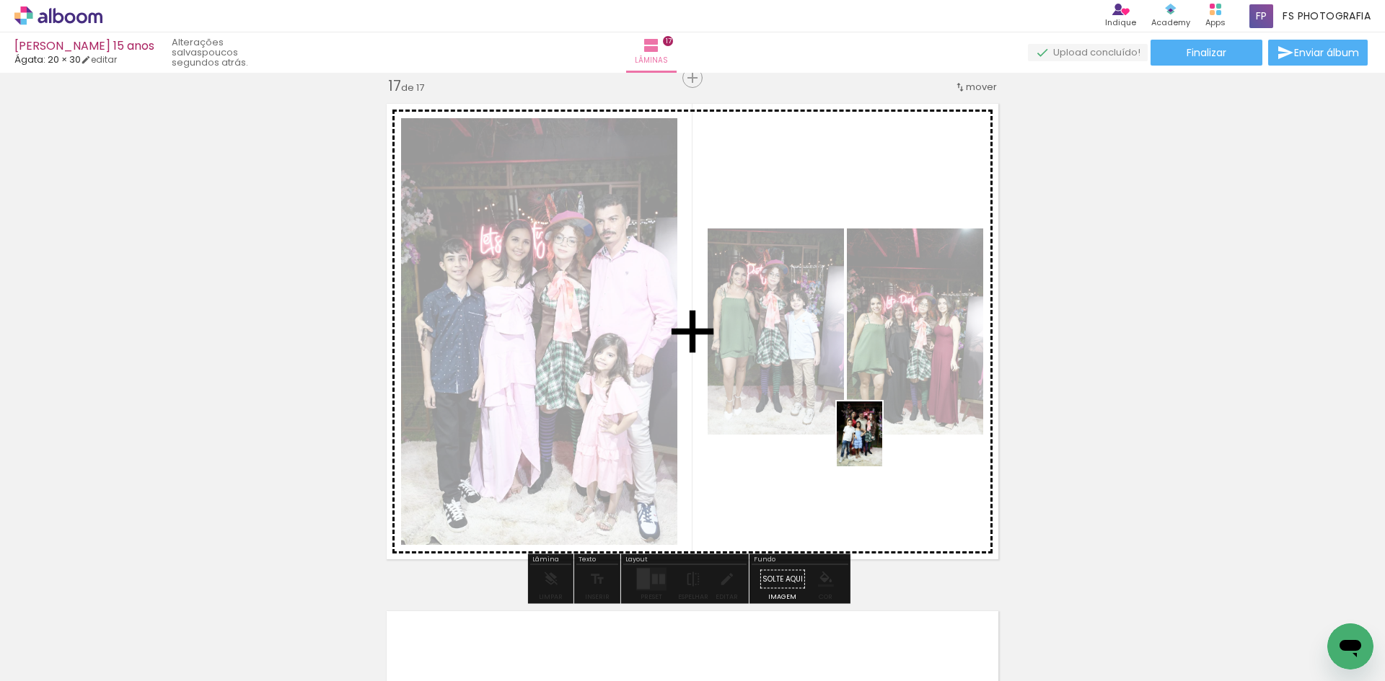
drag, startPoint x: 229, startPoint y: 630, endPoint x: 880, endPoint y: 445, distance: 677.0
click at [880, 445] on quentale-workspace at bounding box center [692, 340] width 1385 height 681
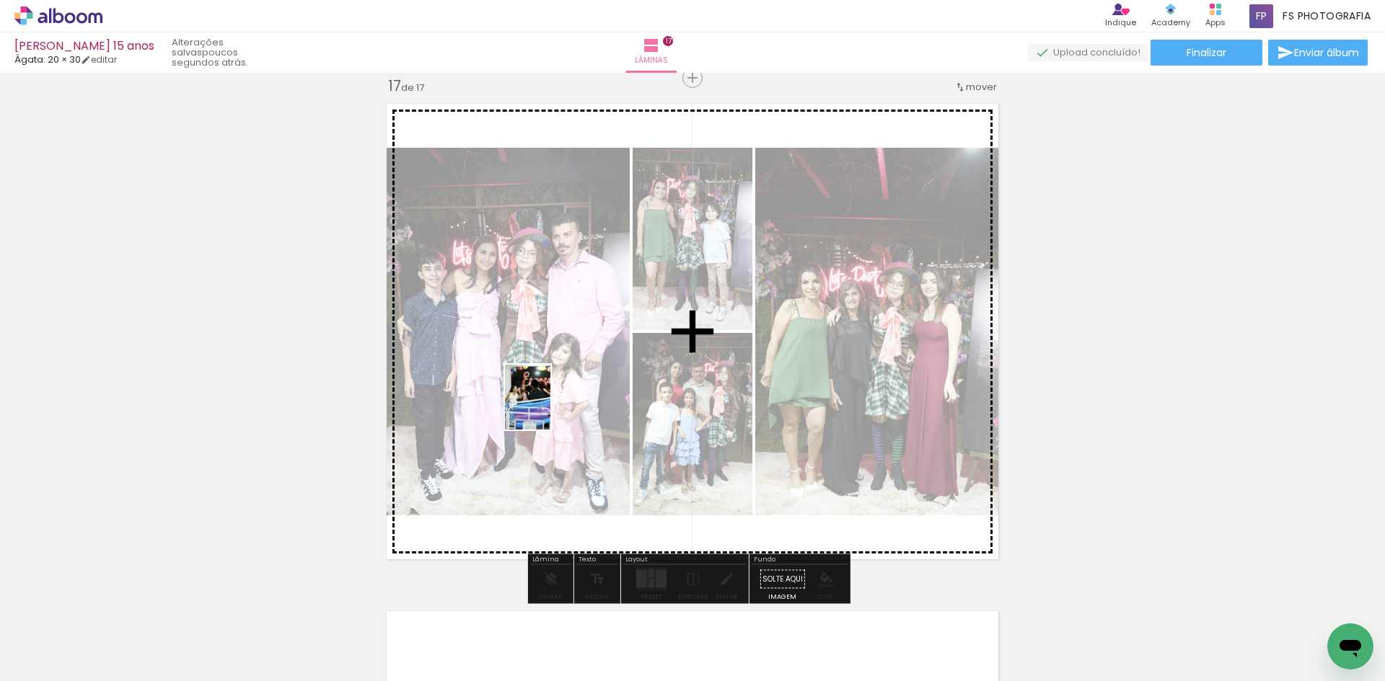
drag, startPoint x: 151, startPoint y: 635, endPoint x: 548, endPoint y: 408, distance: 457.7
click at [548, 408] on quentale-workspace at bounding box center [692, 340] width 1385 height 681
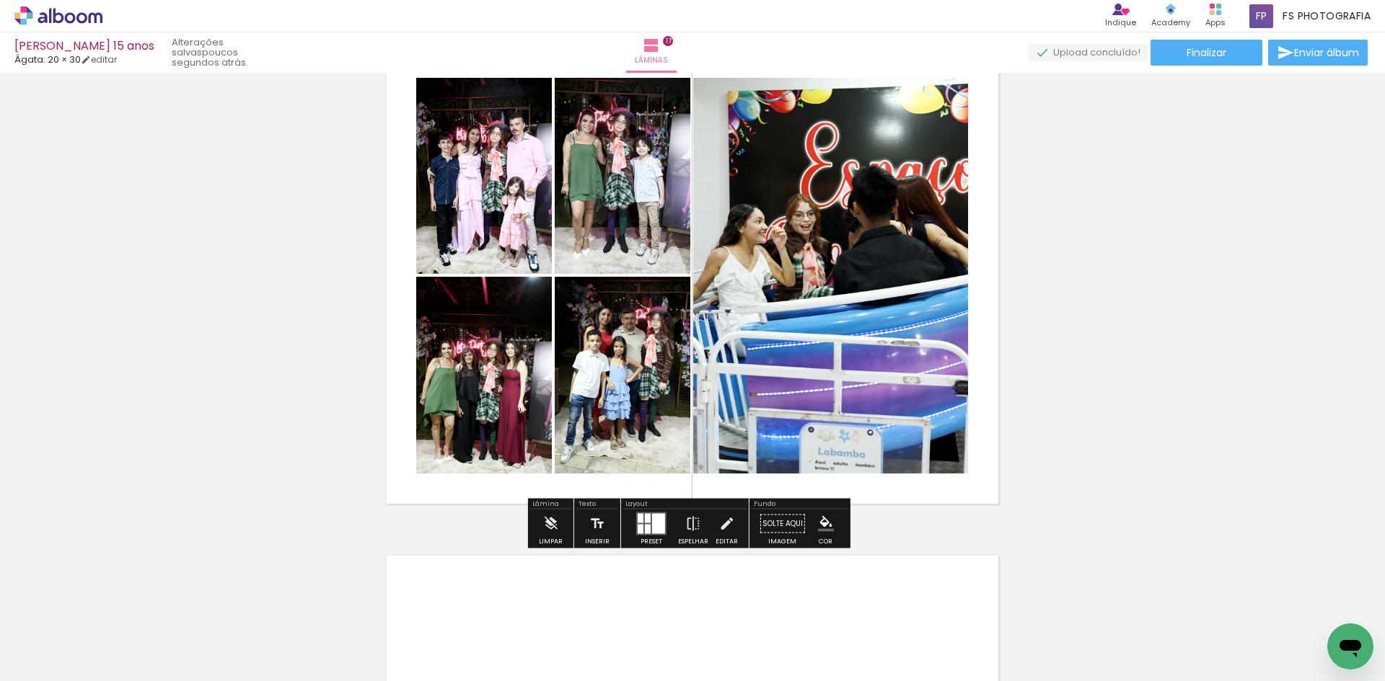
scroll to position [8213, 0]
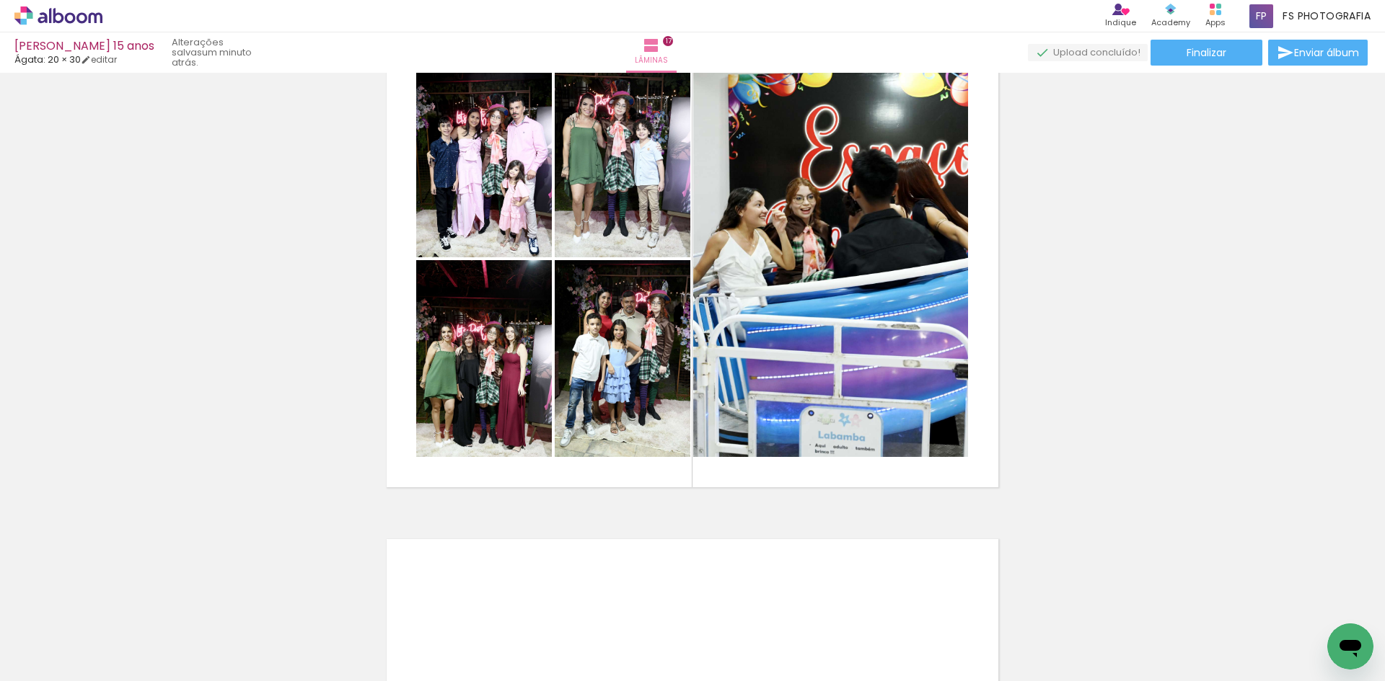
scroll to position [5769, 0]
